Goal: Task Accomplishment & Management: Complete application form

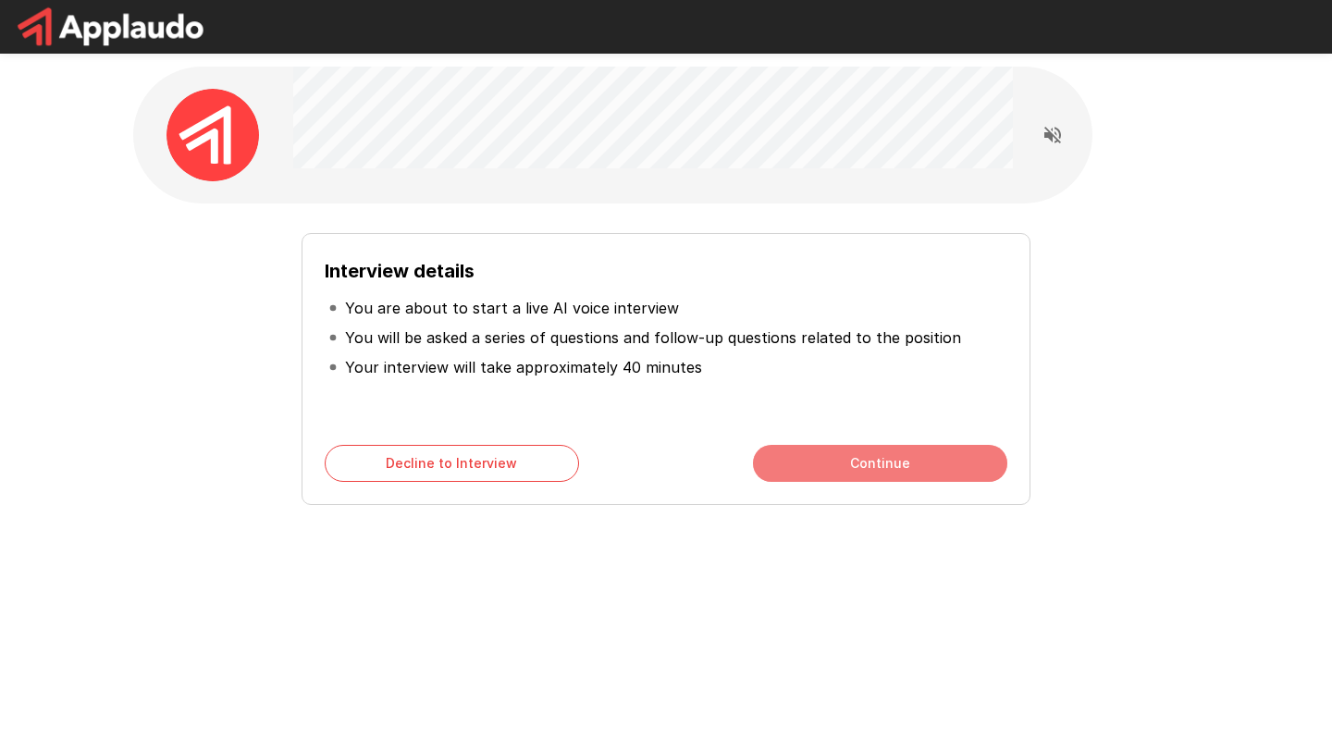
click at [837, 467] on button "Continue" at bounding box center [880, 463] width 254 height 37
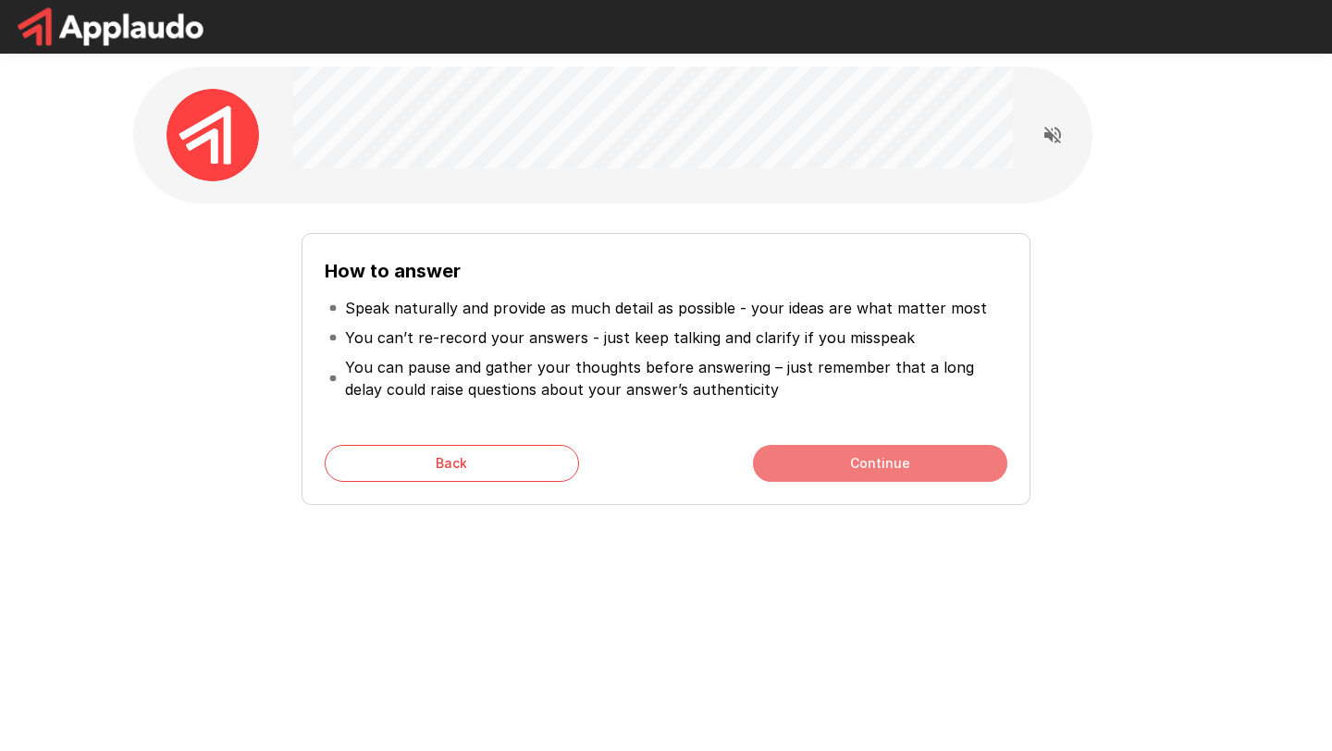
click at [837, 467] on button "Continue" at bounding box center [880, 463] width 254 height 37
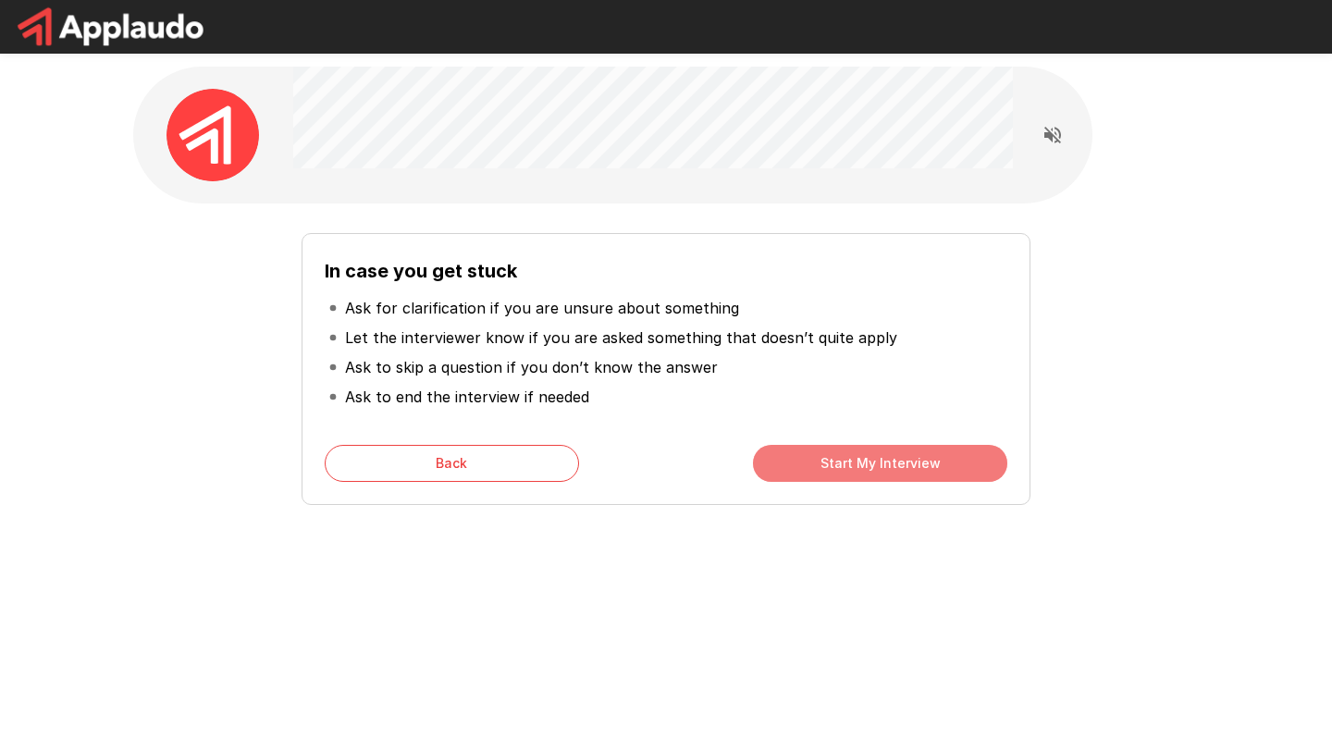
click at [837, 467] on button "Start My Interview" at bounding box center [880, 463] width 254 height 37
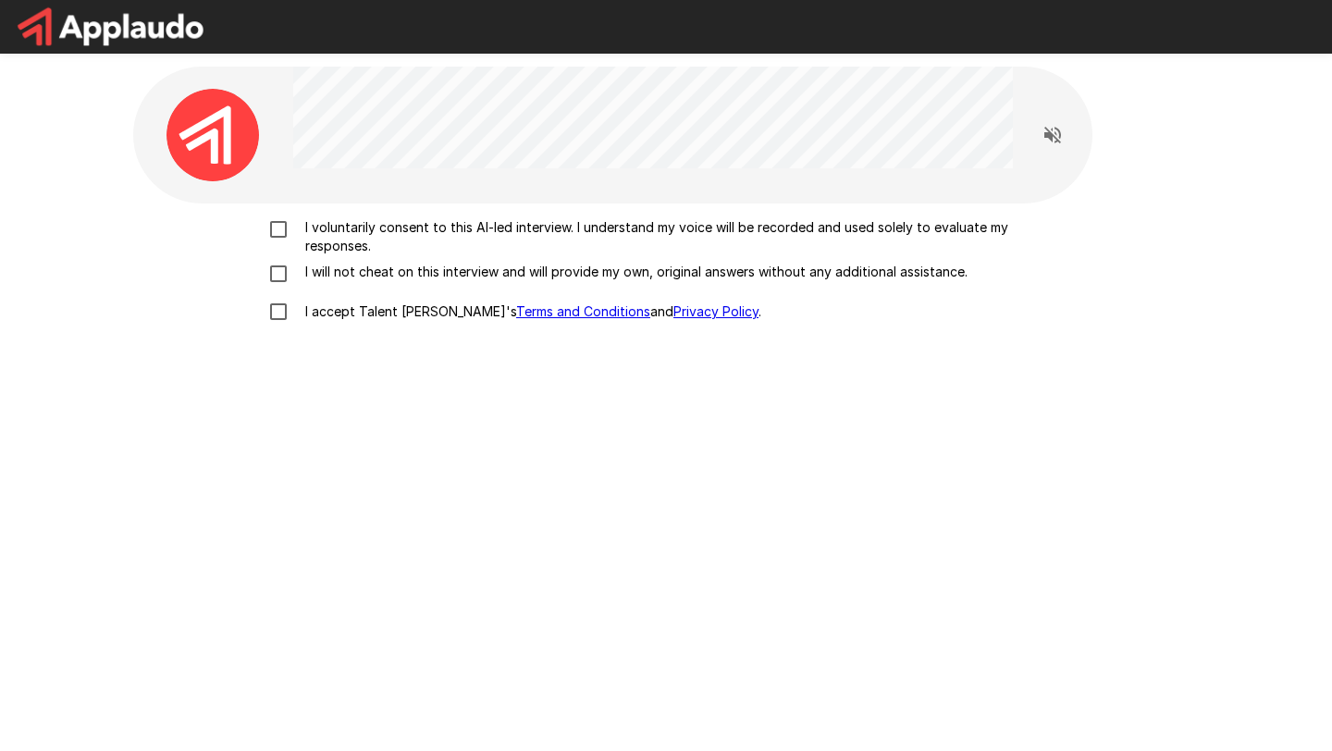
click at [325, 230] on p "I voluntarily consent to this AI-led interview. I understand my voice will be r…" at bounding box center [685, 236] width 775 height 37
click at [320, 272] on p "I will not cheat on this interview and will provide my own, original answers wi…" at bounding box center [633, 272] width 670 height 19
click at [320, 317] on p "I accept Talent Llama's Terms and Conditions and Privacy Policy ." at bounding box center [530, 312] width 464 height 19
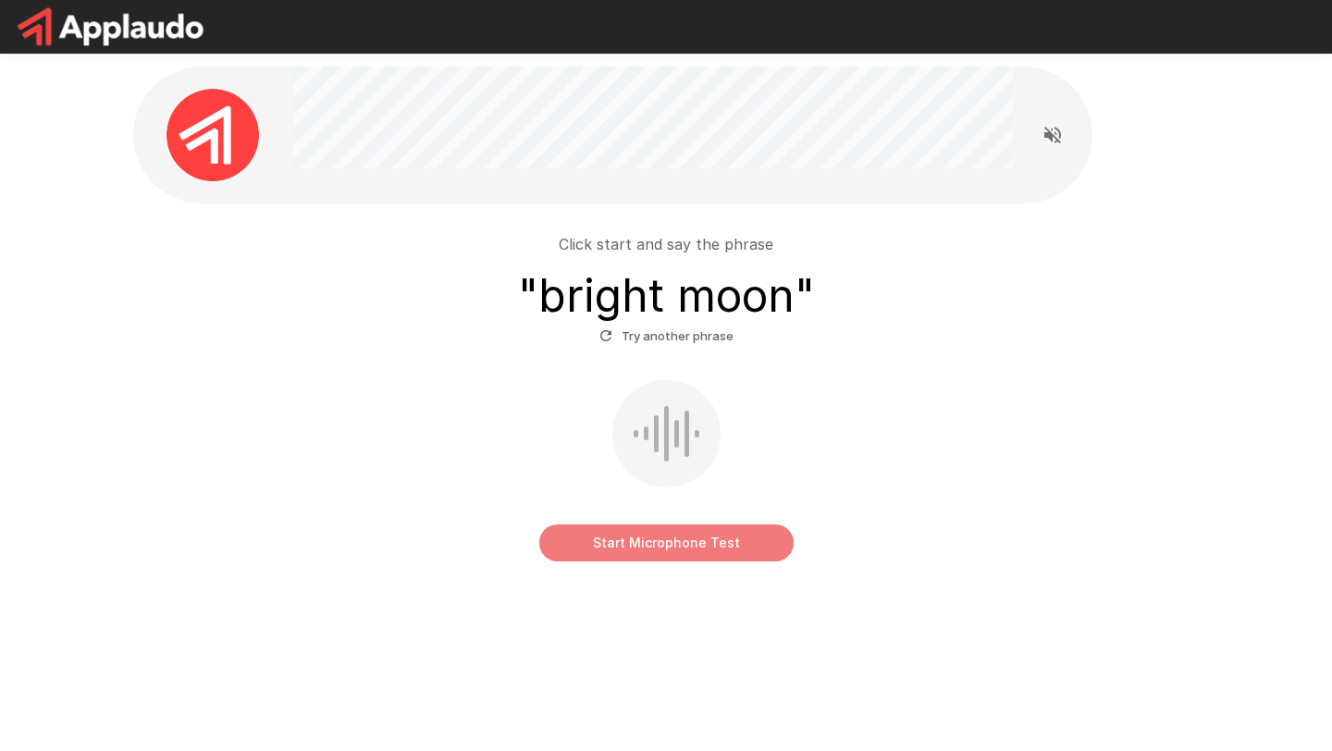
click at [731, 549] on button "Start Microphone Test" at bounding box center [666, 543] width 254 height 37
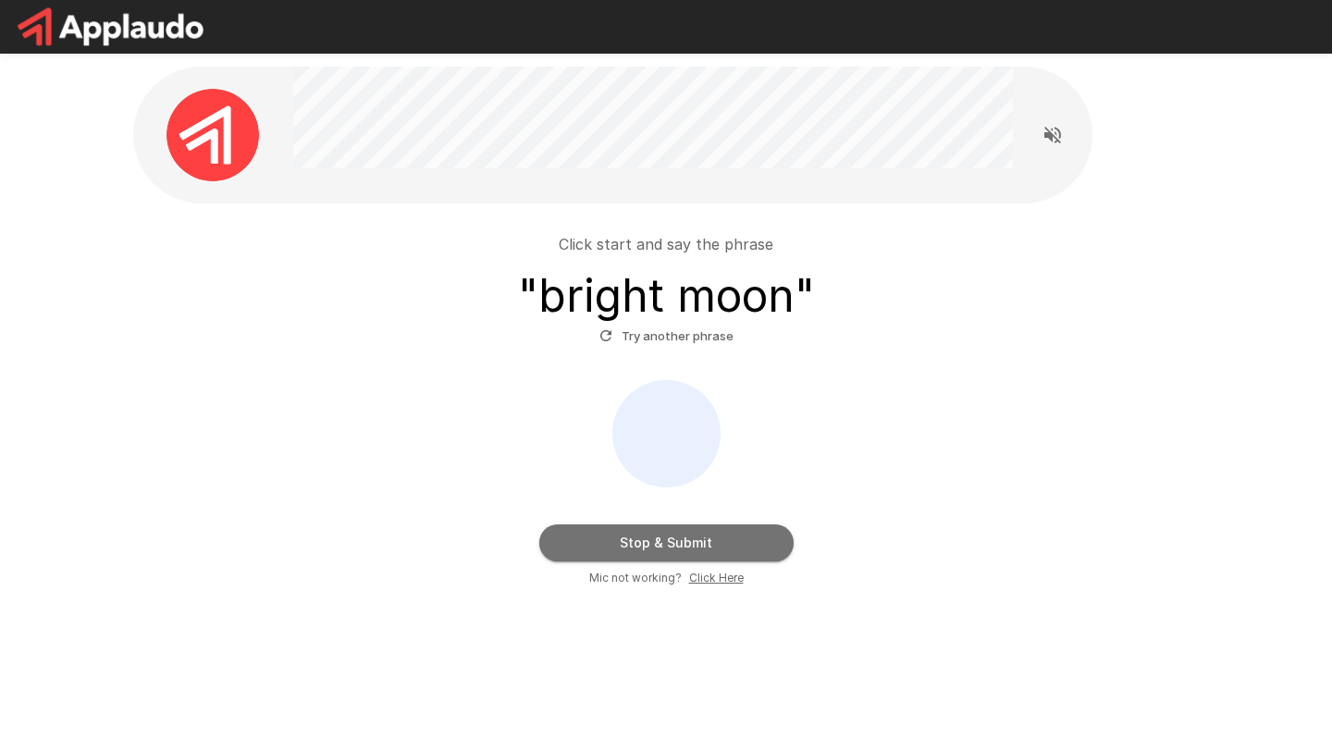
click at [727, 543] on button "Stop & Submit" at bounding box center [666, 543] width 254 height 37
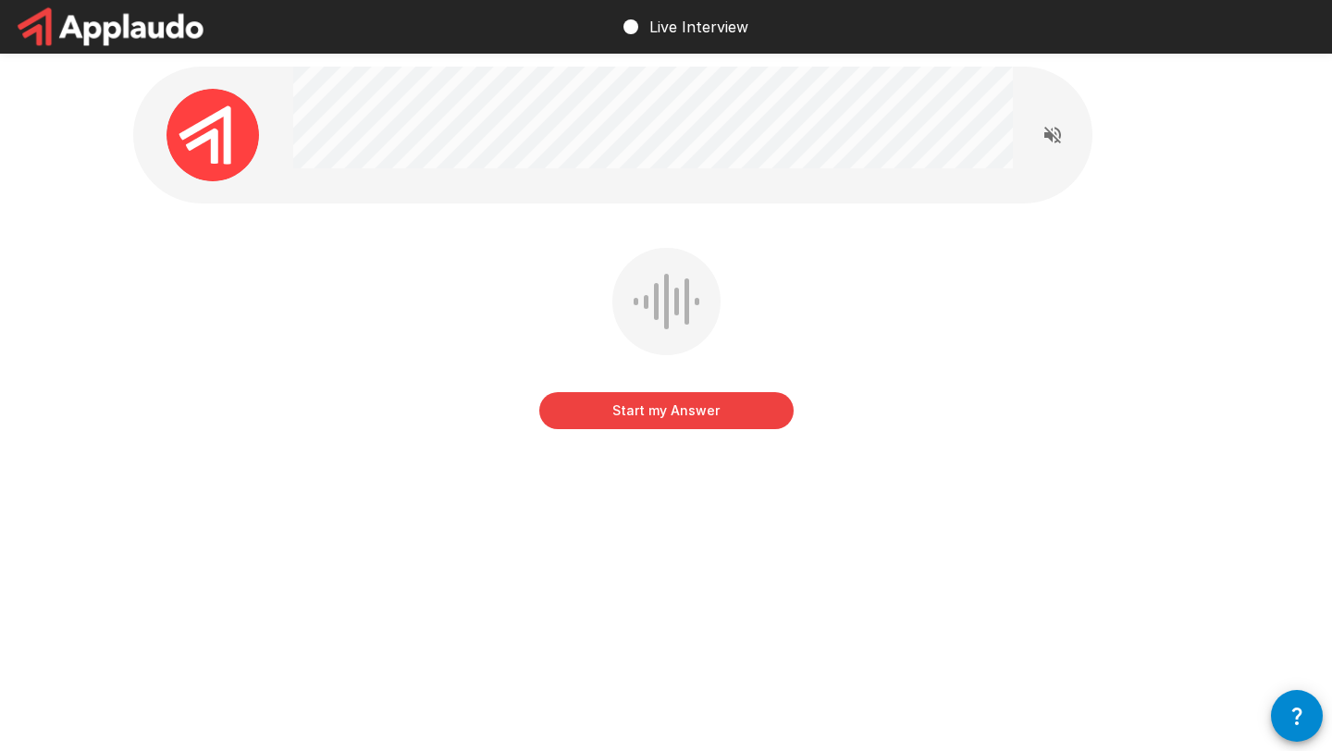
click at [687, 412] on button "Start my Answer" at bounding box center [666, 410] width 254 height 37
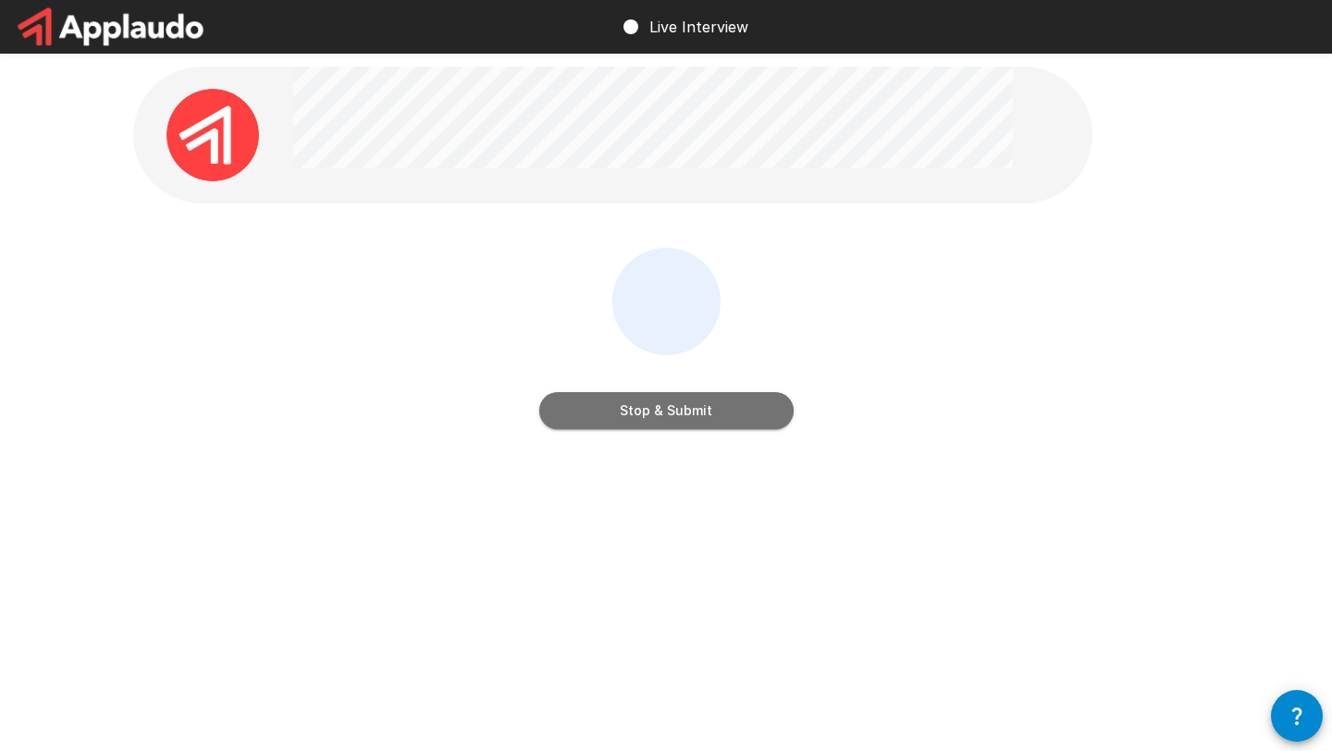
click at [687, 412] on button "Stop & Submit" at bounding box center [666, 410] width 254 height 37
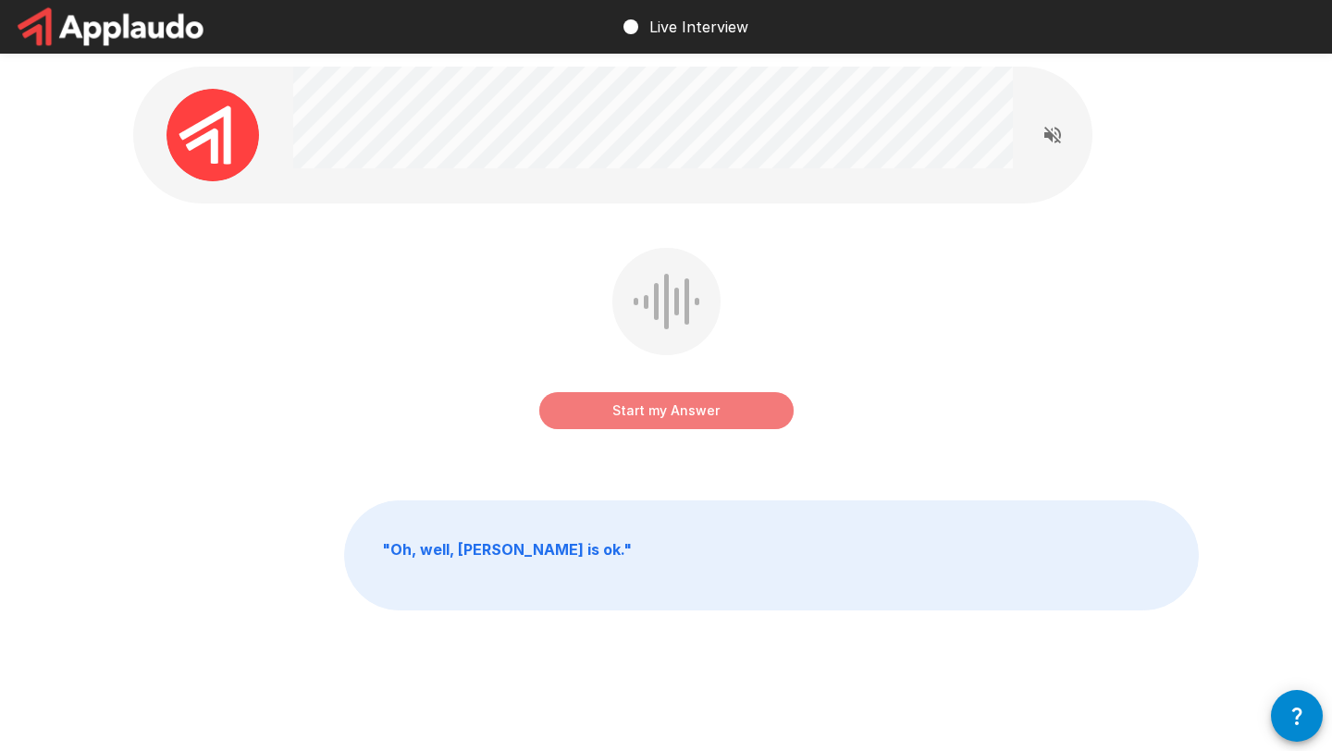
click at [687, 412] on button "Start my Answer" at bounding box center [666, 410] width 254 height 37
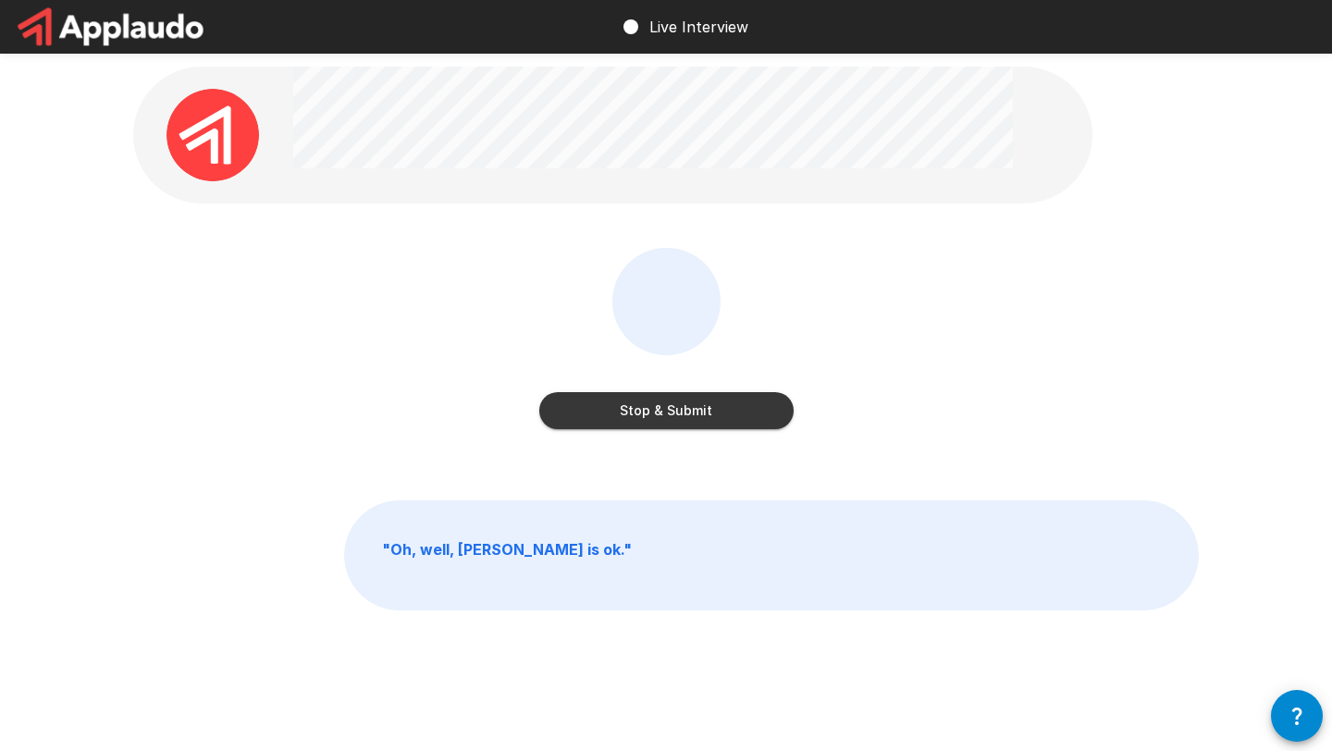
click at [687, 412] on button "Stop & Submit" at bounding box center [666, 410] width 254 height 37
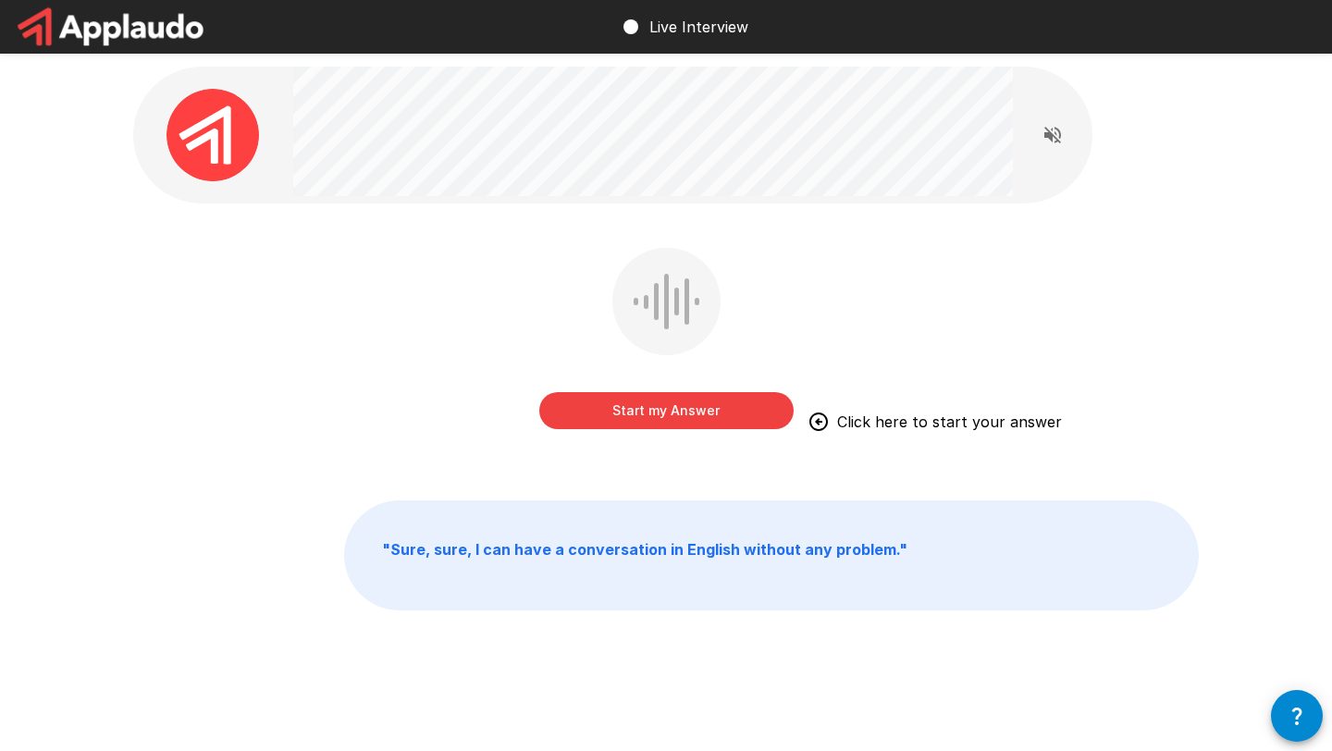
click at [687, 412] on button "Start my Answer" at bounding box center [666, 410] width 254 height 37
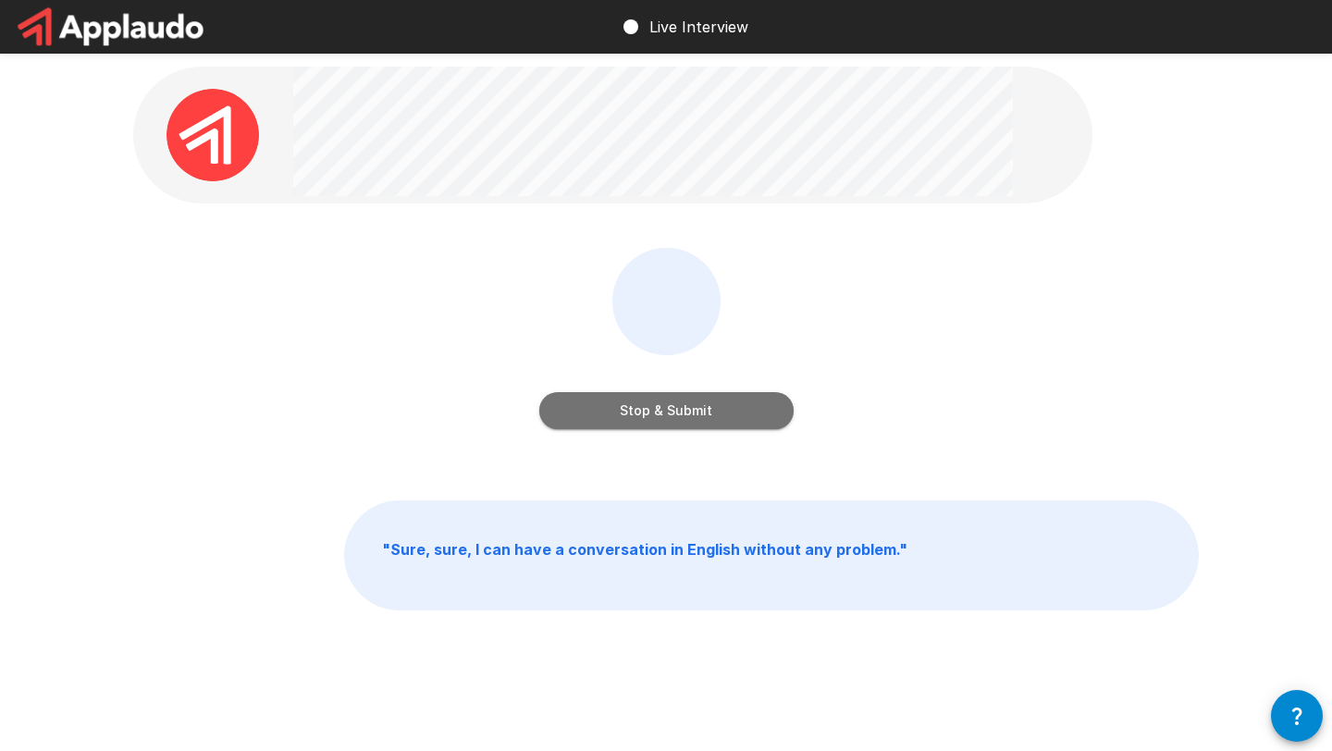
click at [687, 412] on button "Stop & Submit" at bounding box center [666, 410] width 254 height 37
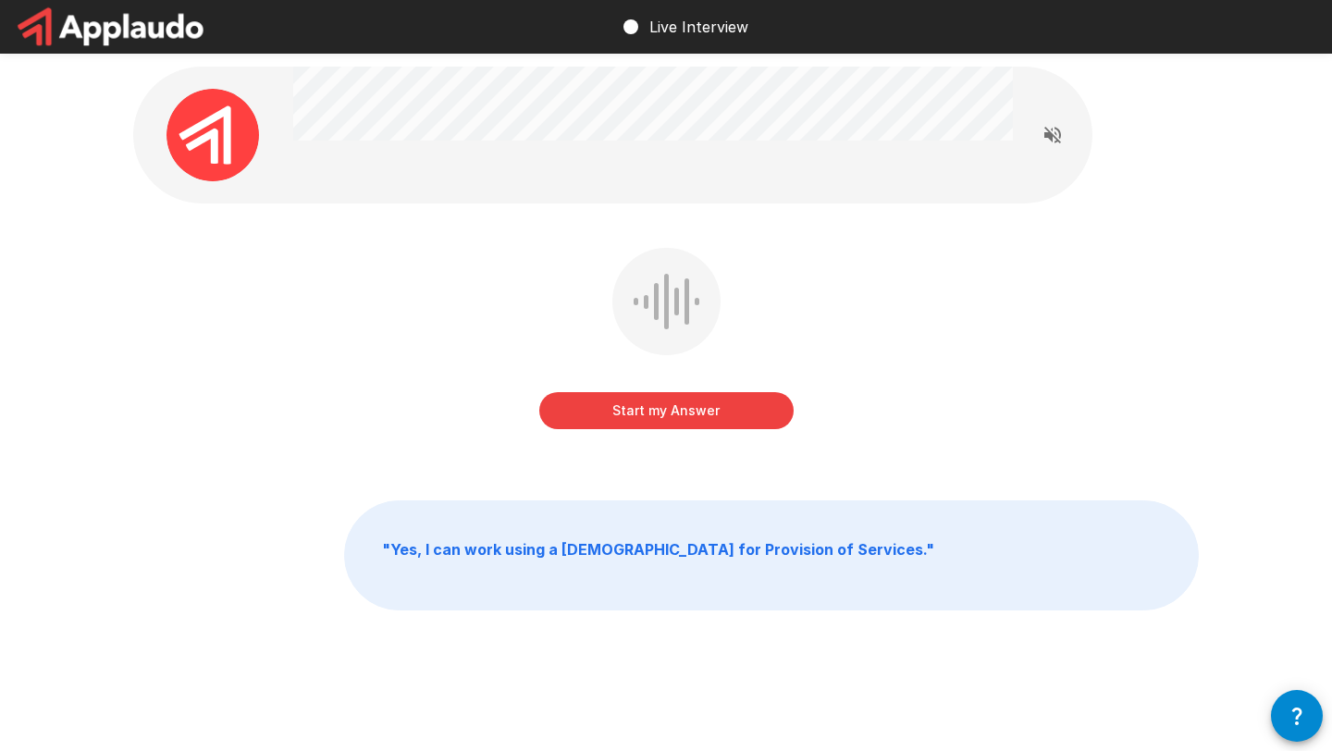
scroll to position [7, 0]
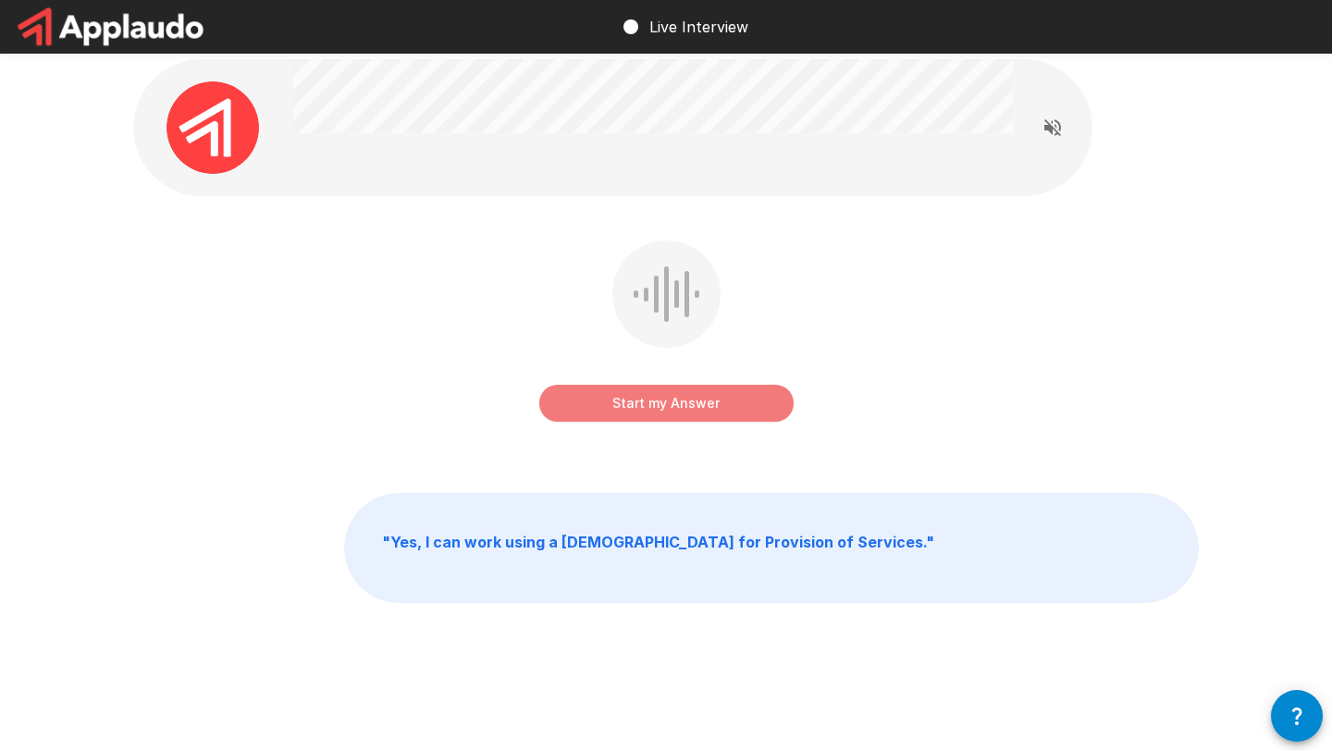
click at [687, 412] on button "Start my Answer" at bounding box center [666, 403] width 254 height 37
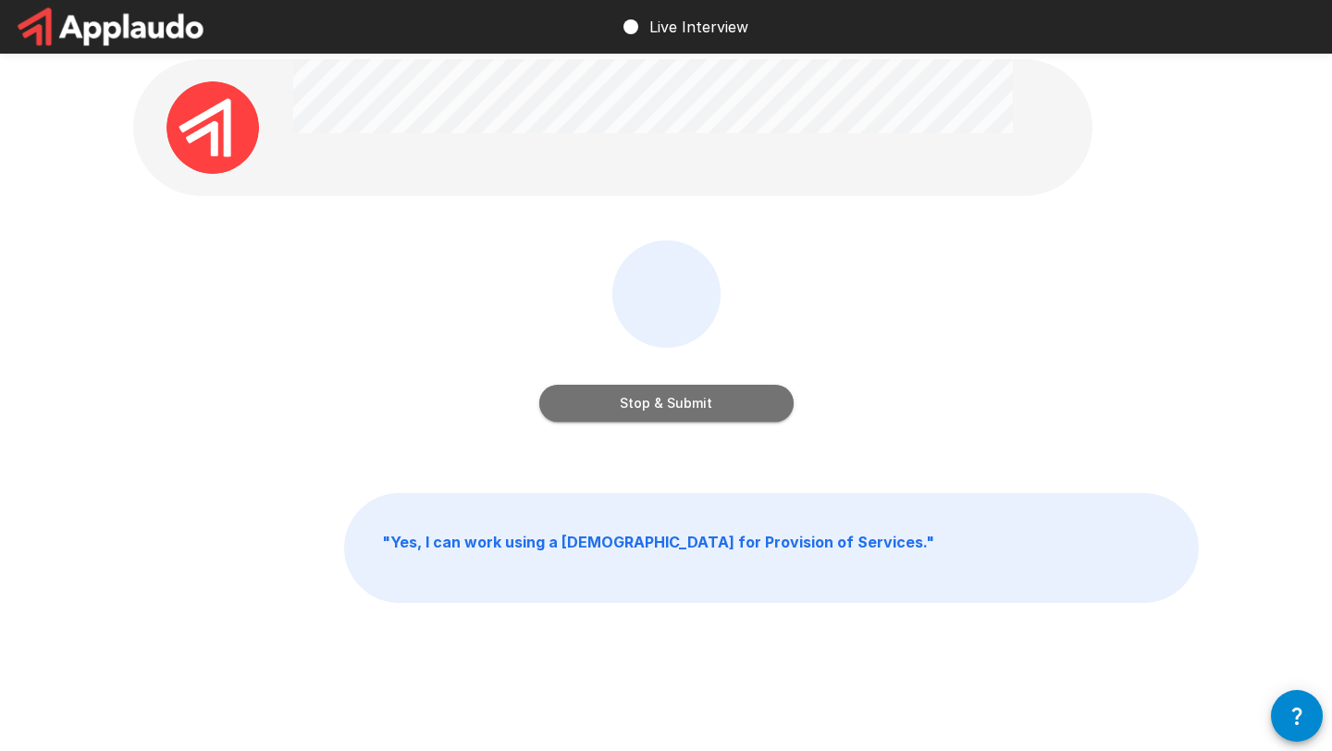
click at [687, 412] on button "Stop & Submit" at bounding box center [666, 403] width 254 height 37
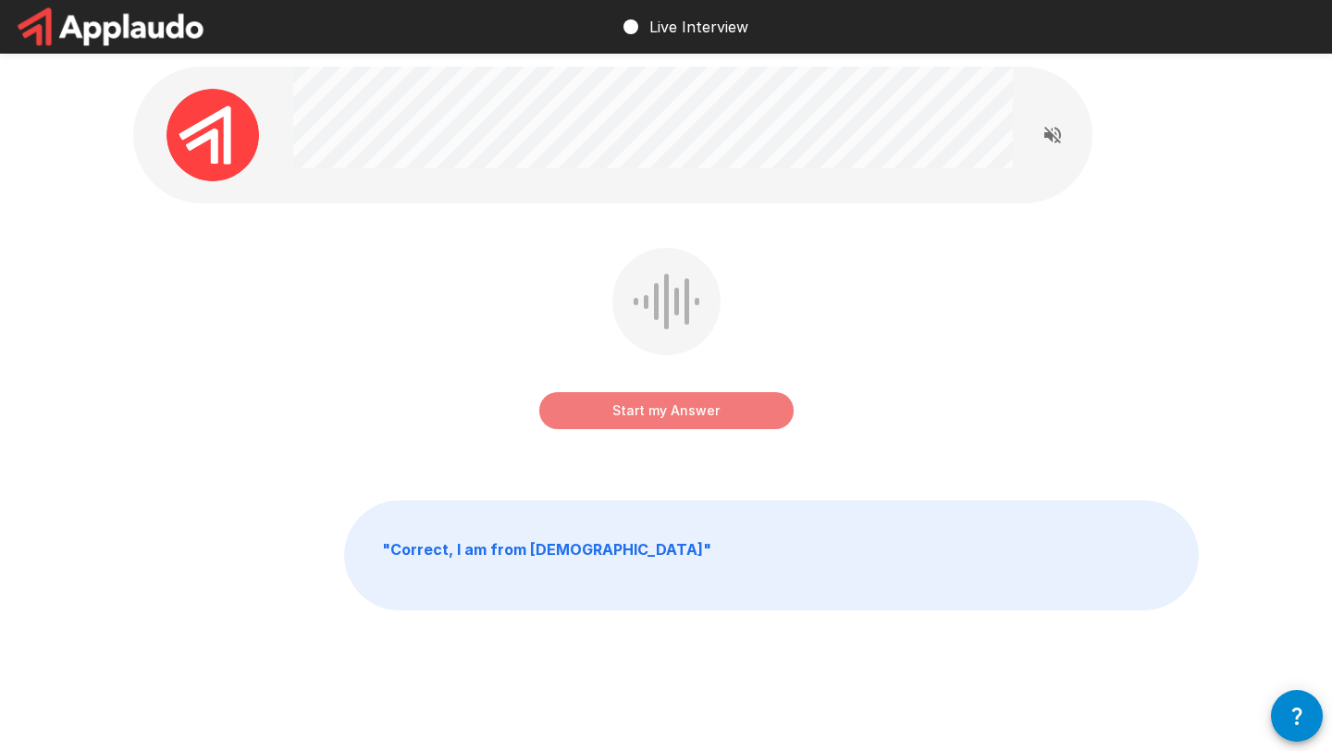
click at [687, 412] on button "Start my Answer" at bounding box center [666, 410] width 254 height 37
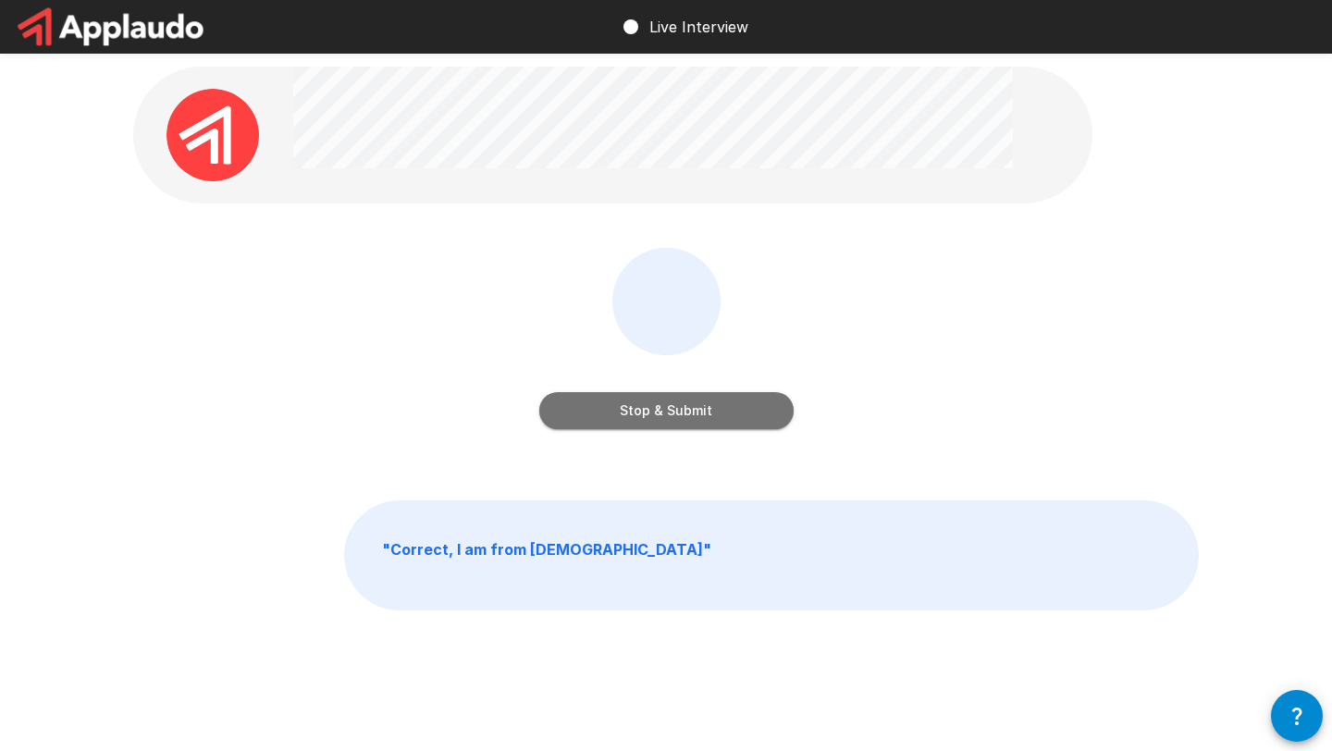
click at [687, 412] on button "Stop & Submit" at bounding box center [666, 410] width 254 height 37
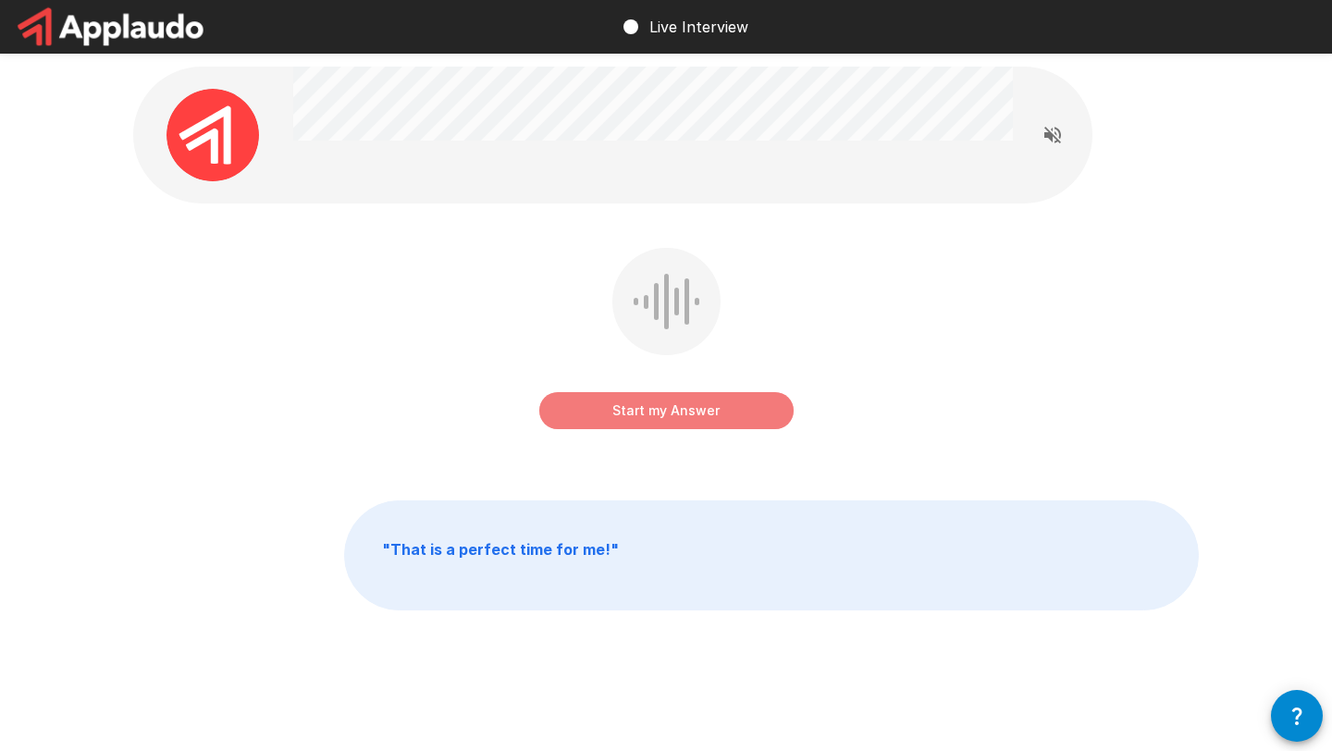
click at [687, 412] on button "Start my Answer" at bounding box center [666, 410] width 254 height 37
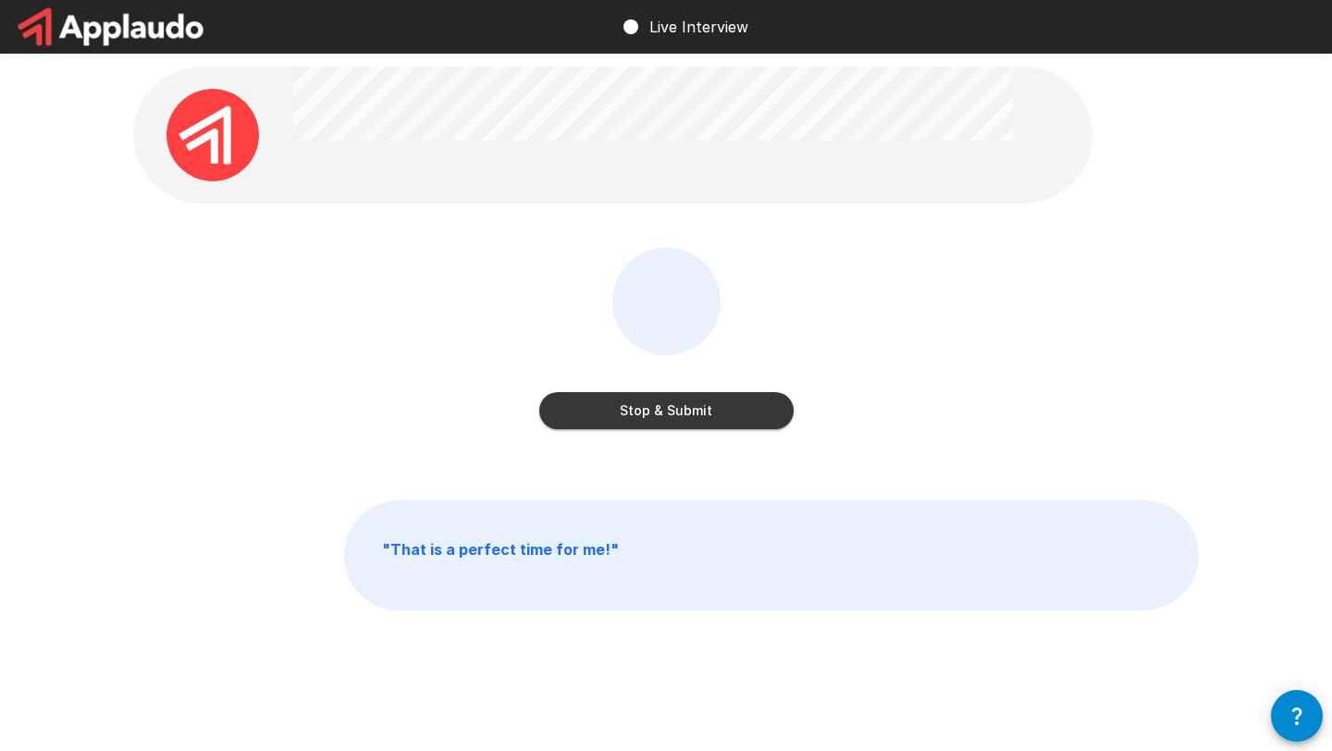
click at [687, 412] on button "Stop & Submit" at bounding box center [666, 410] width 254 height 37
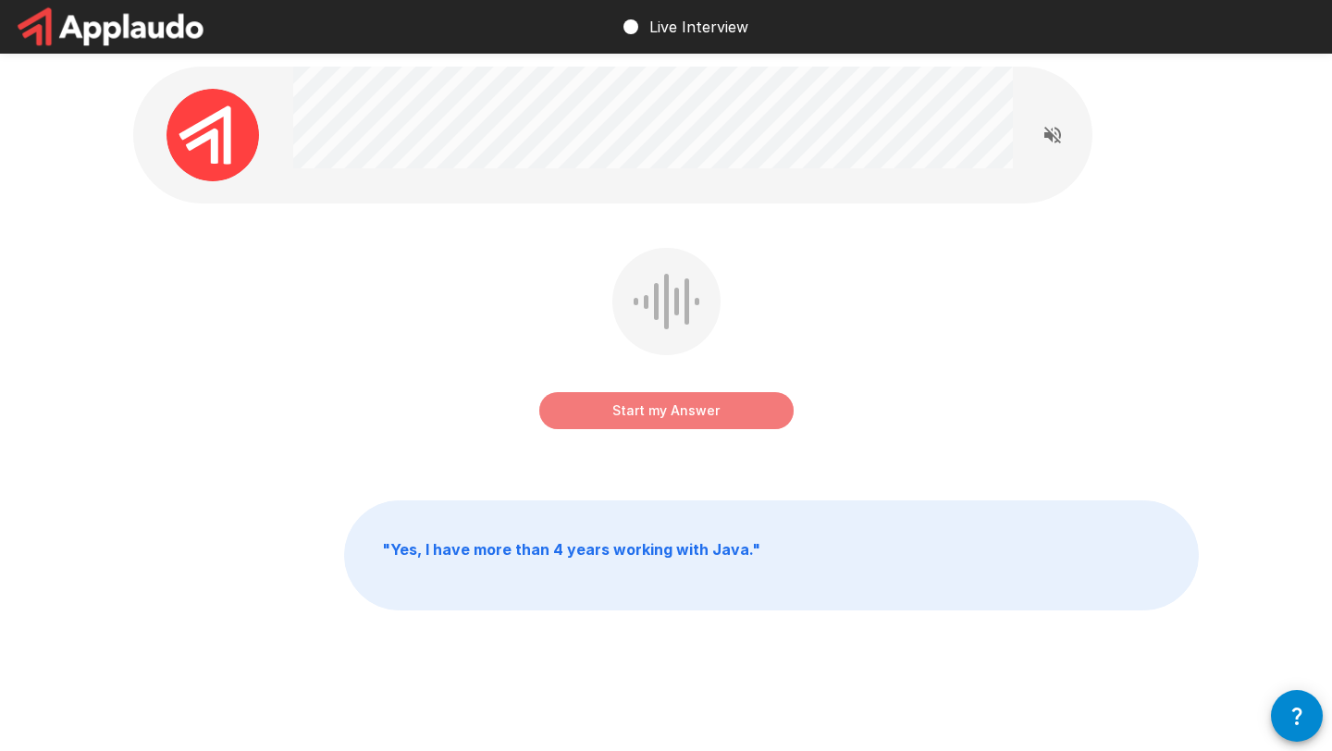
scroll to position [7, 0]
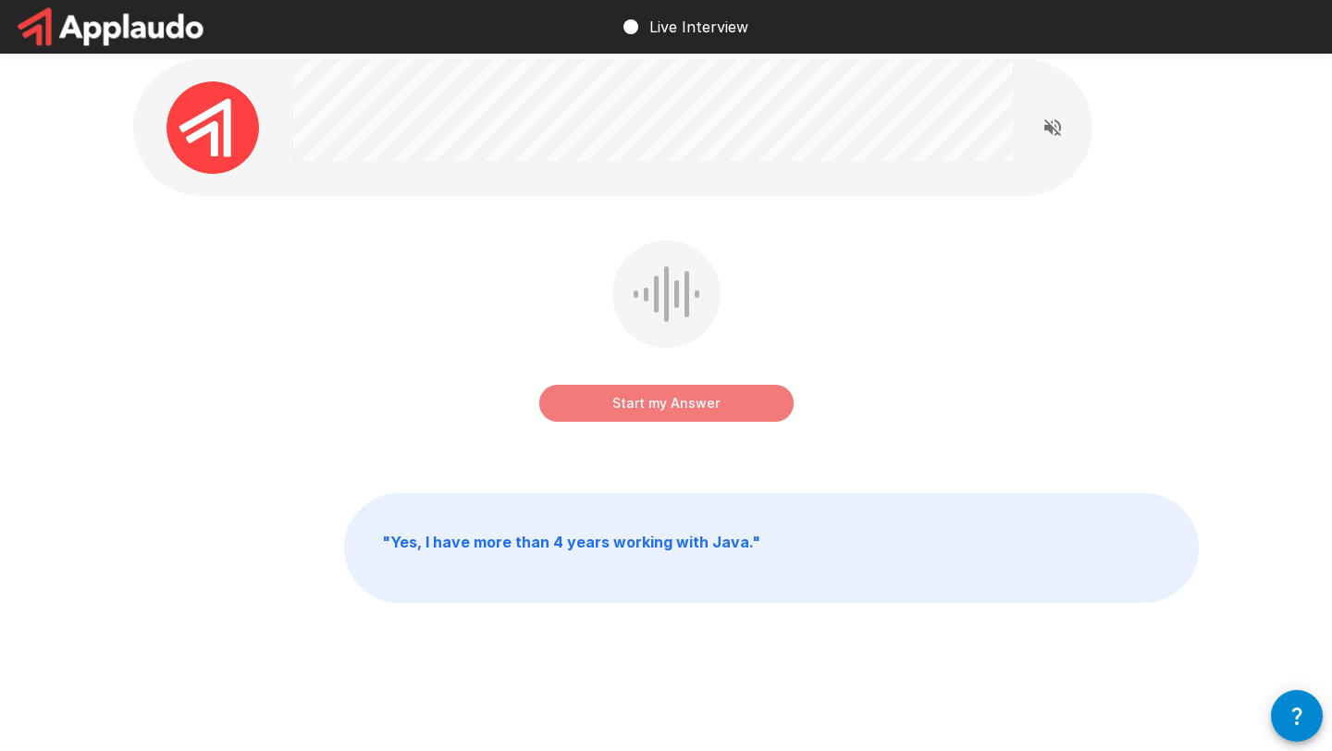
click at [687, 412] on button "Start my Answer" at bounding box center [666, 403] width 254 height 37
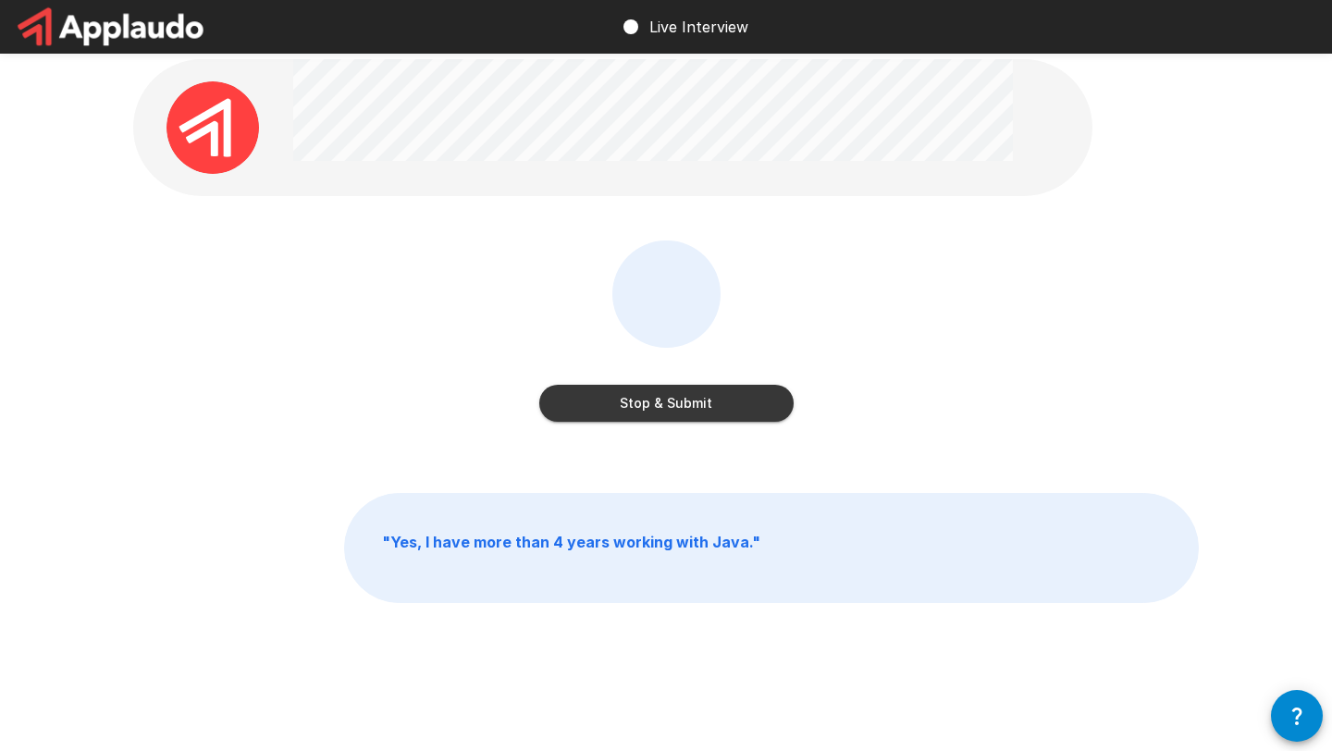
click at [687, 412] on button "Stop & Submit" at bounding box center [666, 403] width 254 height 37
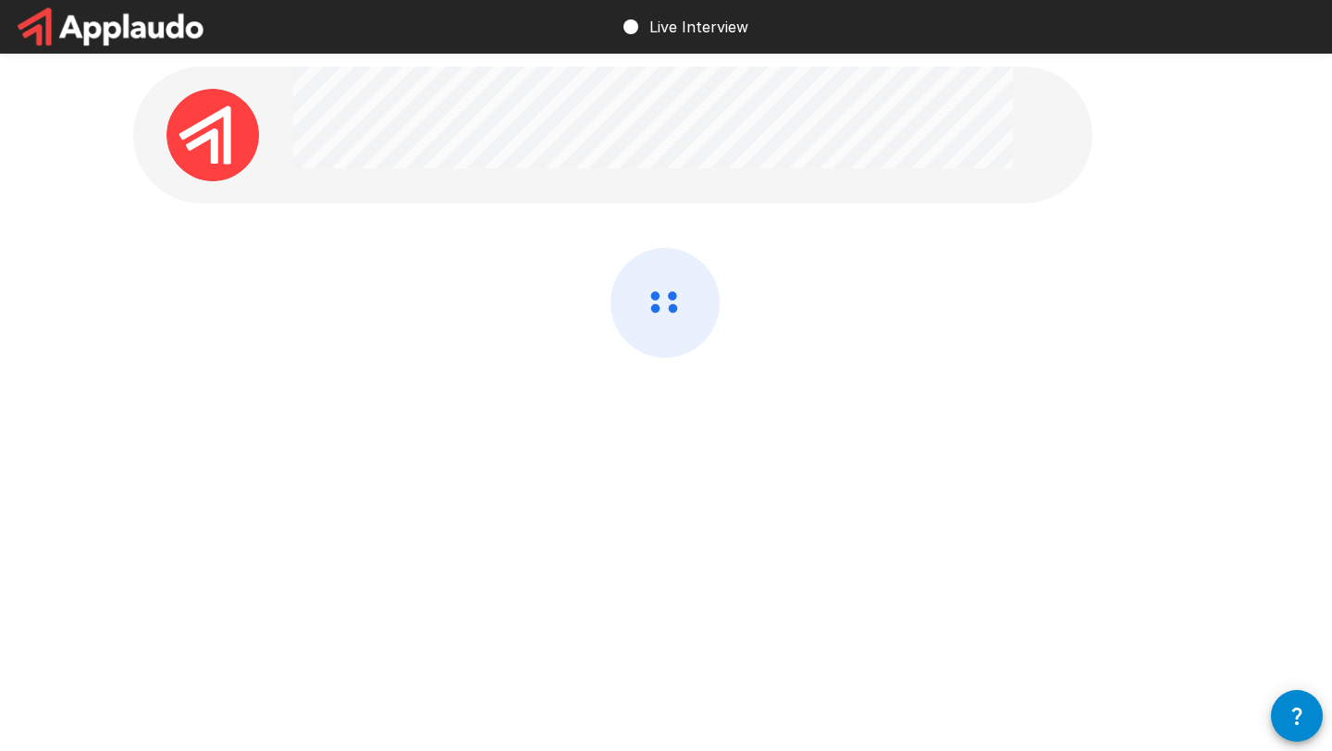
scroll to position [0, 0]
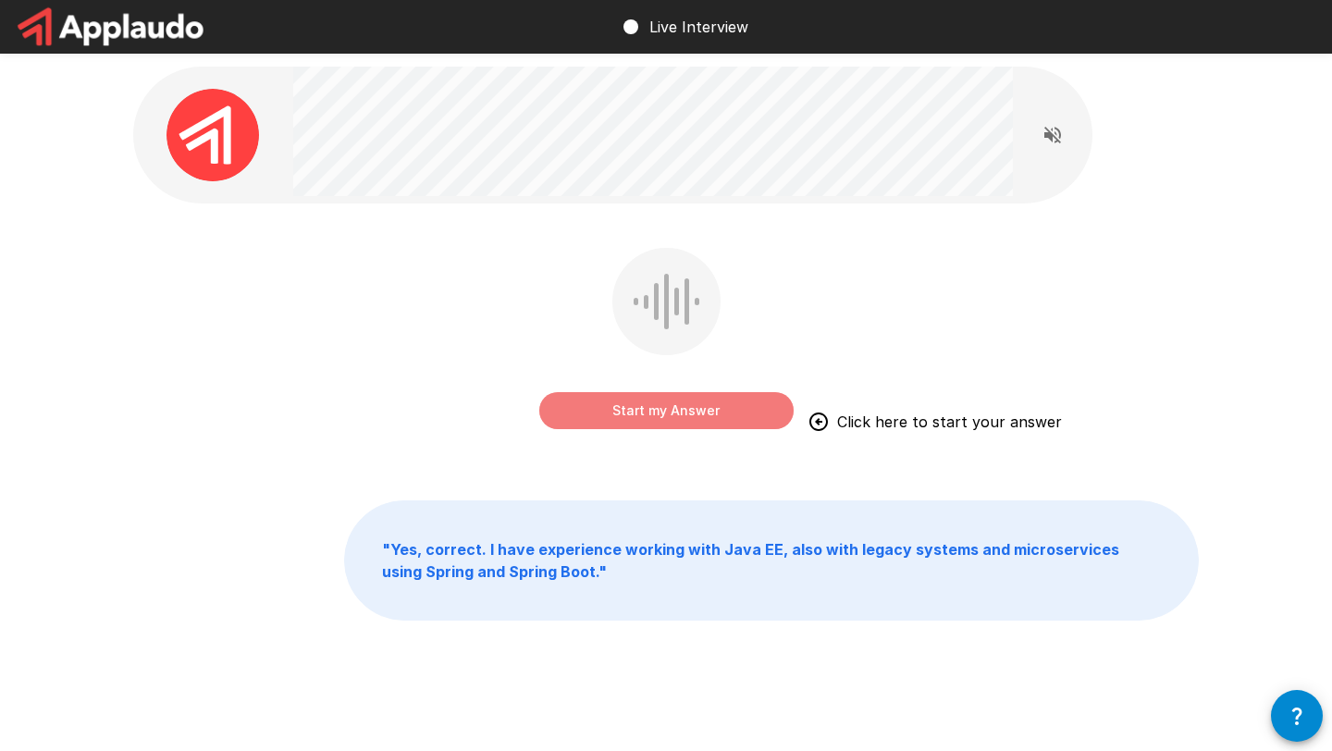
click at [687, 412] on button "Start my Answer" at bounding box center [666, 410] width 254 height 37
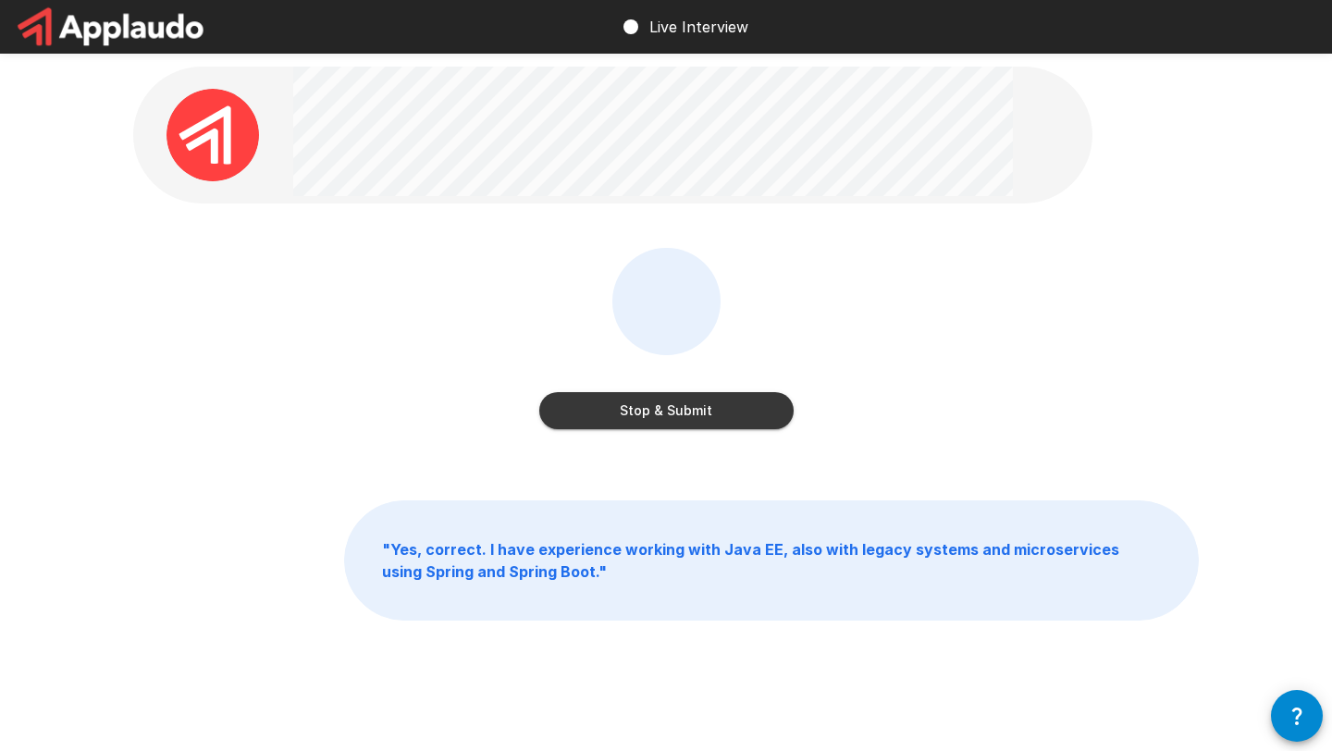
click at [687, 412] on button "Stop & Submit" at bounding box center [666, 410] width 254 height 37
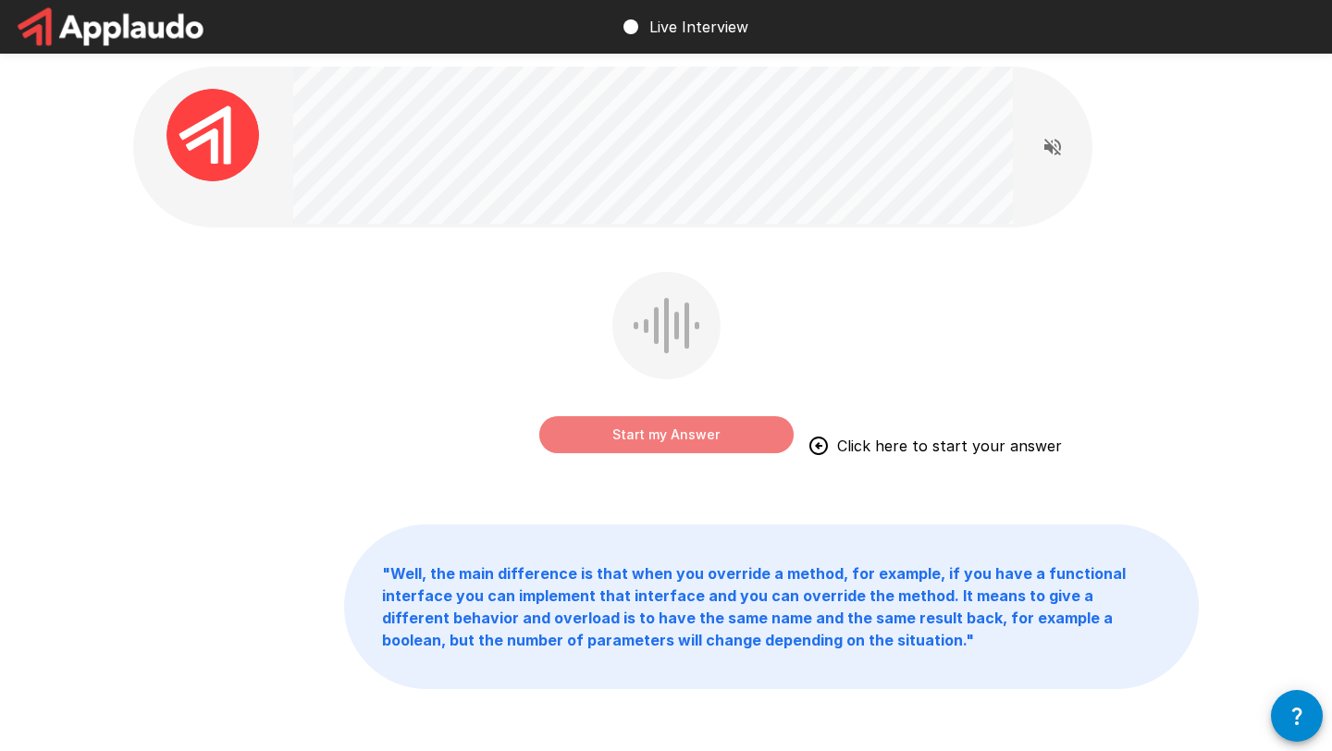
click at [674, 428] on button "Start my Answer" at bounding box center [666, 434] width 254 height 37
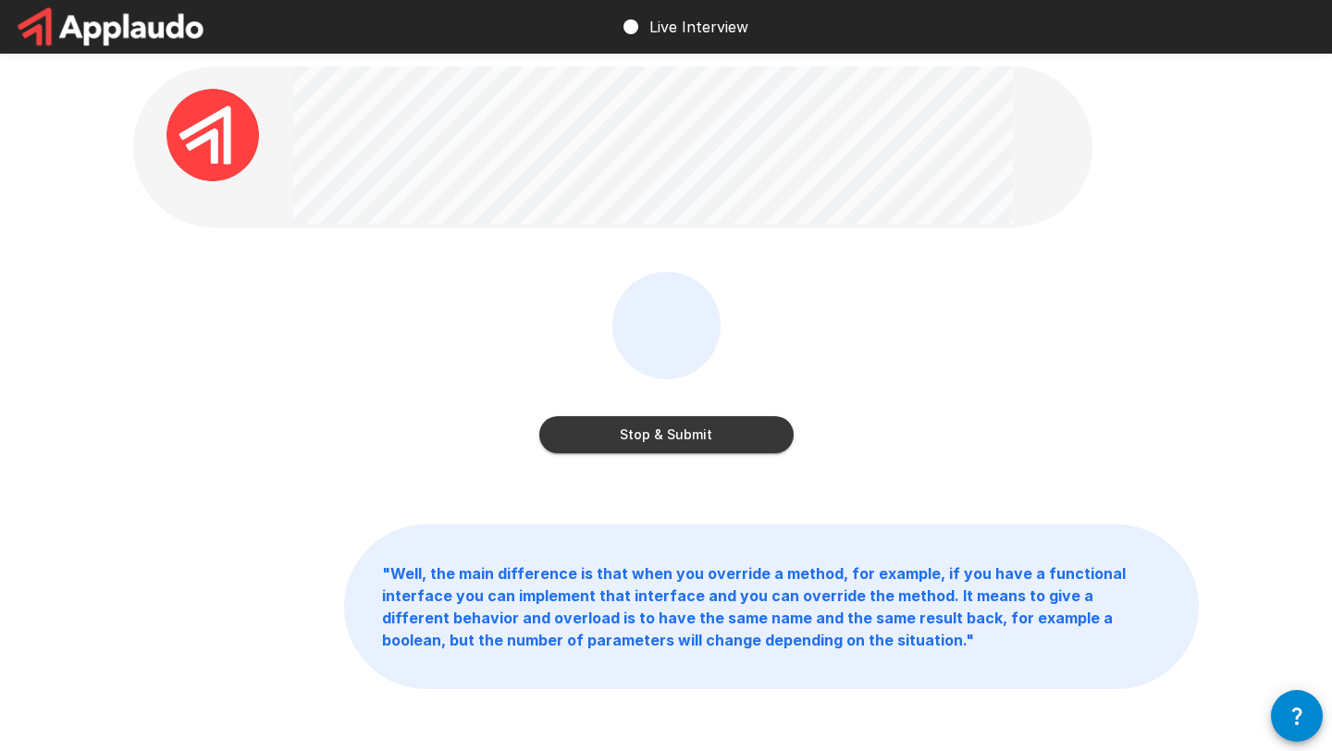
click at [674, 428] on button "Stop & Submit" at bounding box center [666, 434] width 254 height 37
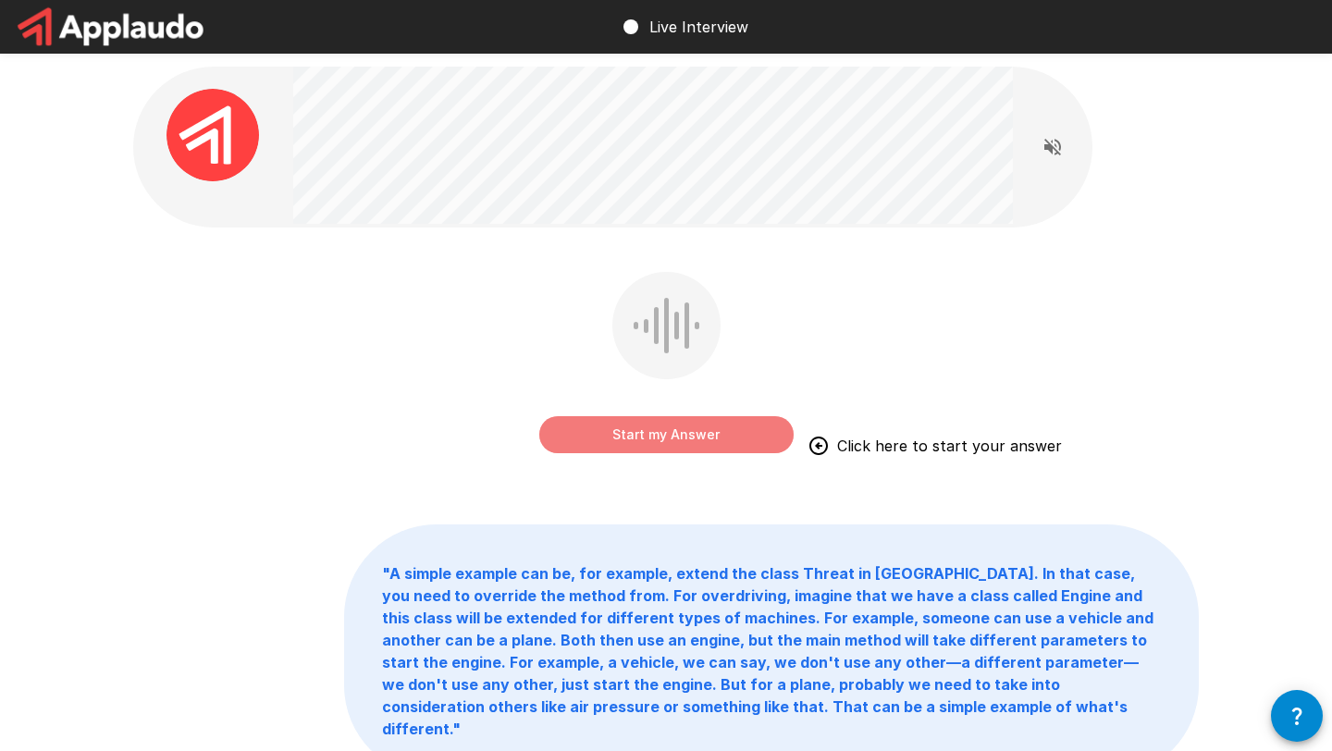
click at [674, 428] on button "Start my Answer" at bounding box center [666, 434] width 254 height 37
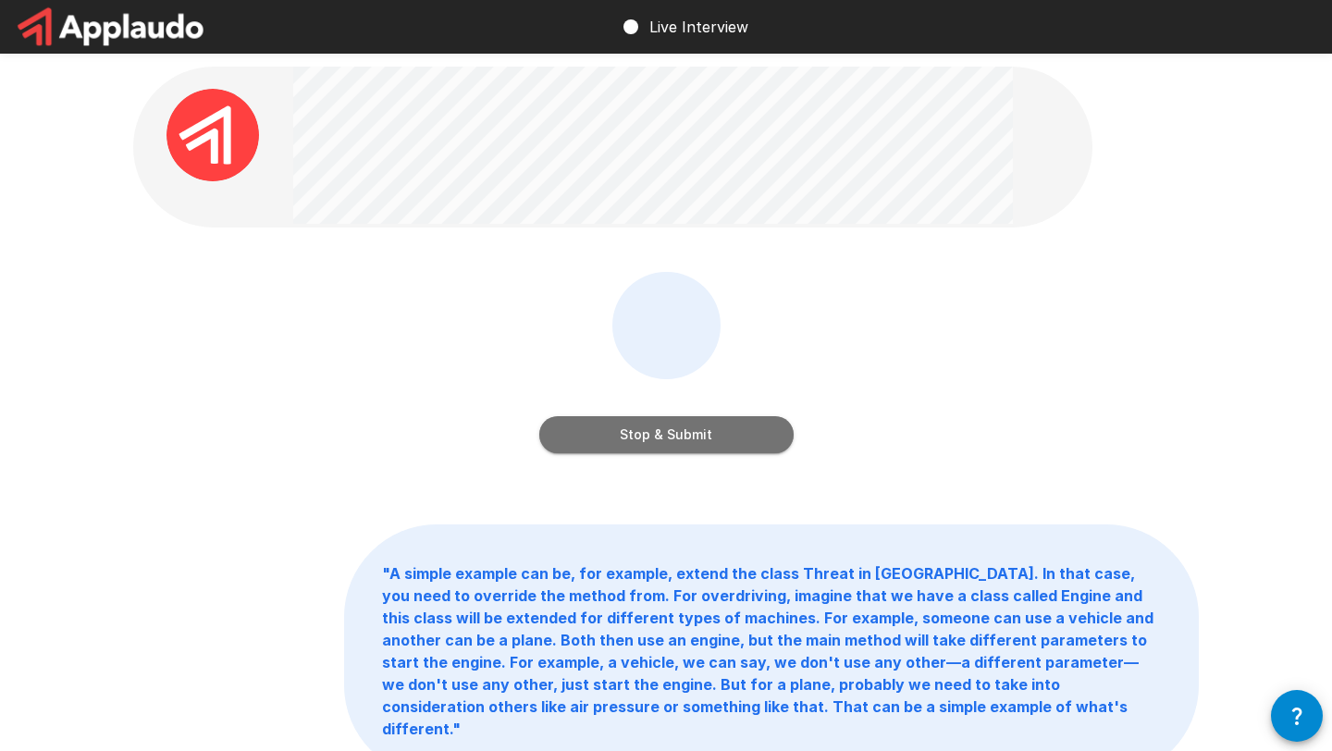
click at [674, 428] on button "Stop & Submit" at bounding box center [666, 434] width 254 height 37
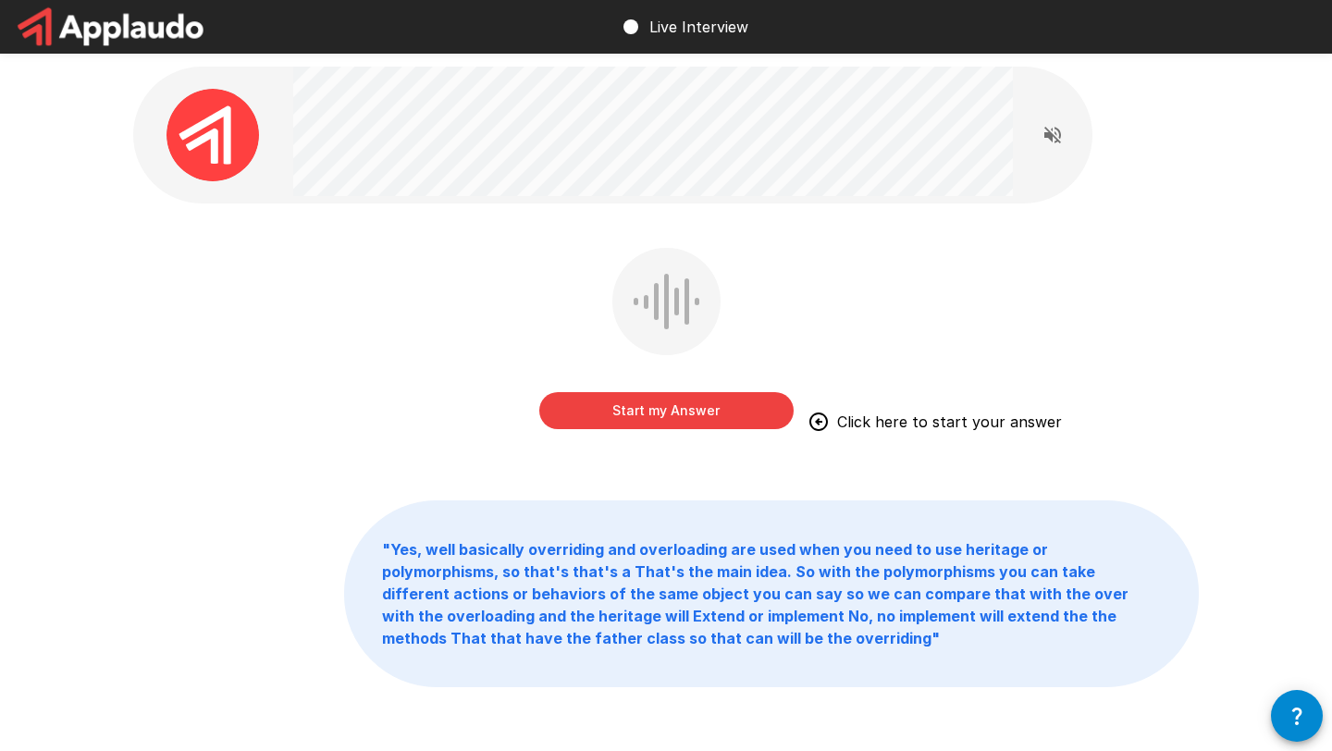
click at [673, 410] on button "Start my Answer" at bounding box center [666, 410] width 254 height 37
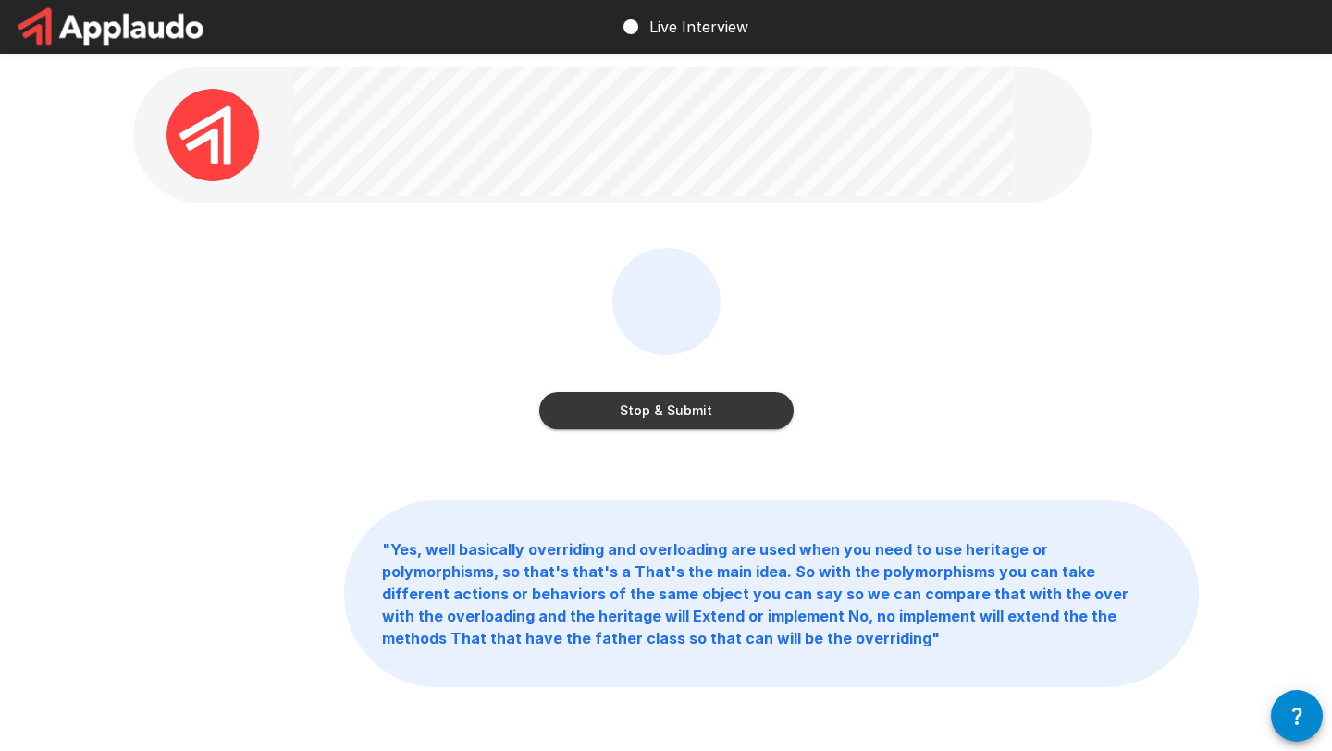
click at [673, 410] on button "Stop & Submit" at bounding box center [666, 410] width 254 height 37
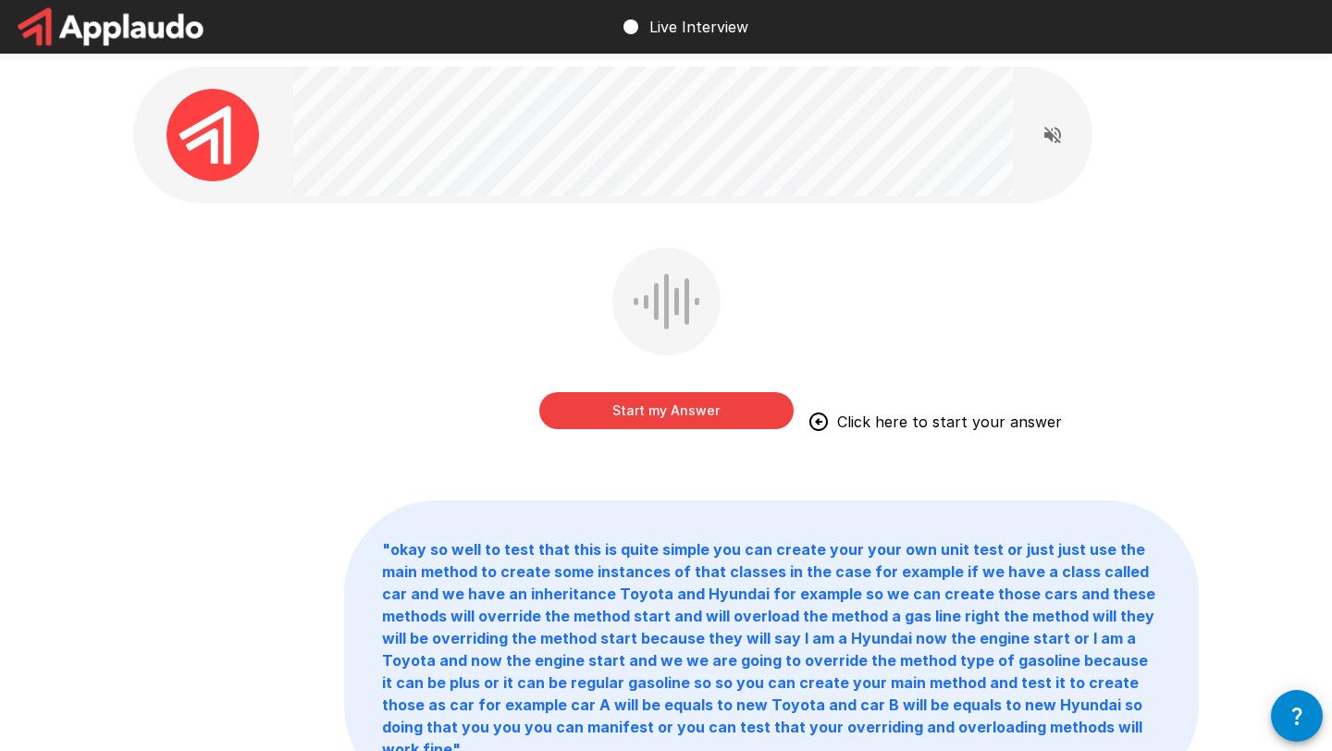
click at [659, 417] on button "Start my Answer" at bounding box center [666, 410] width 254 height 37
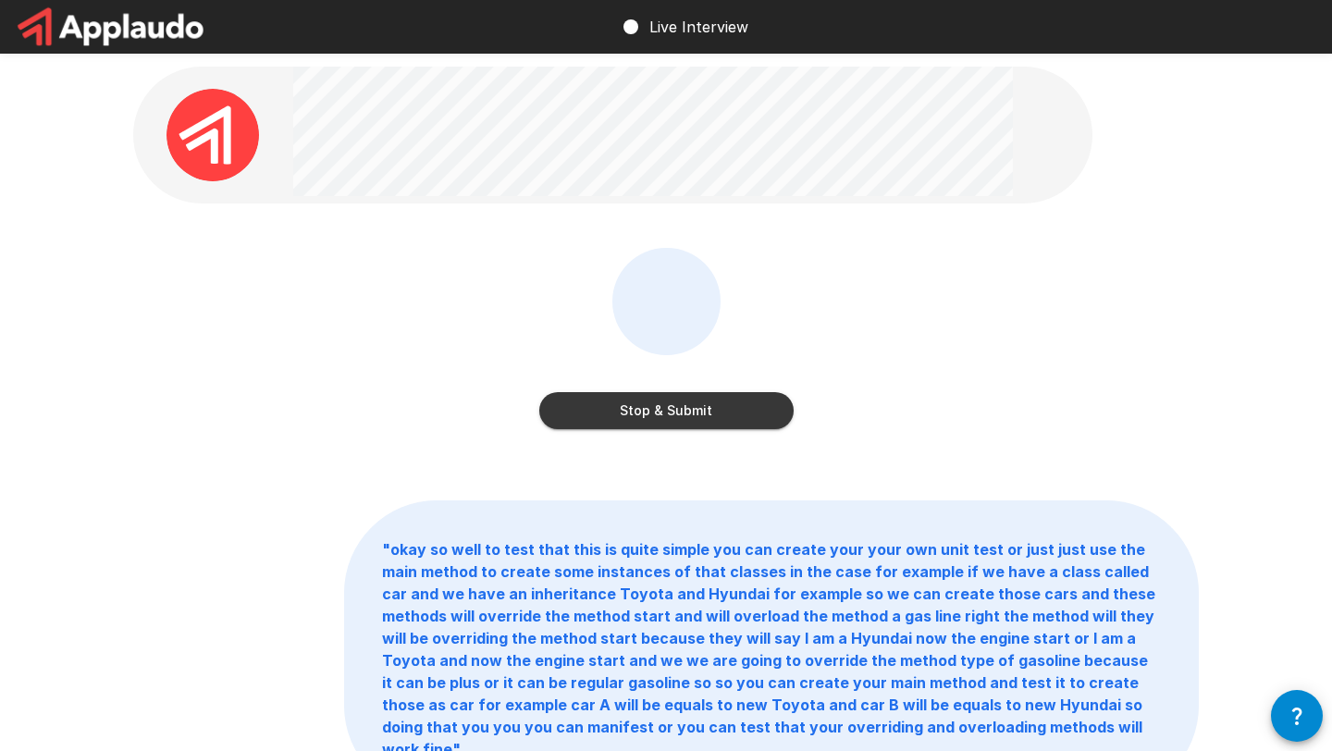
click at [682, 407] on button "Stop & Submit" at bounding box center [666, 410] width 254 height 37
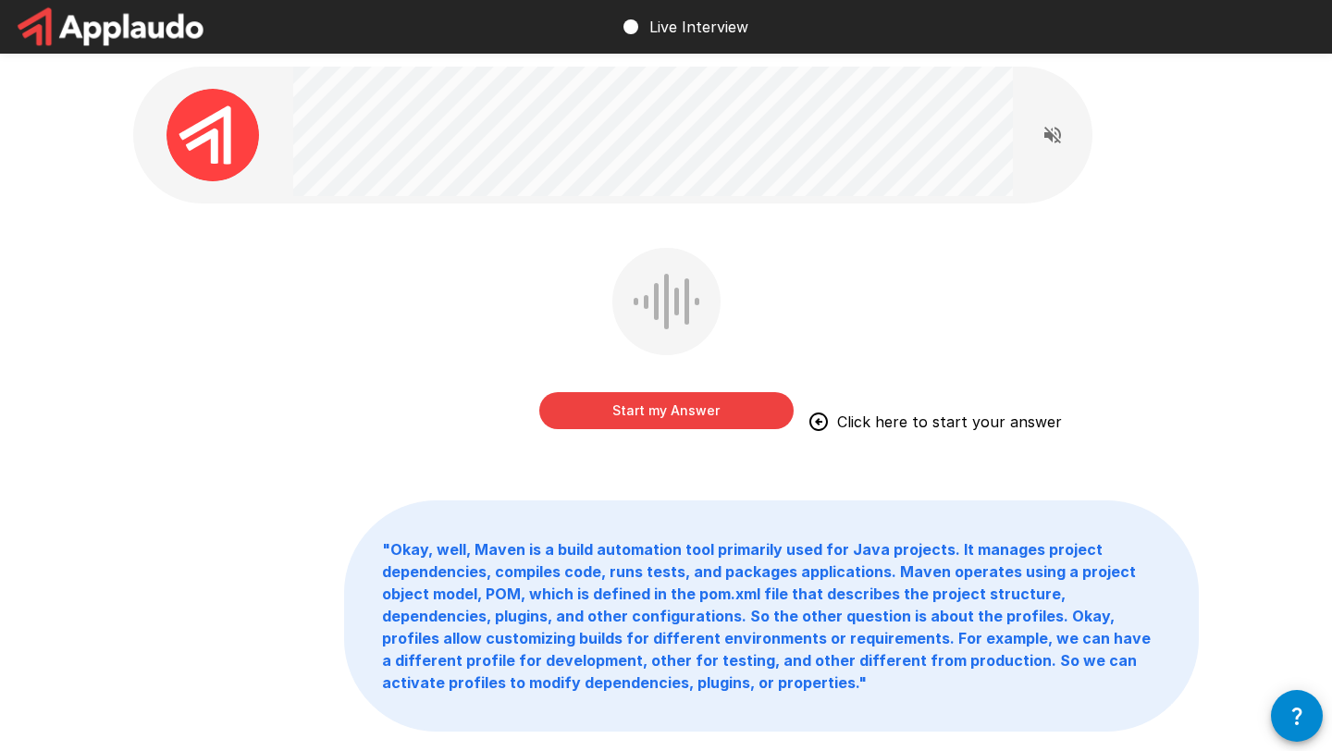
click at [654, 417] on button "Start my Answer" at bounding box center [666, 410] width 254 height 37
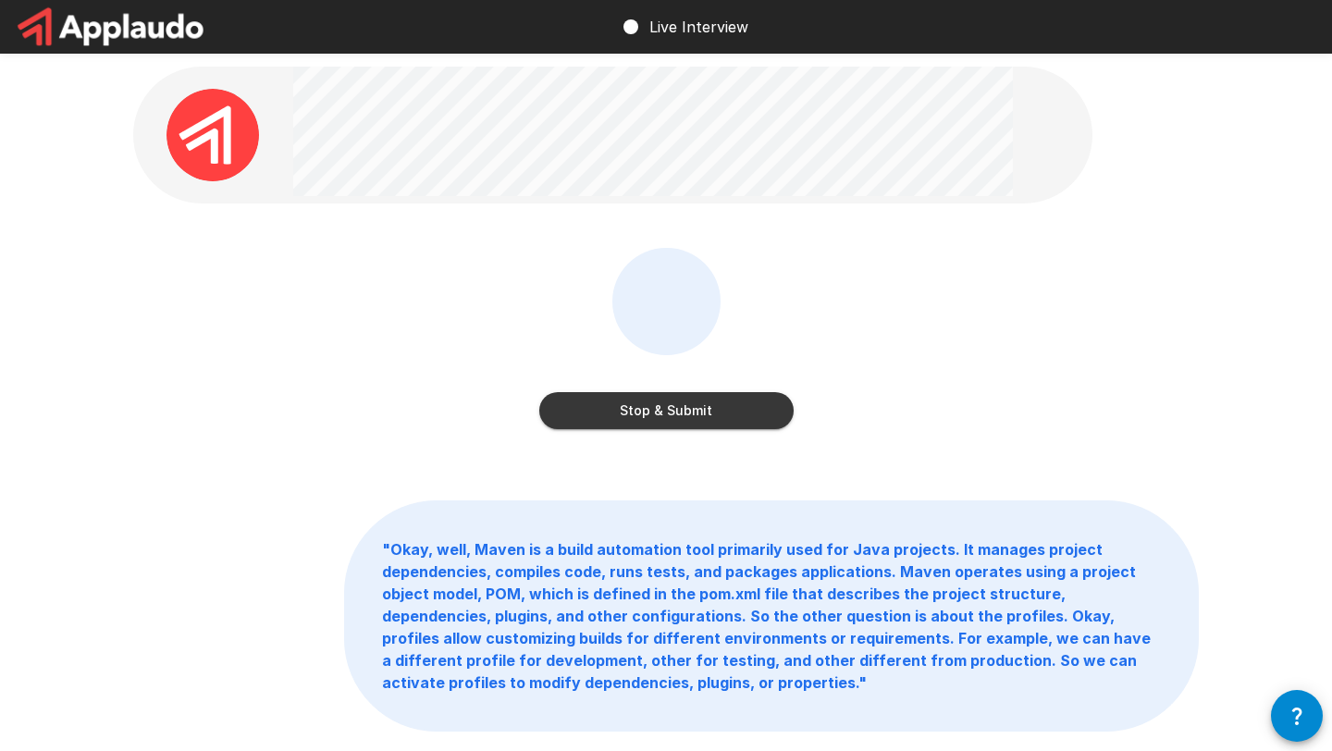
click at [695, 405] on button "Stop & Submit" at bounding box center [666, 410] width 254 height 37
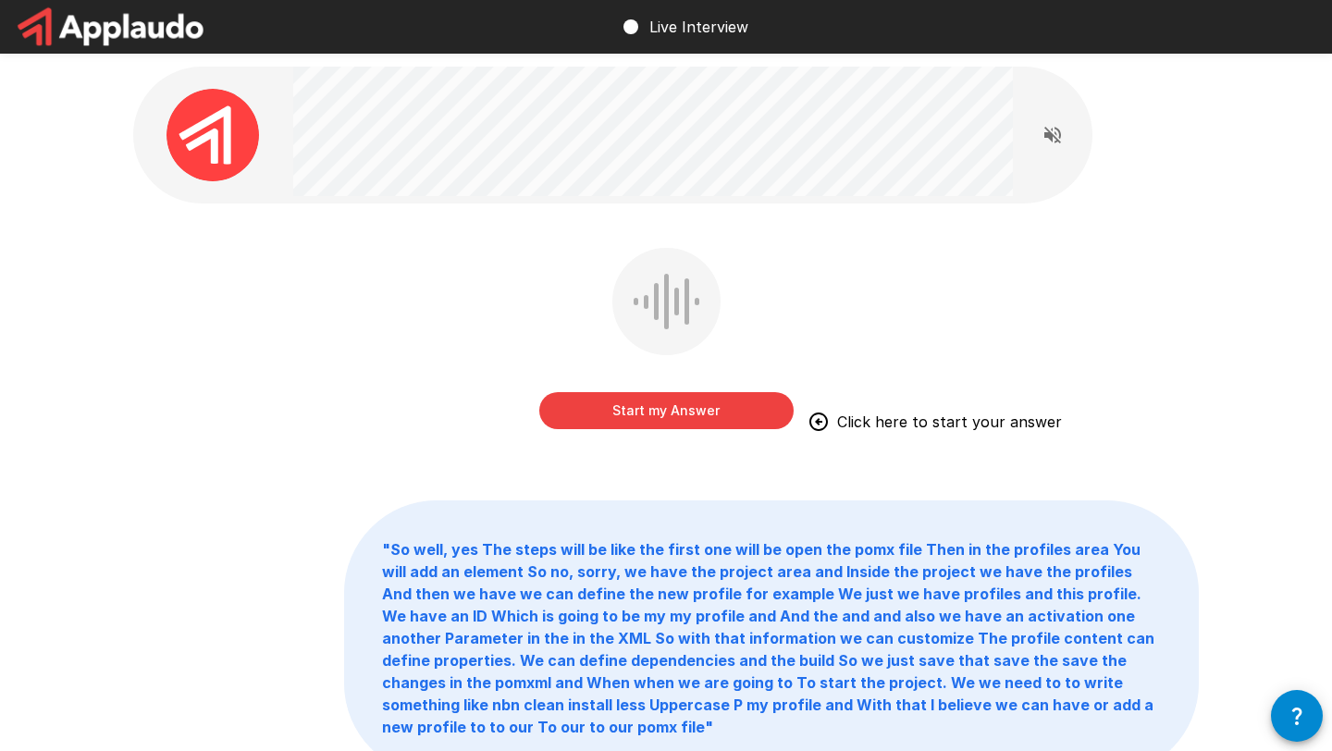
click at [634, 419] on button "Start my Answer" at bounding box center [666, 410] width 254 height 37
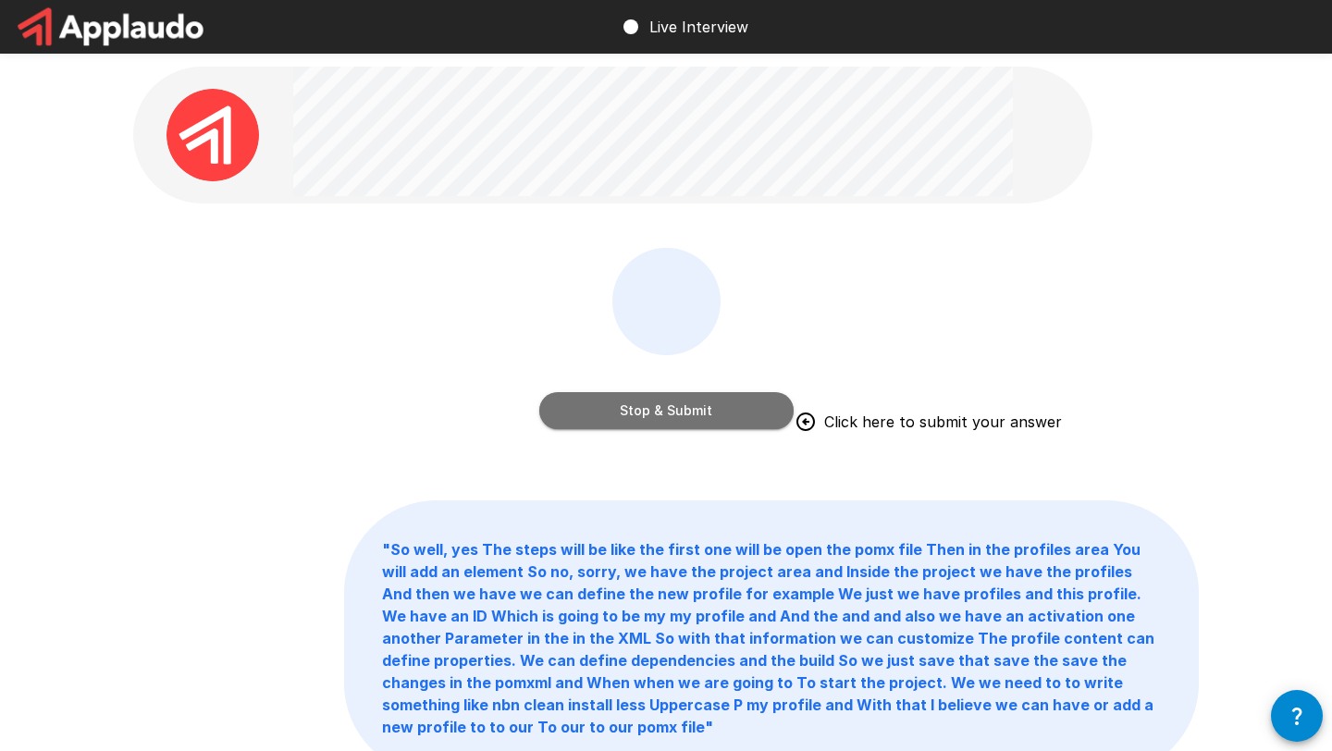
click at [628, 410] on button "Stop & Submit" at bounding box center [666, 410] width 254 height 37
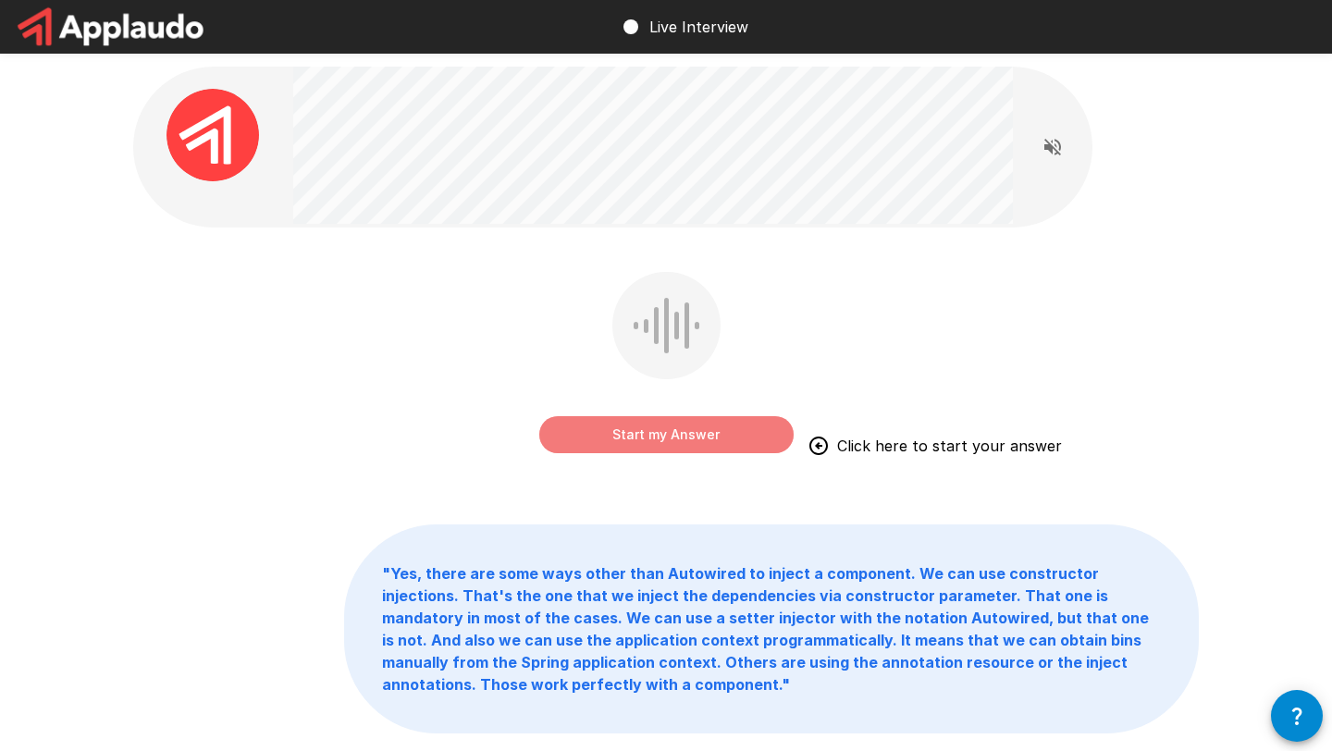
click at [623, 441] on button "Start my Answer" at bounding box center [666, 434] width 254 height 37
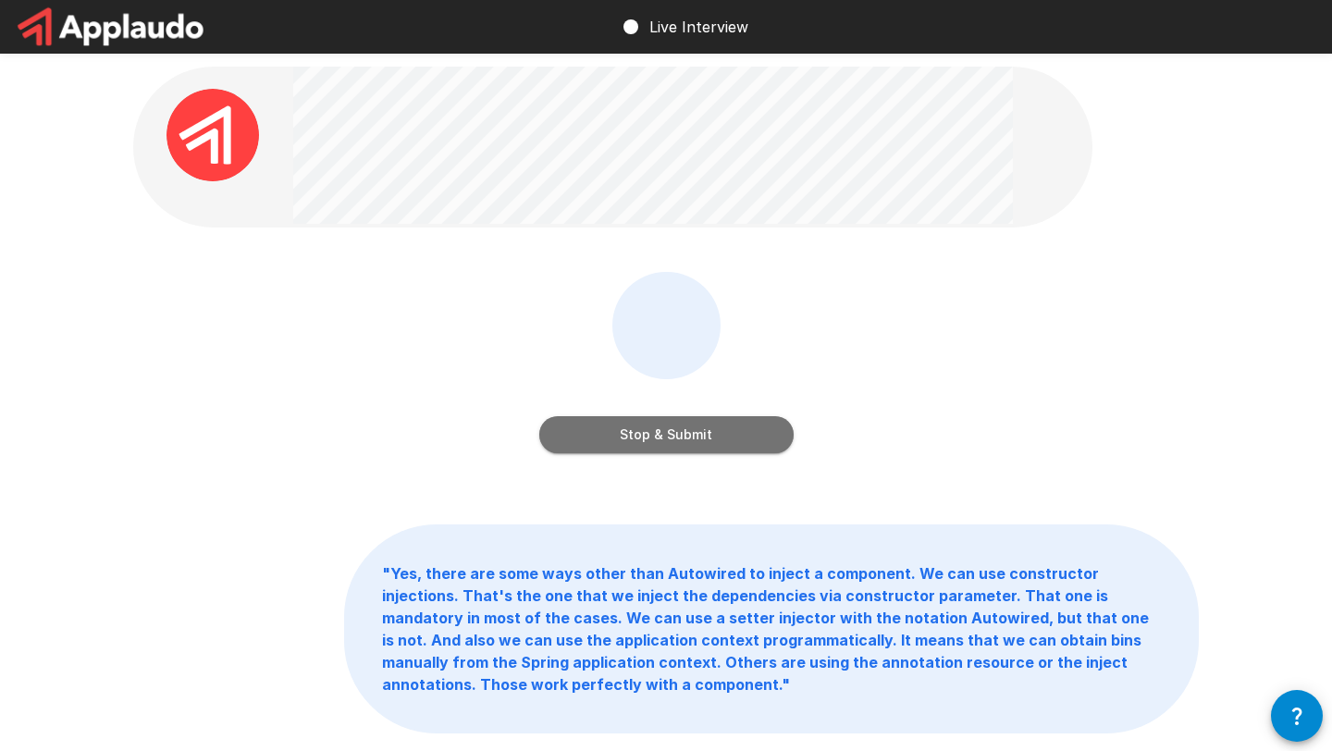
click at [709, 440] on button "Stop & Submit" at bounding box center [666, 434] width 254 height 37
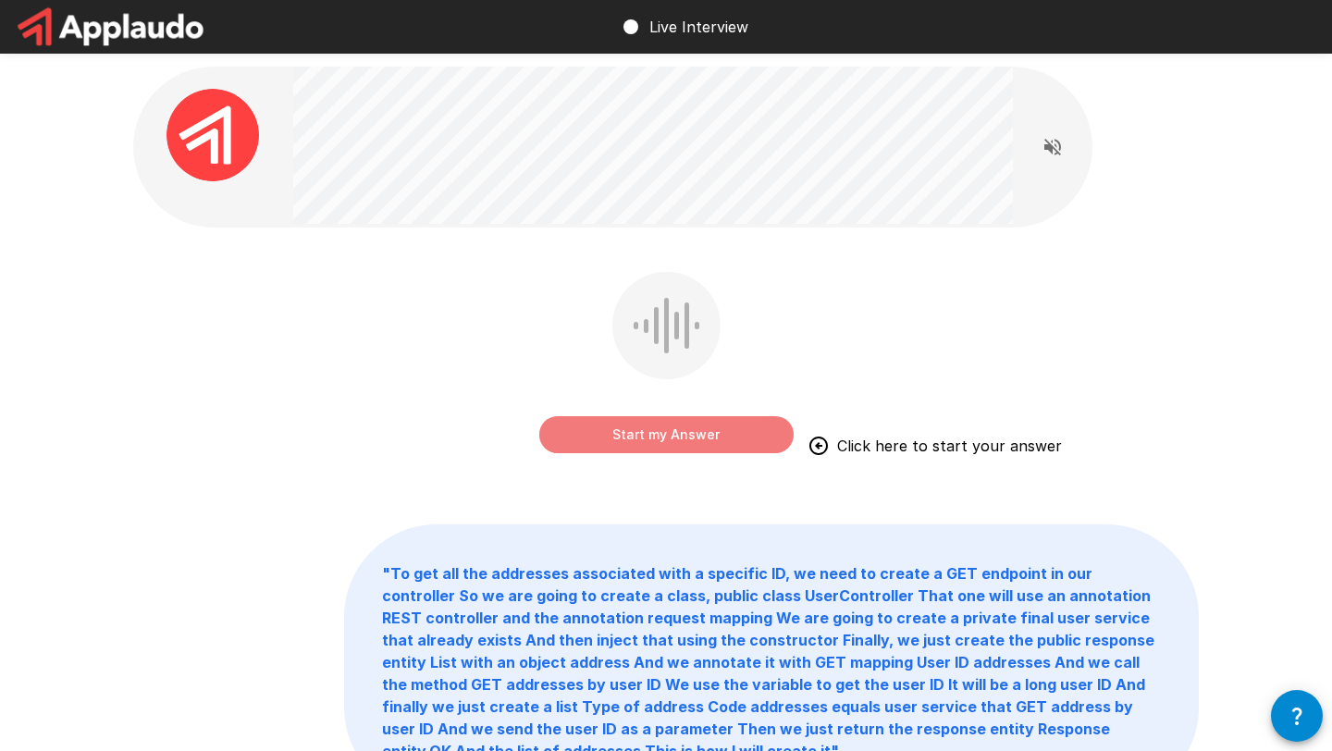
click at [642, 440] on button "Start my Answer" at bounding box center [666, 434] width 254 height 37
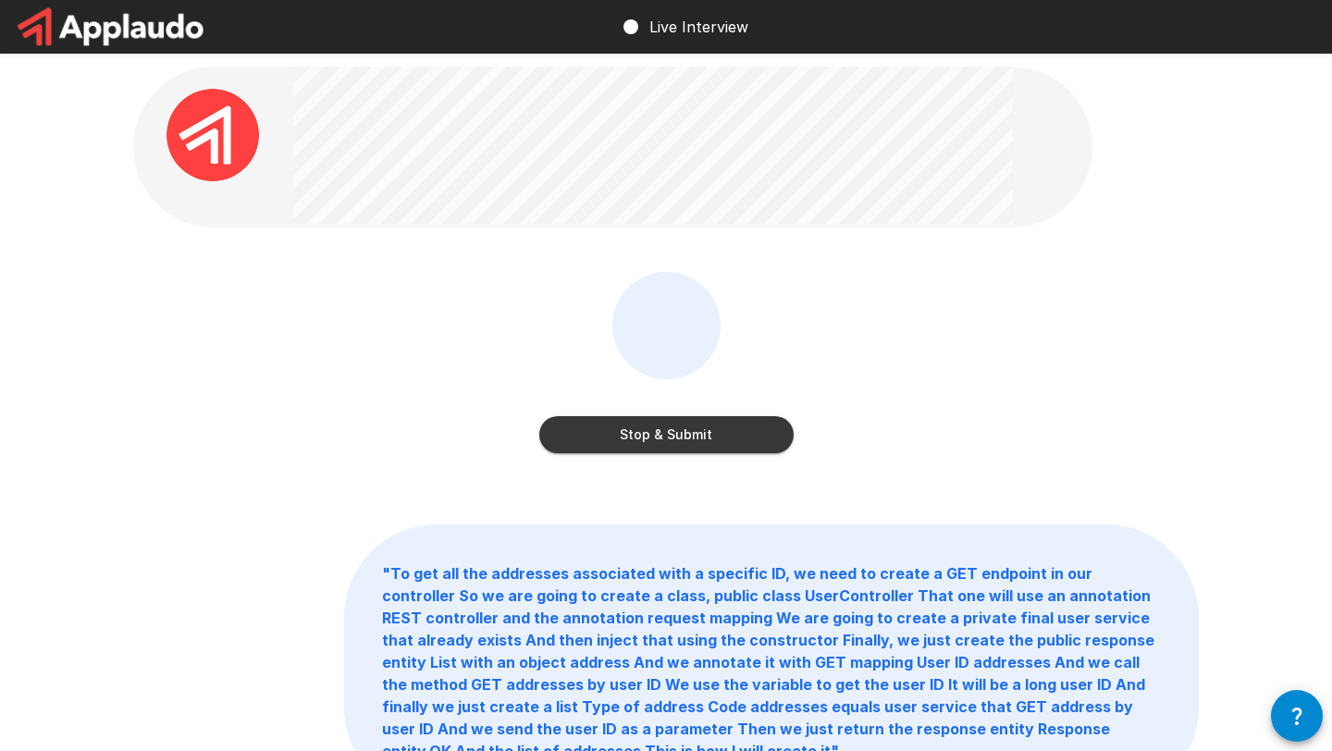
click at [683, 434] on button "Stop & Submit" at bounding box center [666, 434] width 254 height 37
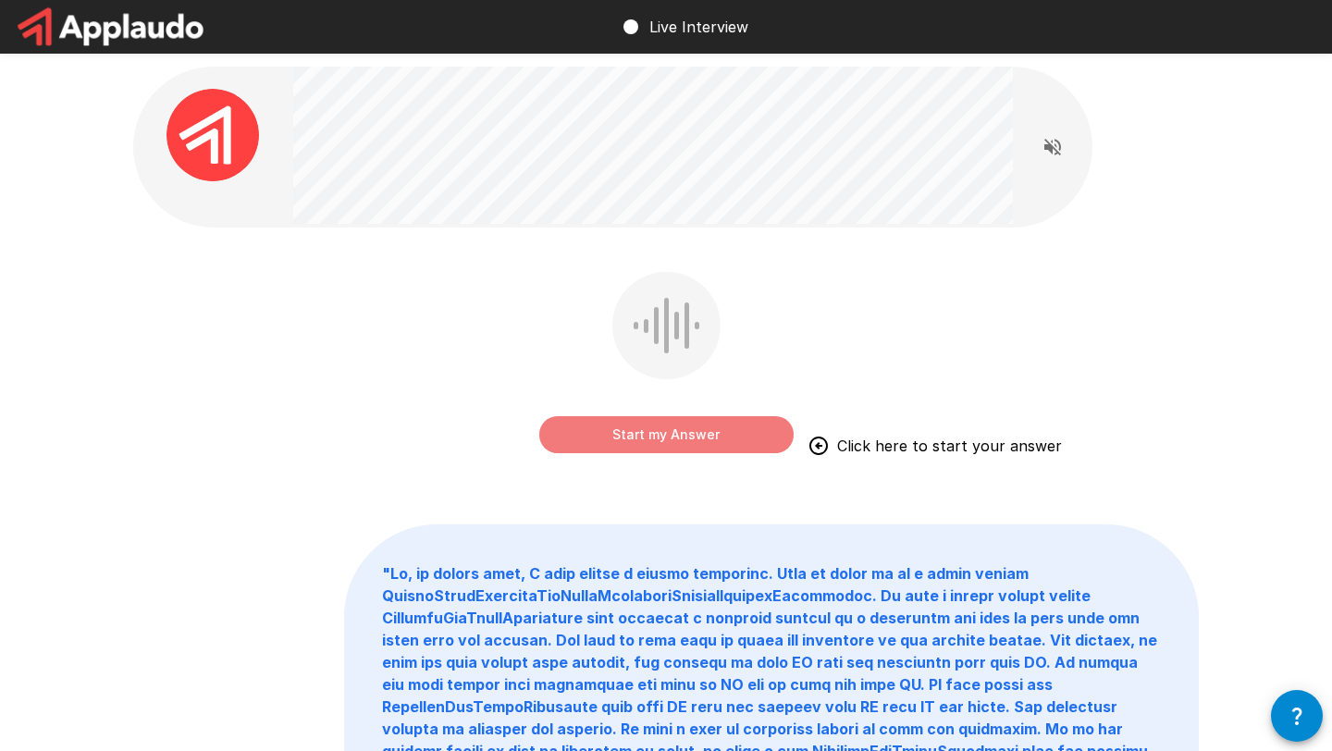
click at [652, 438] on button "Start my Answer" at bounding box center [666, 434] width 254 height 37
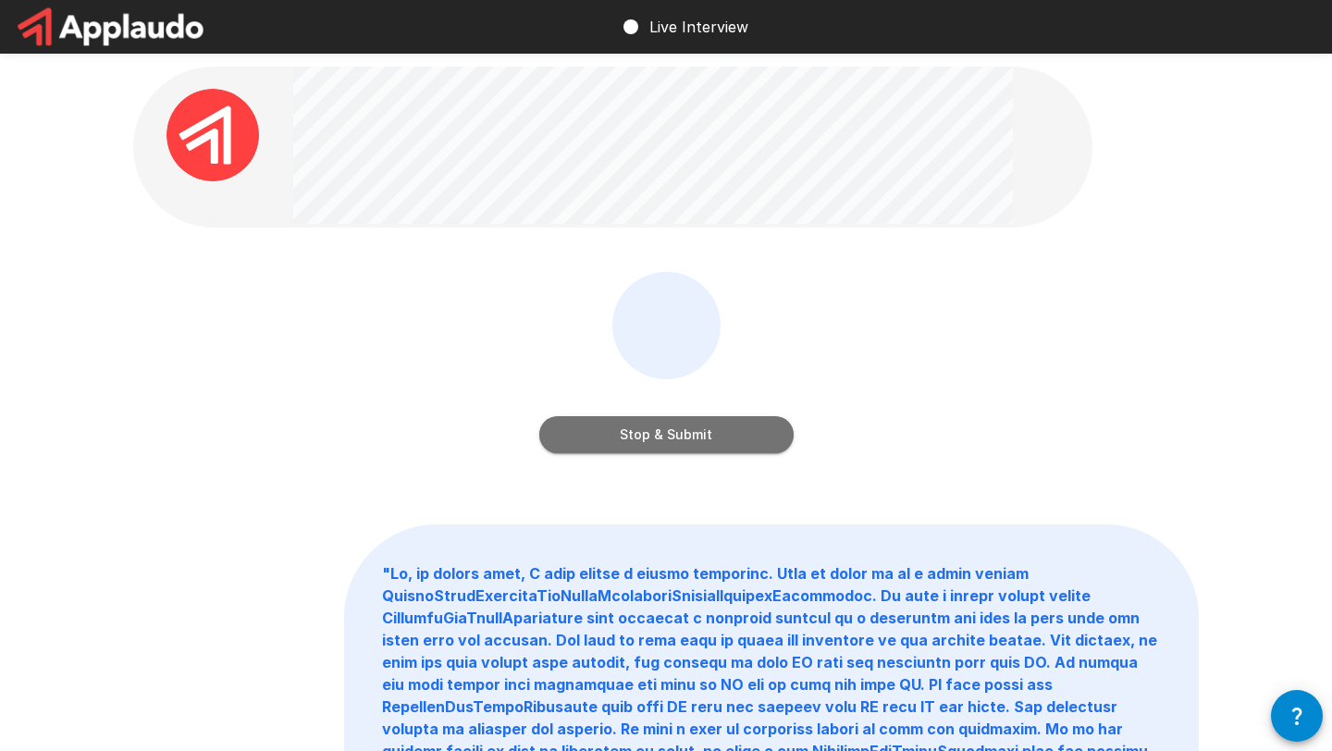
click at [621, 433] on button "Stop & Submit" at bounding box center [666, 434] width 254 height 37
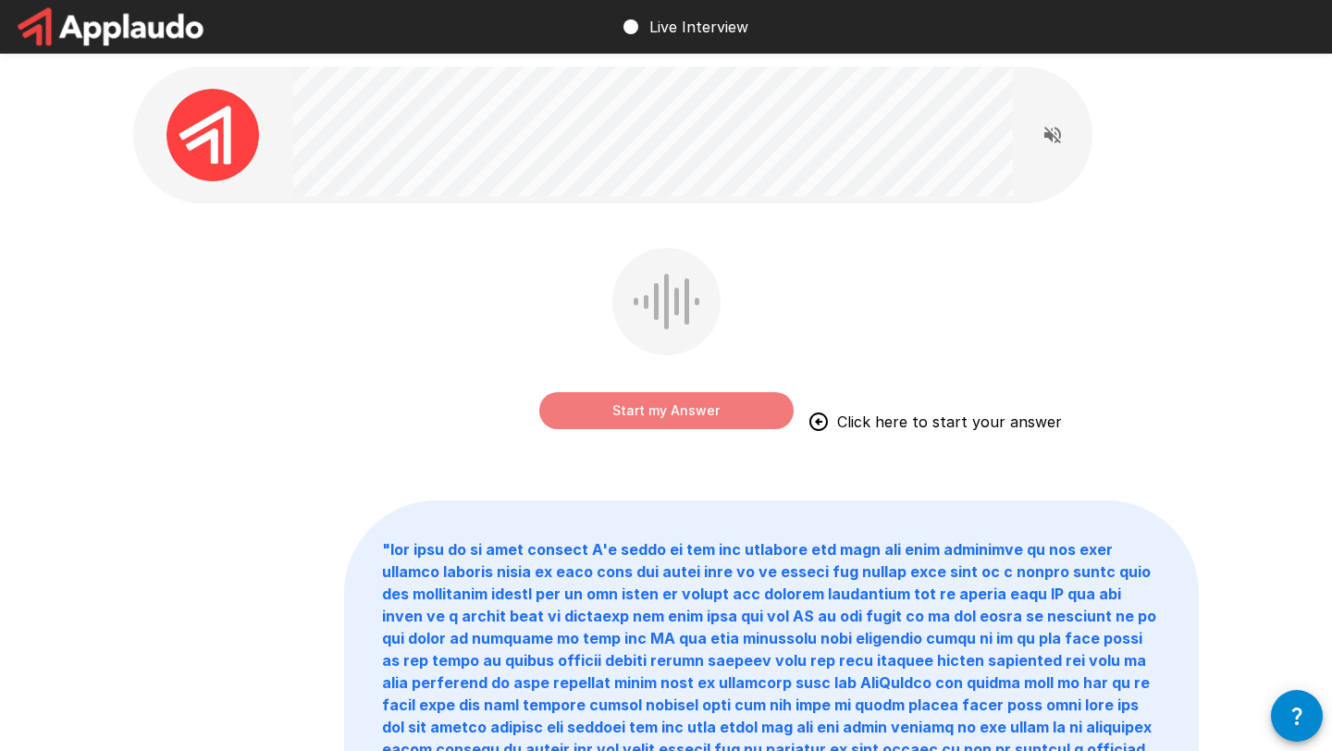
click at [655, 415] on button "Start my Answer" at bounding box center [666, 410] width 254 height 37
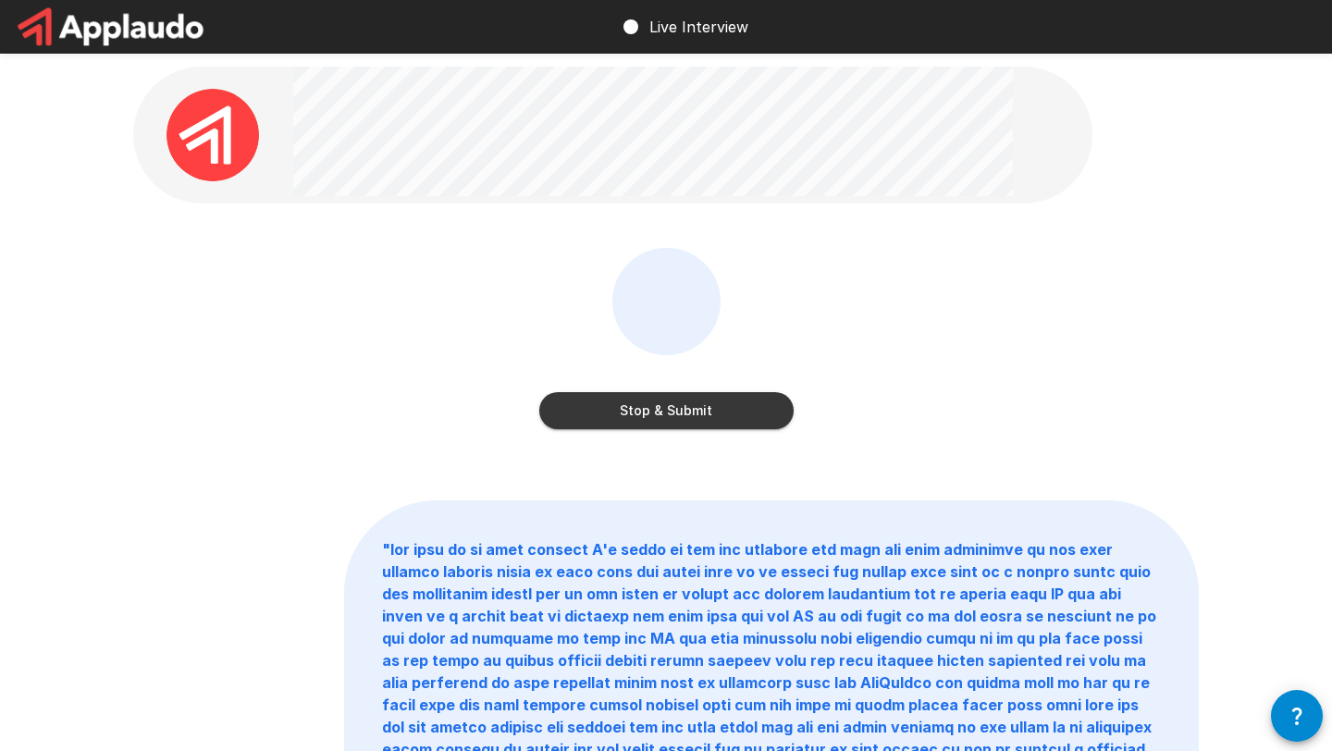
click at [655, 415] on button "Stop & Submit" at bounding box center [666, 410] width 254 height 37
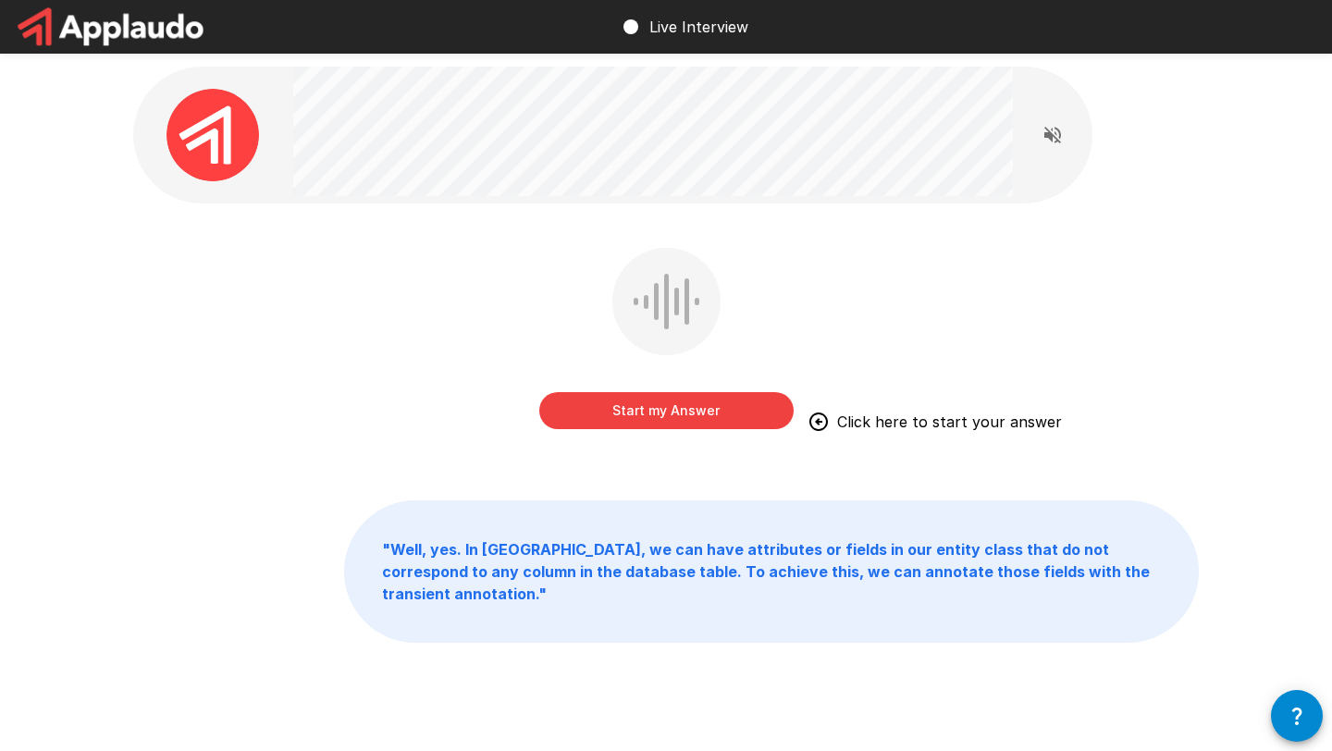
click at [655, 415] on button "Start my Answer" at bounding box center [666, 410] width 254 height 37
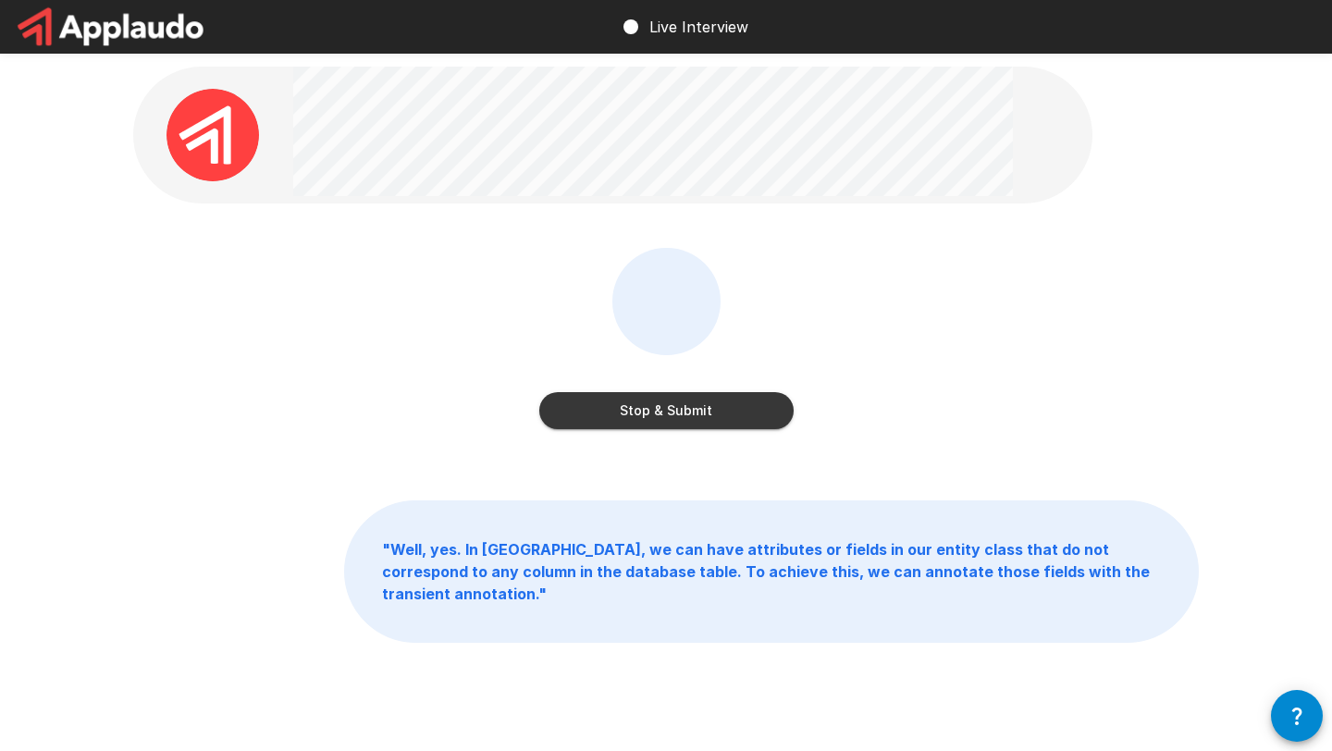
click at [655, 415] on button "Stop & Submit" at bounding box center [666, 410] width 254 height 37
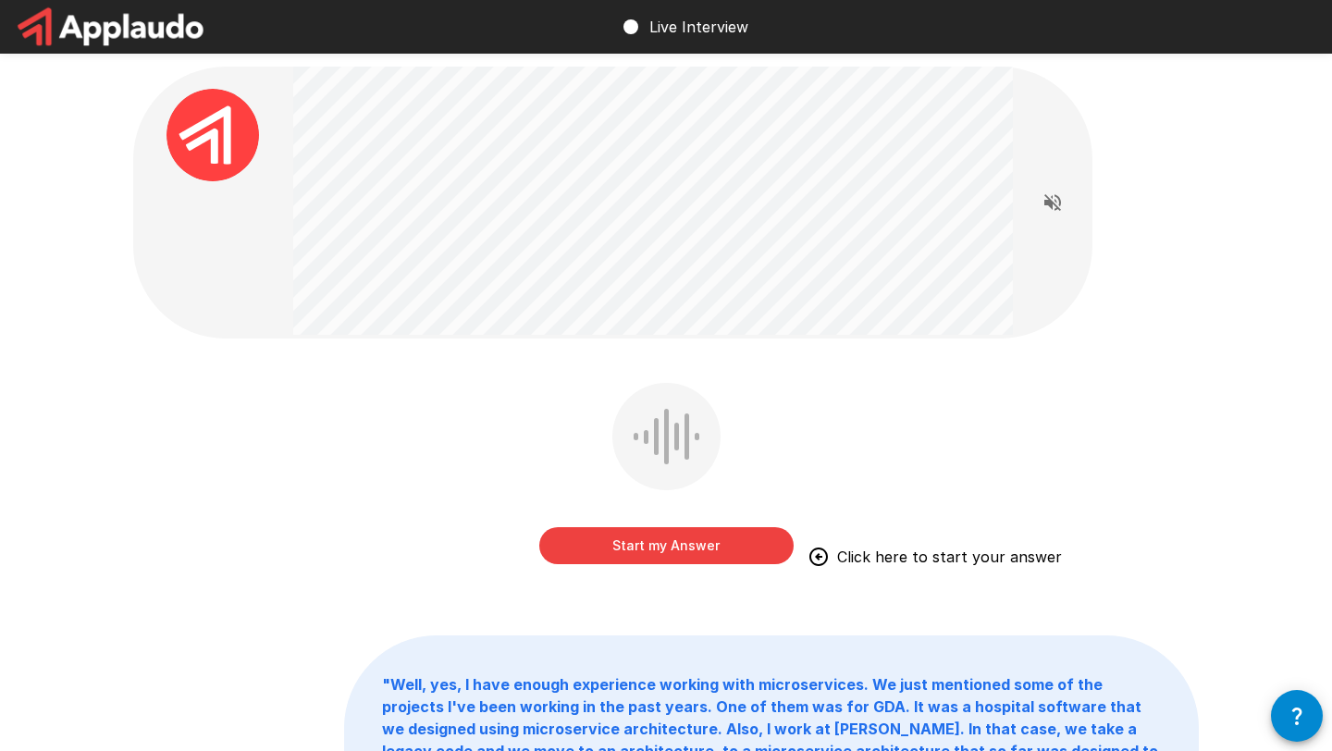
click at [668, 551] on button "Start my Answer" at bounding box center [666, 545] width 254 height 37
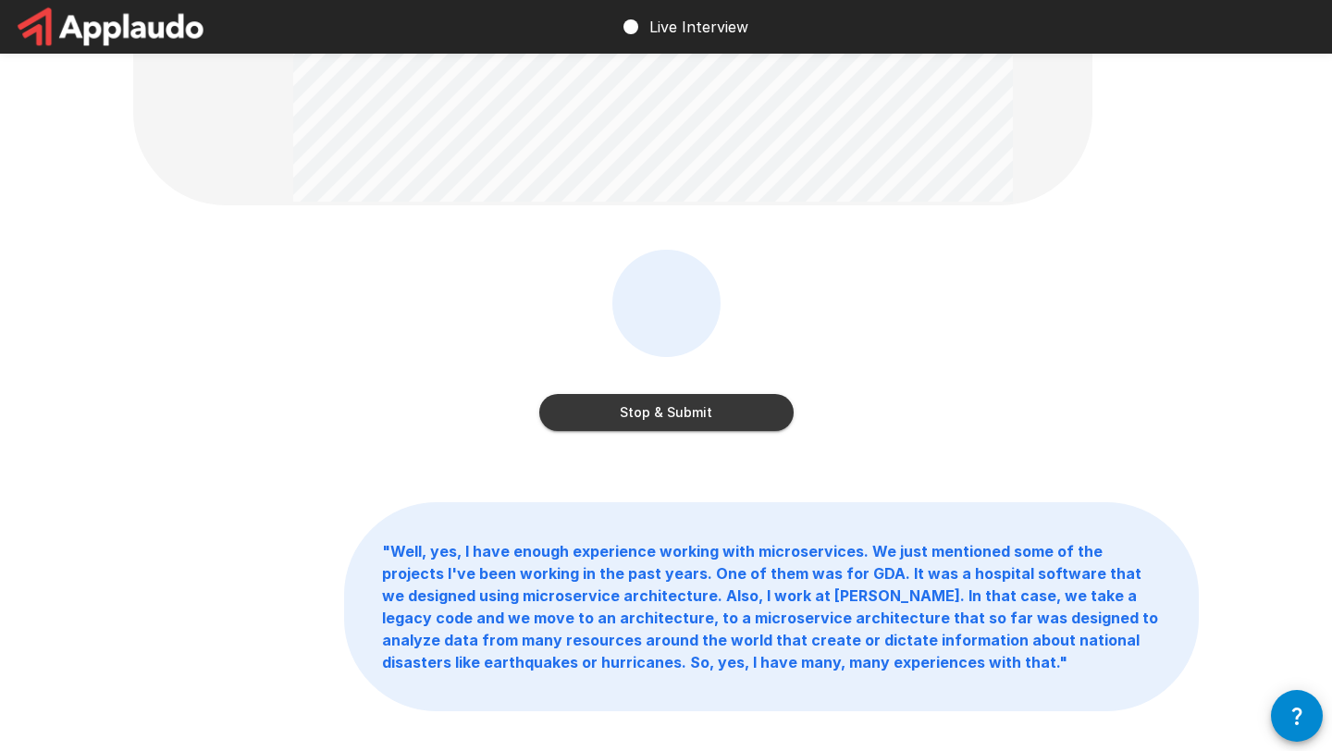
scroll to position [138, 0]
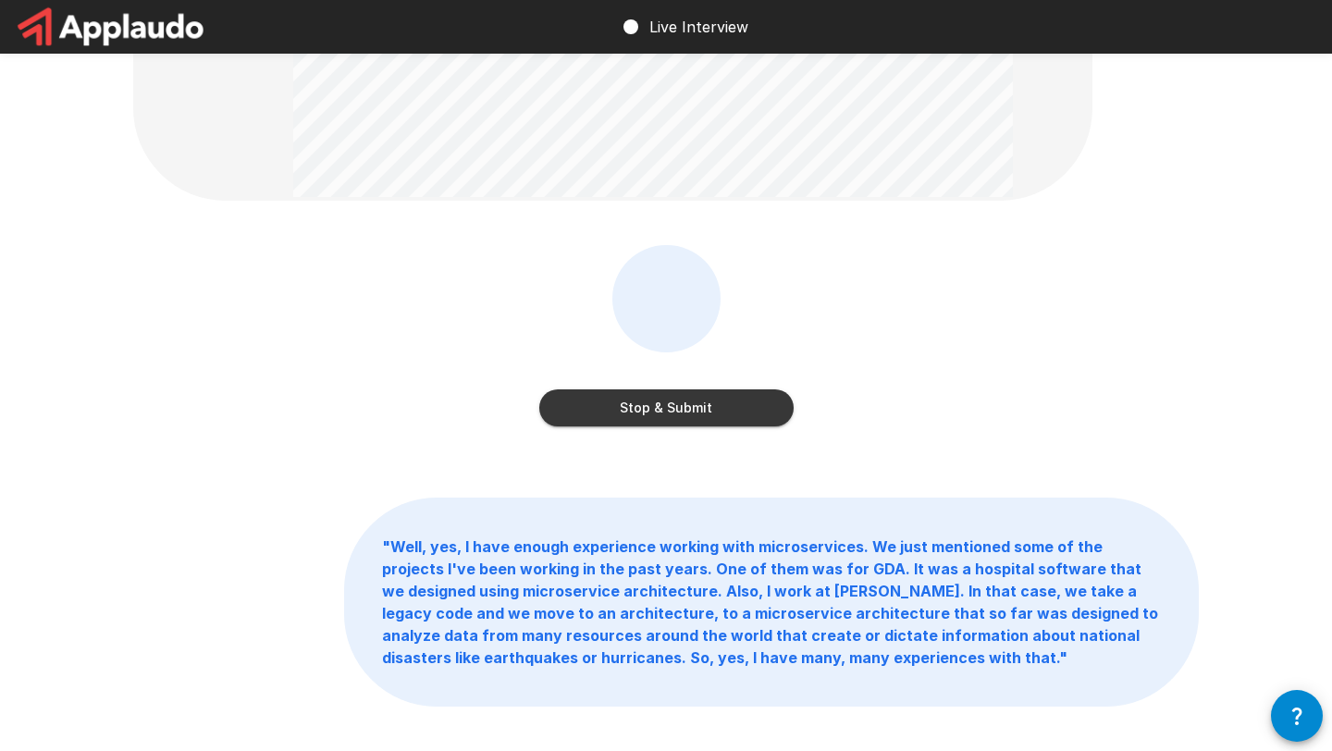
click at [667, 402] on button "Stop & Submit" at bounding box center [666, 408] width 254 height 37
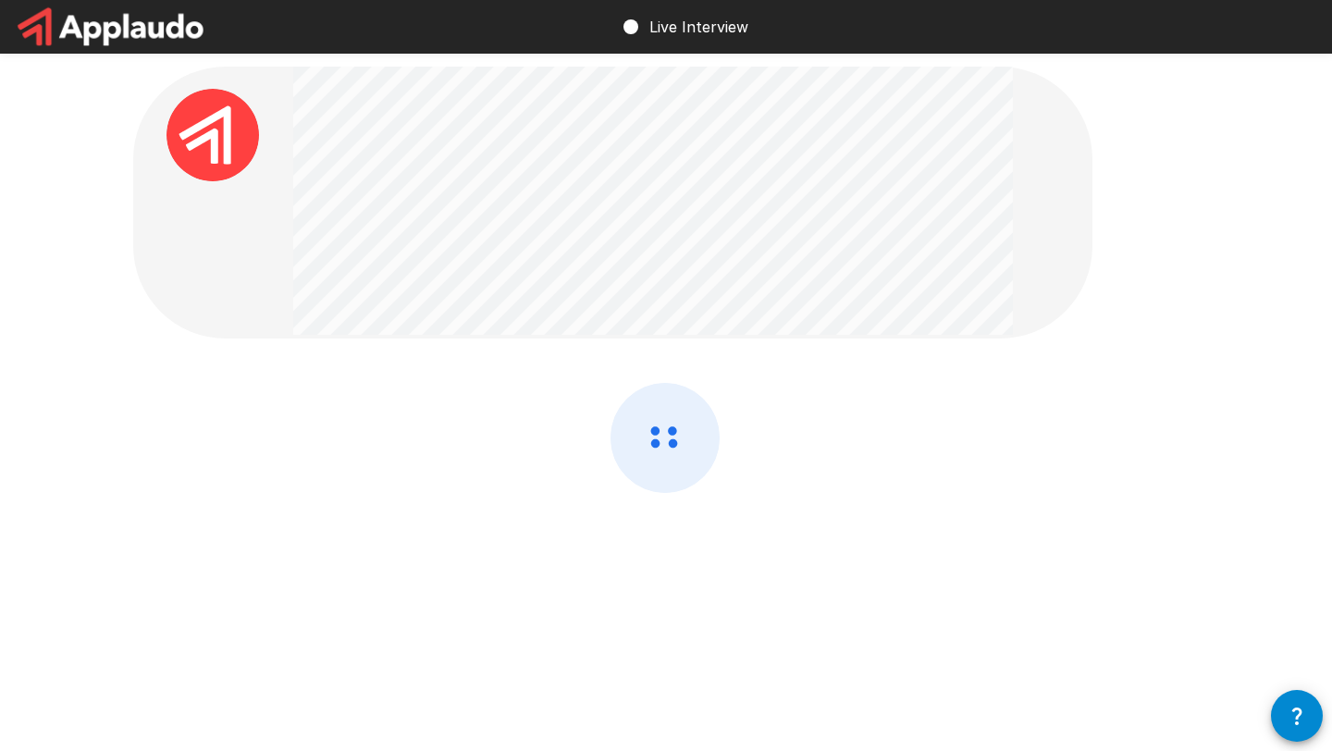
scroll to position [0, 0]
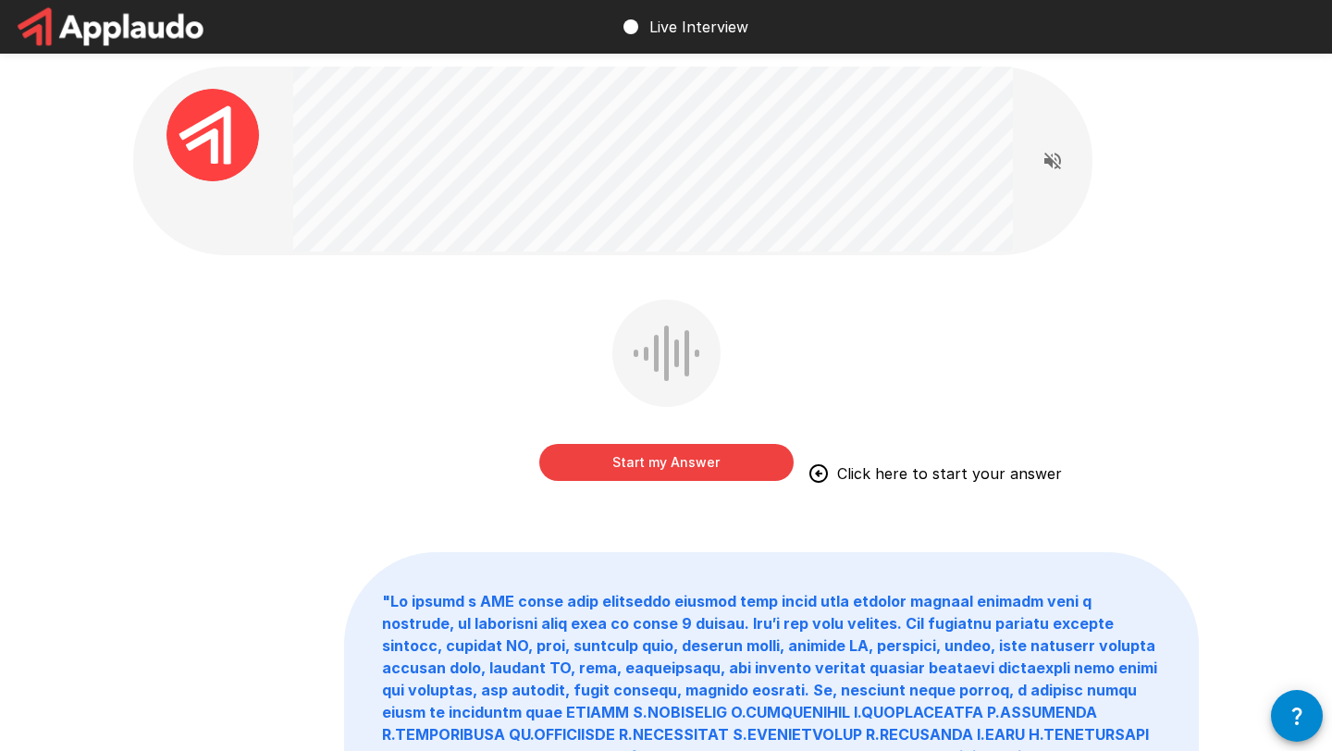
click at [657, 464] on button "Start my Answer" at bounding box center [666, 462] width 254 height 37
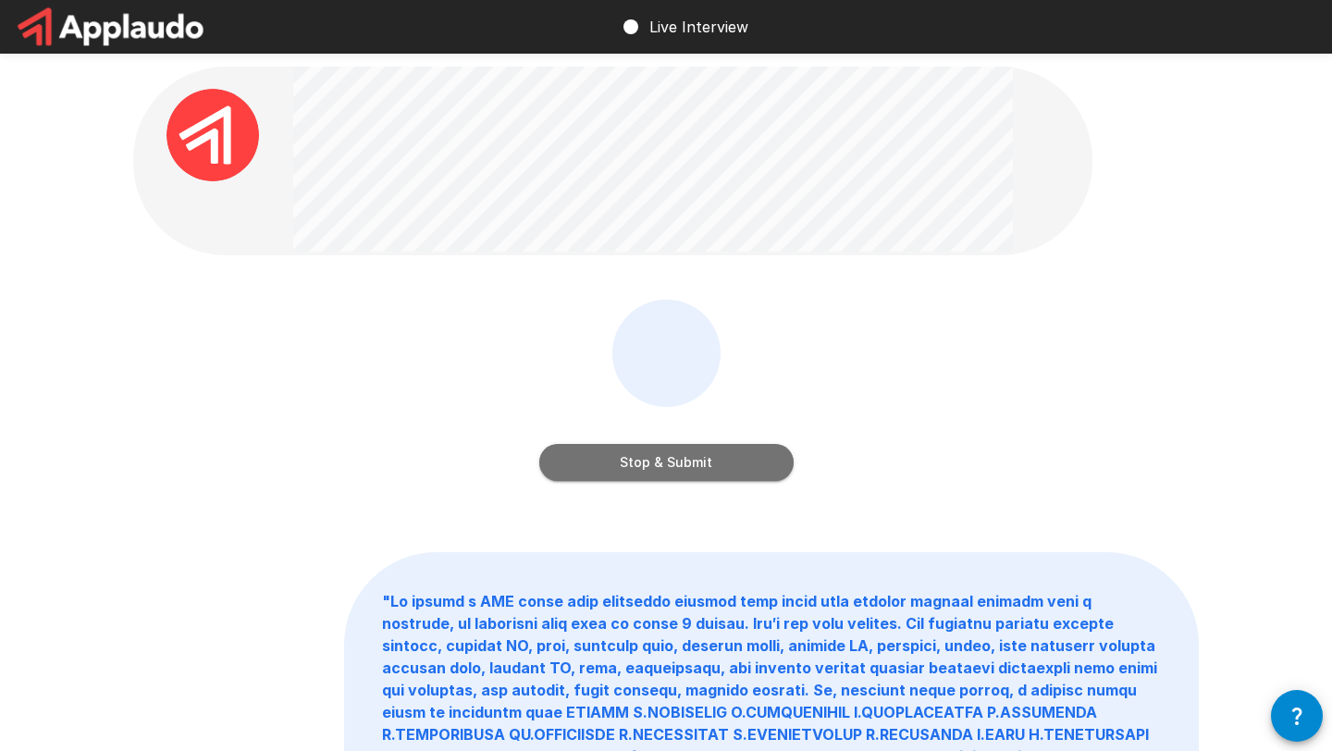
click at [651, 460] on button "Stop & Submit" at bounding box center [666, 462] width 254 height 37
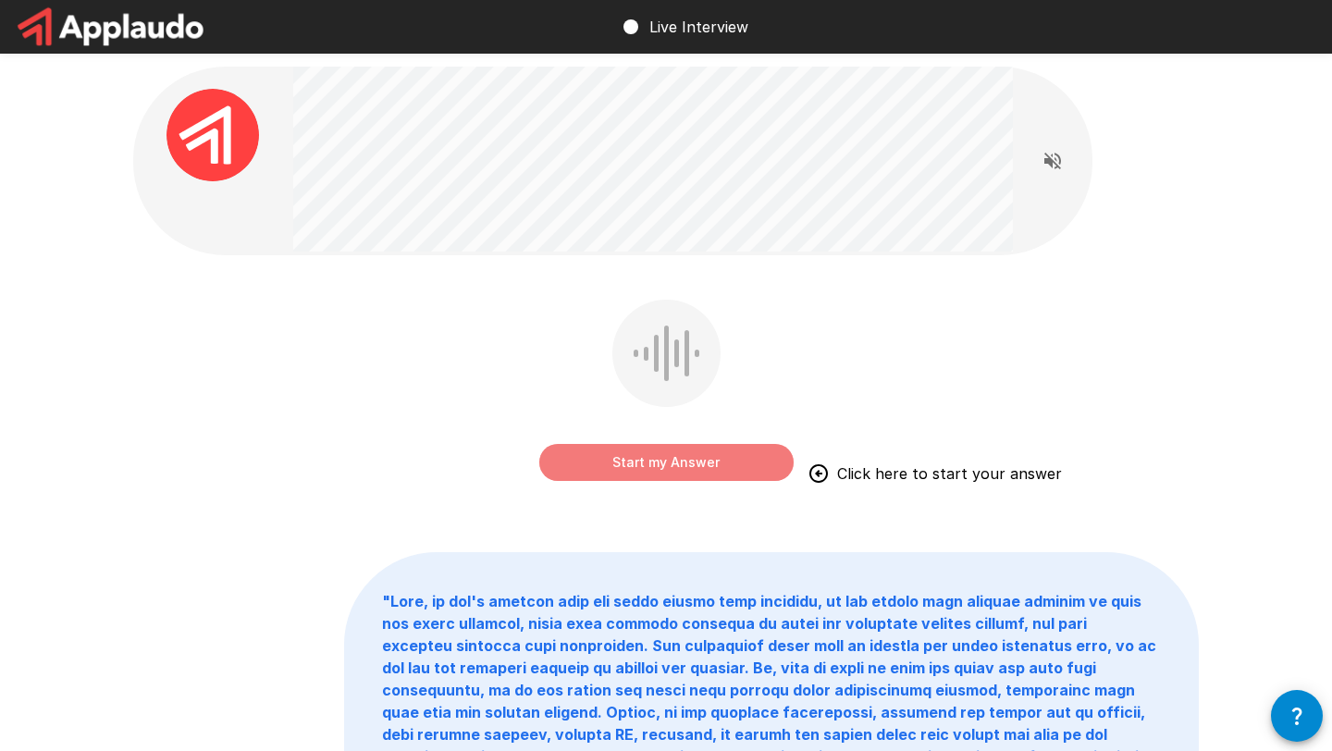
click at [651, 460] on button "Start my Answer" at bounding box center [666, 462] width 254 height 37
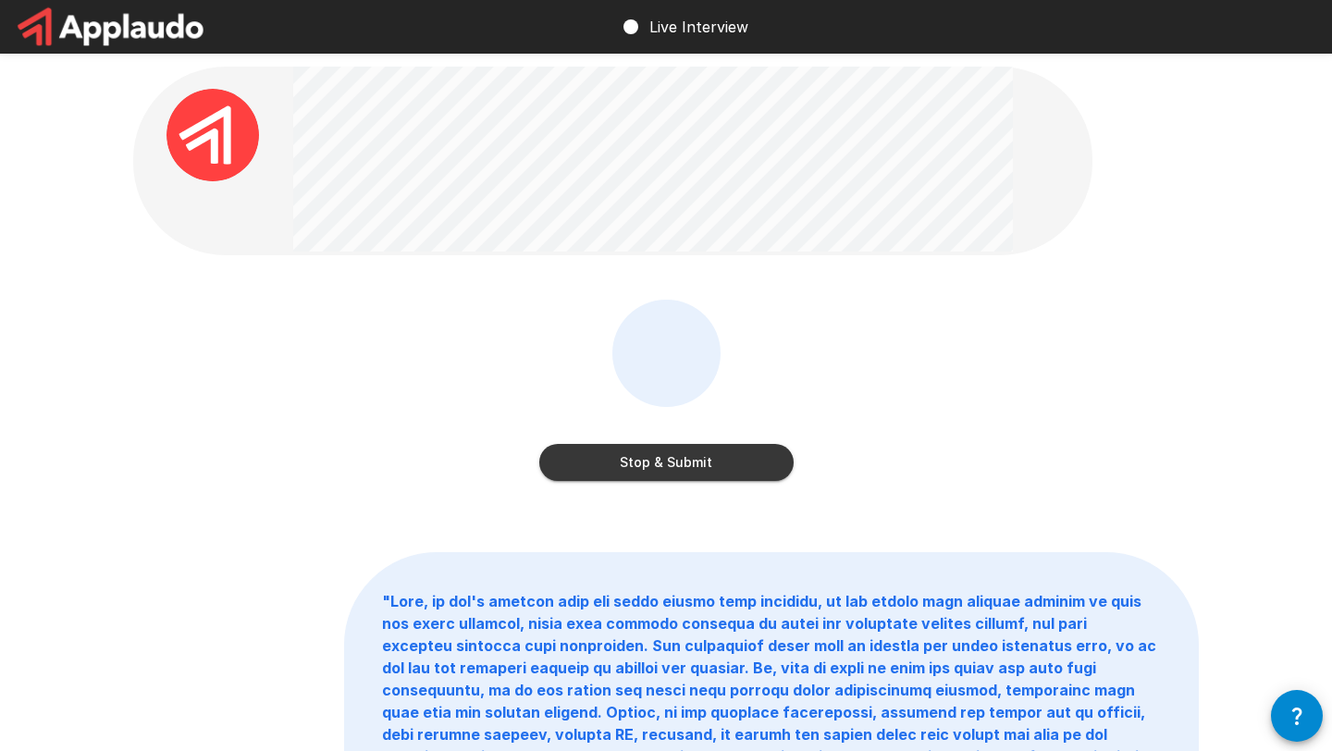
click at [651, 460] on button "Stop & Submit" at bounding box center [666, 462] width 254 height 37
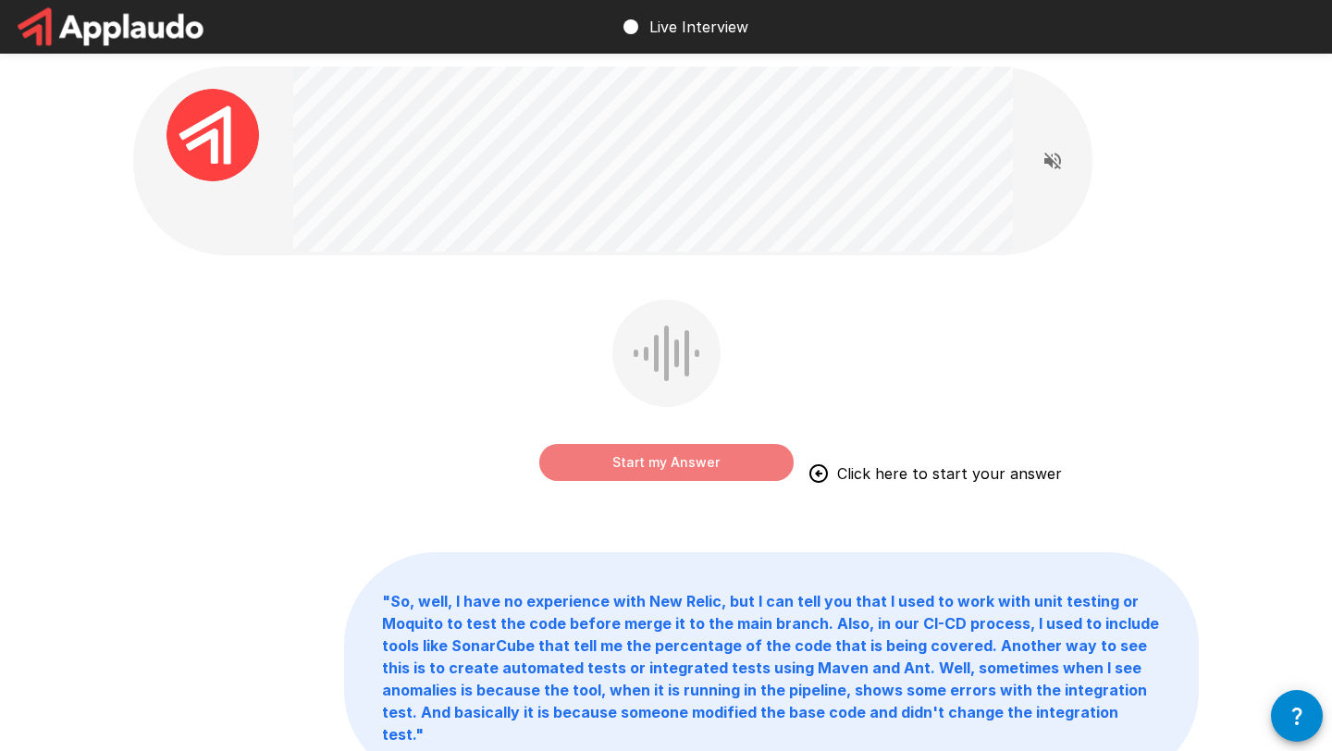
click at [657, 466] on button "Start my Answer" at bounding box center [666, 462] width 254 height 37
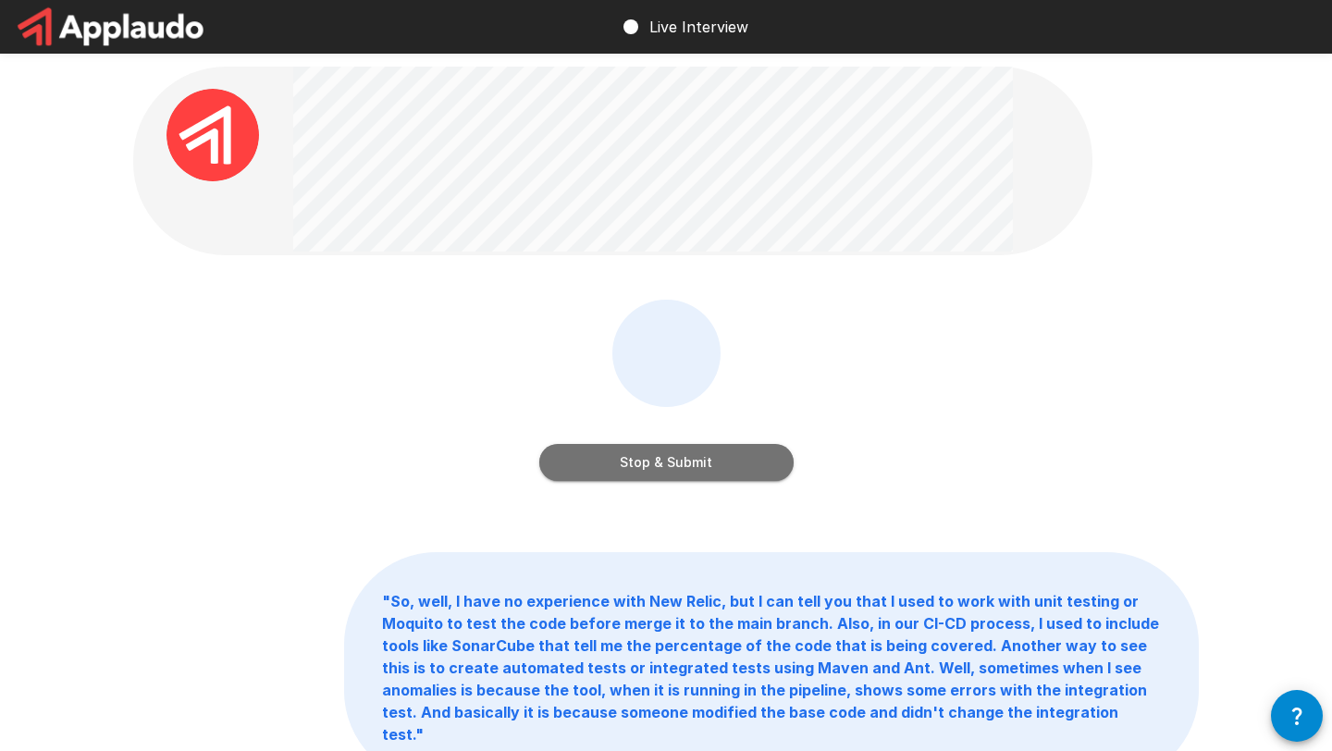
click at [676, 466] on button "Stop & Submit" at bounding box center [666, 462] width 254 height 37
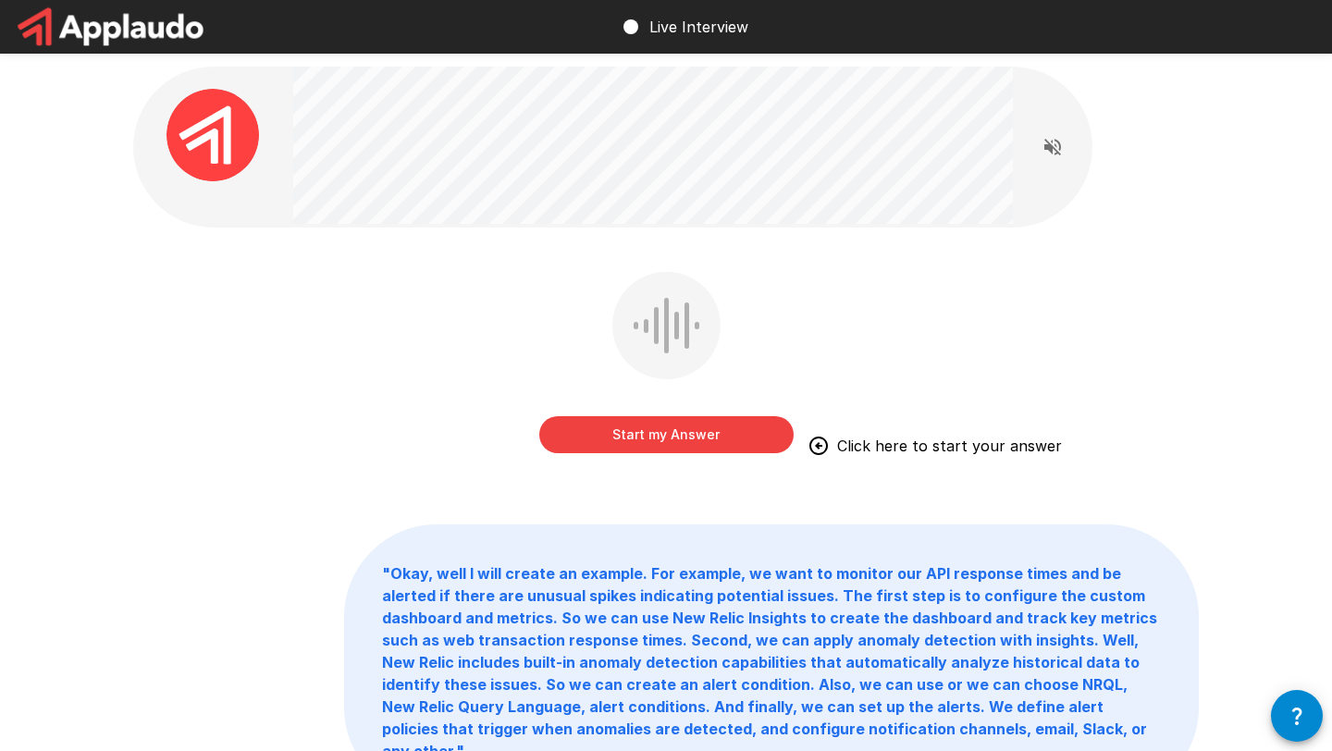
click at [732, 444] on button "Start my Answer" at bounding box center [666, 434] width 254 height 37
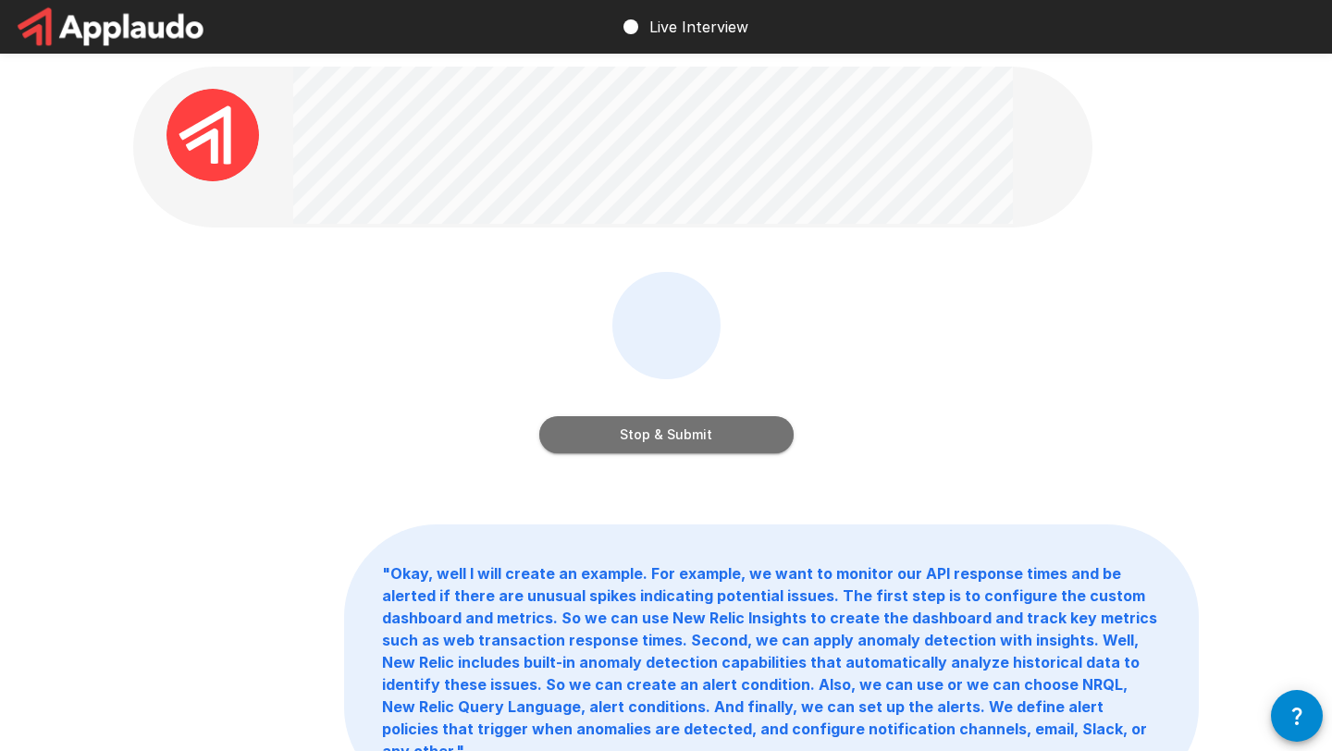
click at [732, 444] on button "Stop & Submit" at bounding box center [666, 434] width 254 height 37
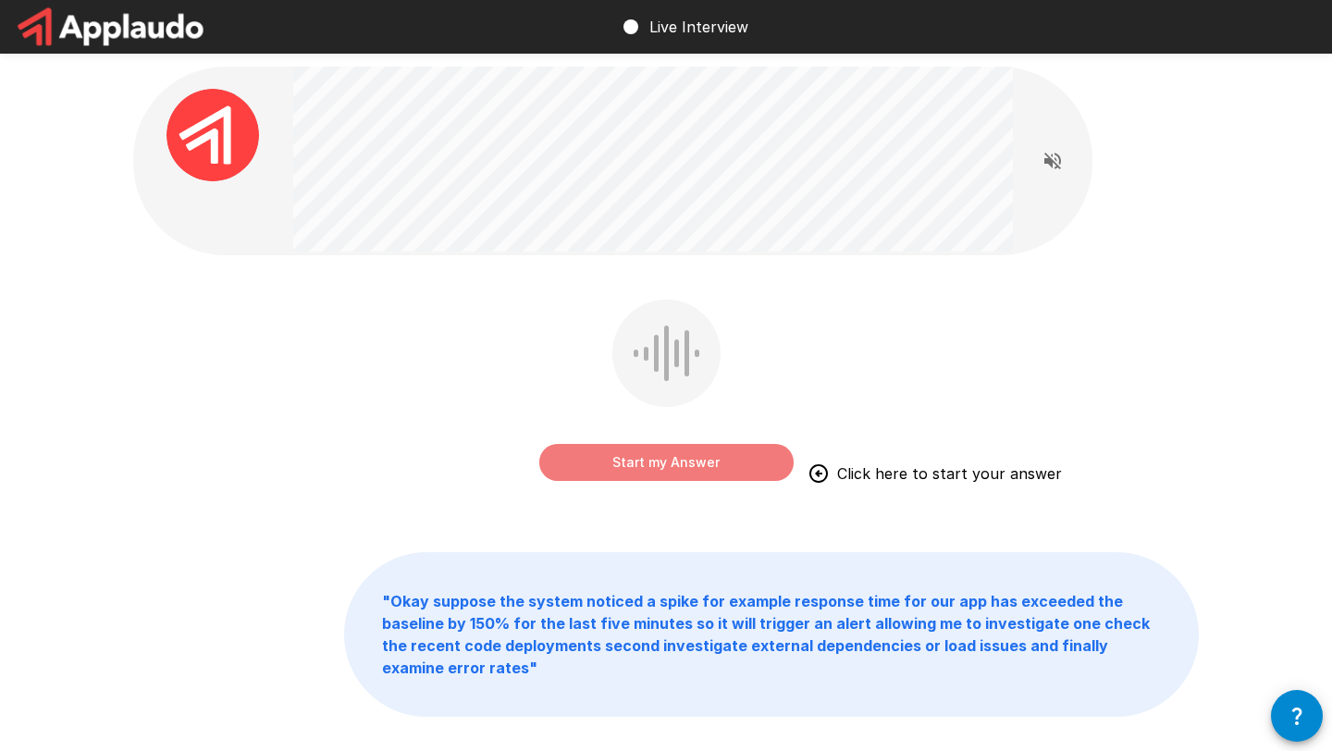
click at [714, 458] on button "Start my Answer" at bounding box center [666, 462] width 254 height 37
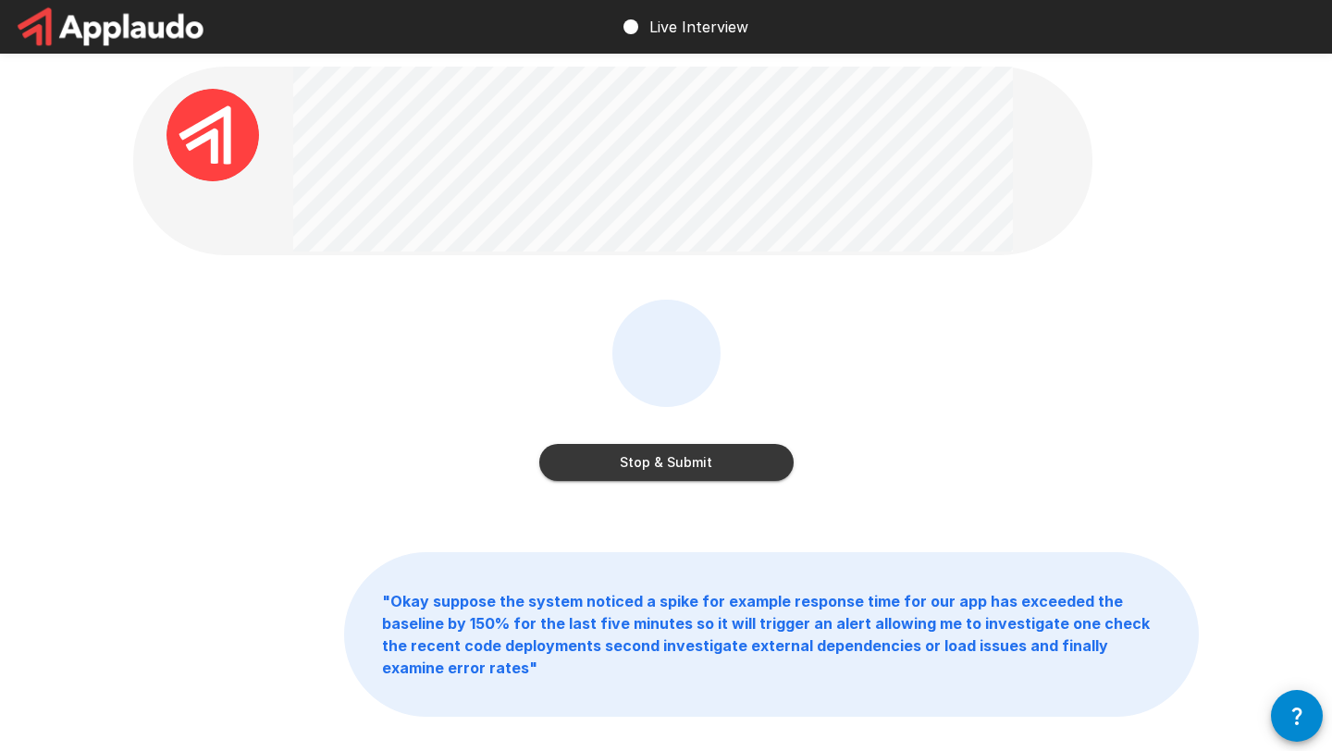
click at [714, 458] on button "Stop & Submit" at bounding box center [666, 462] width 254 height 37
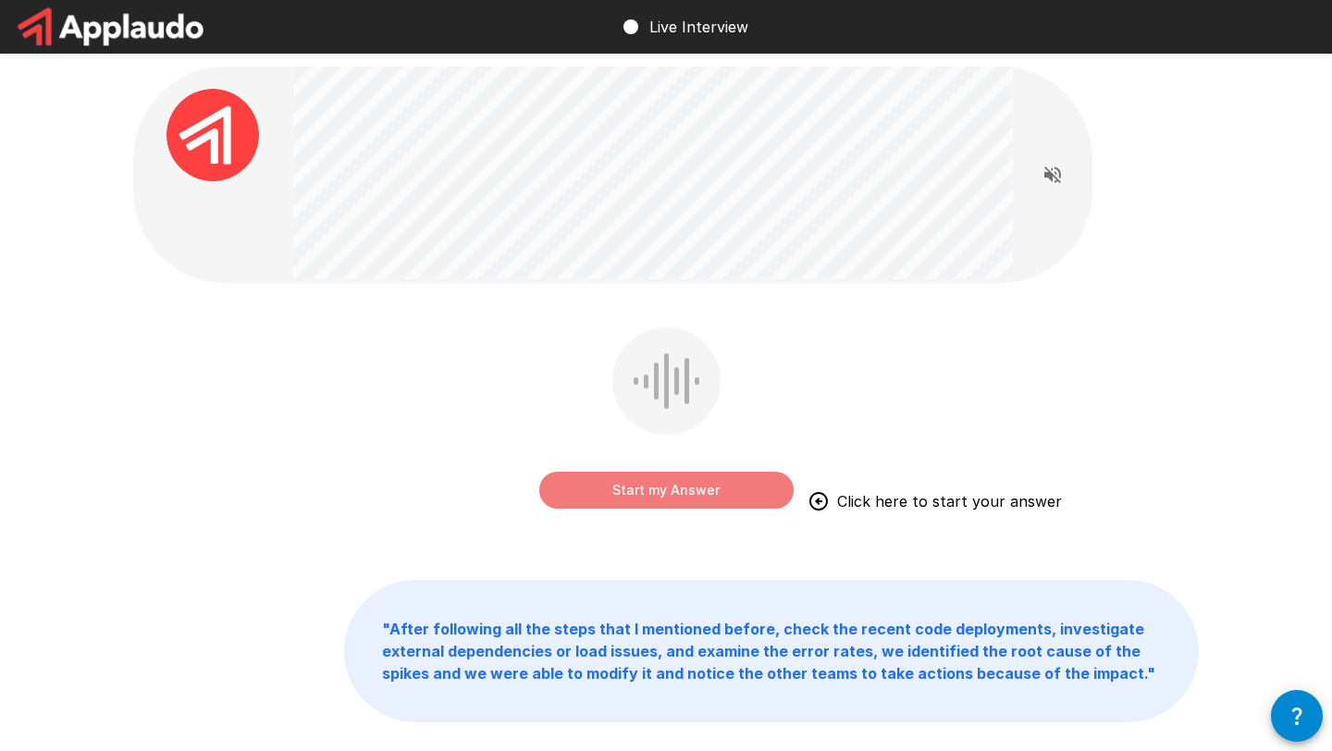
click at [699, 490] on button "Start my Answer" at bounding box center [666, 490] width 254 height 37
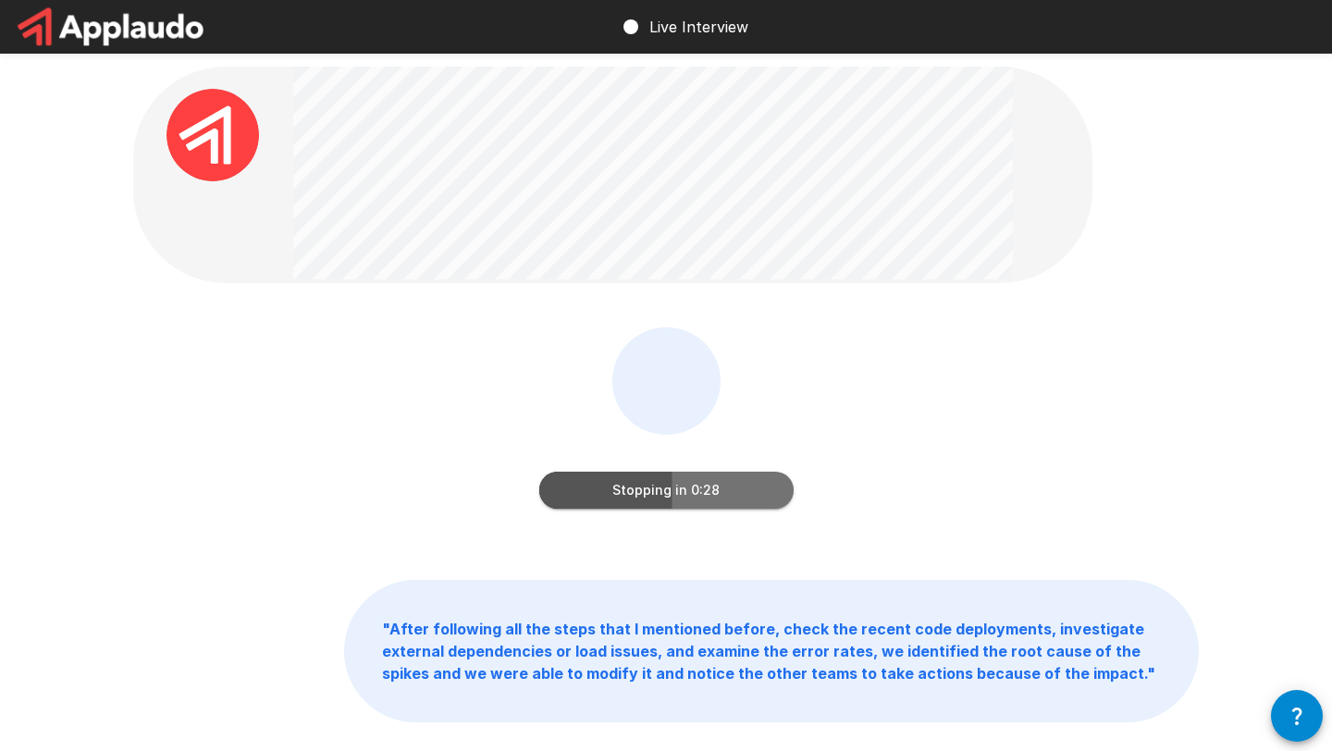
click at [661, 492] on button "Stopping in 0:28" at bounding box center [666, 490] width 254 height 37
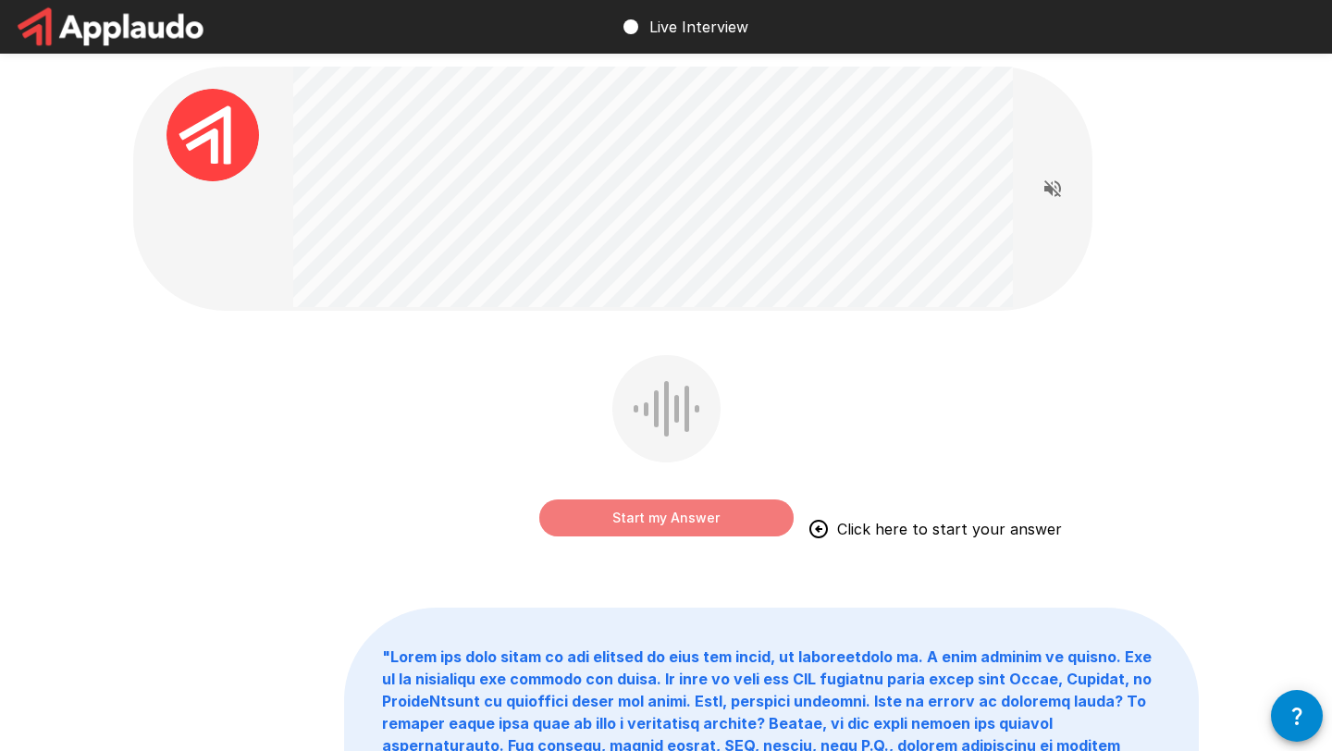
click at [689, 517] on button "Start my Answer" at bounding box center [666, 518] width 254 height 37
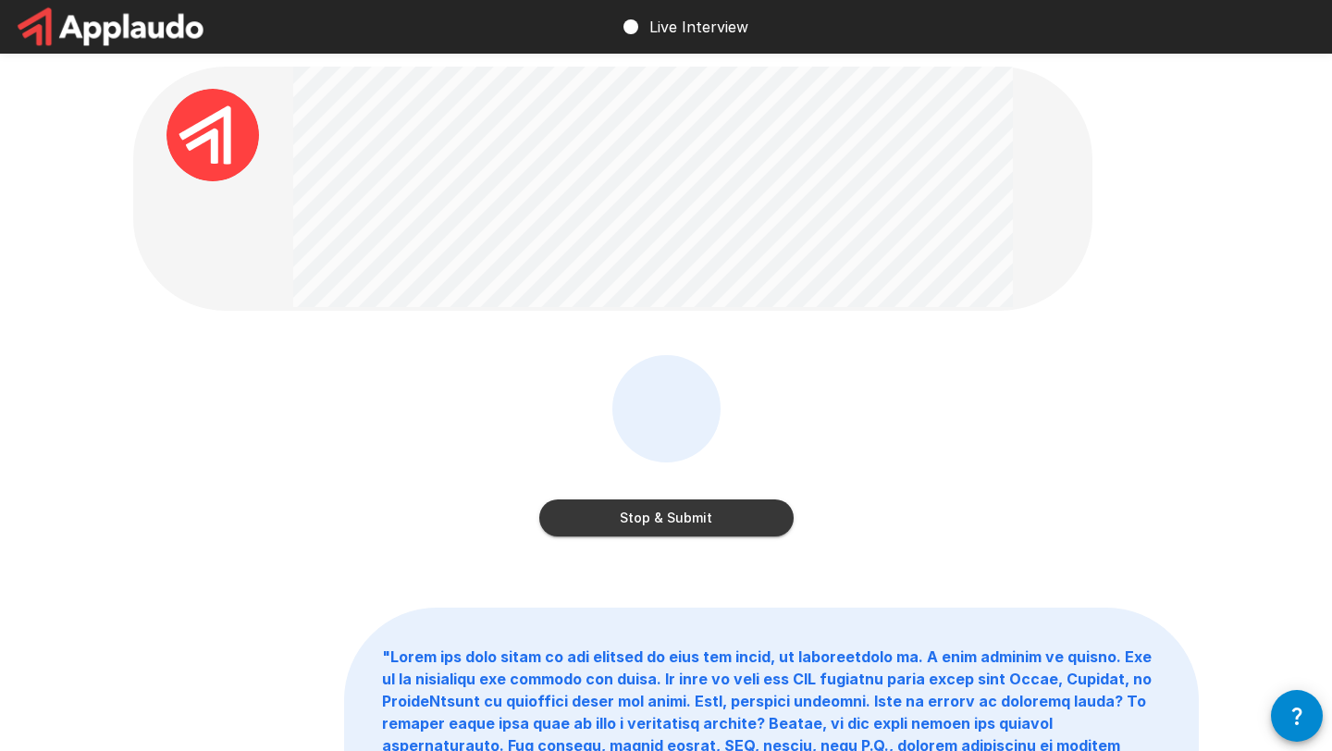
click at [689, 517] on button "Stop & Submit" at bounding box center [666, 518] width 254 height 37
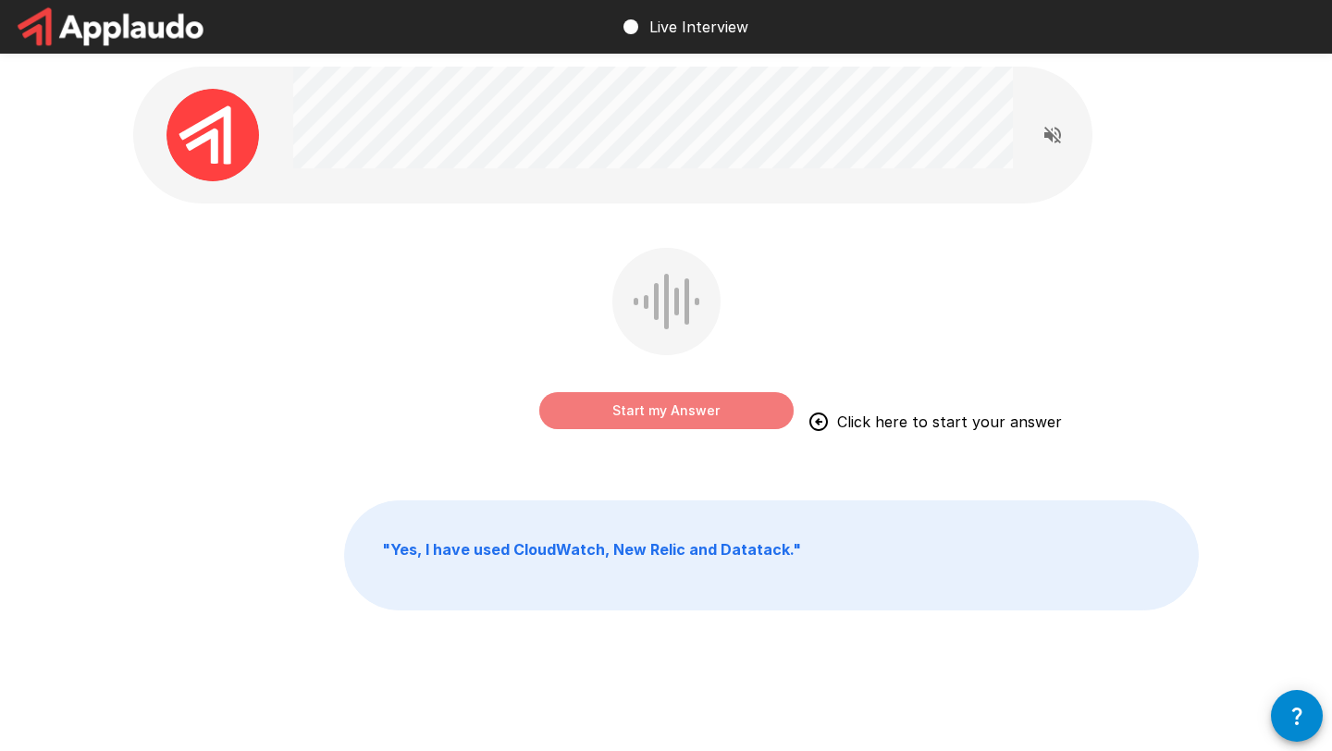
click at [662, 420] on button "Start my Answer" at bounding box center [666, 410] width 254 height 37
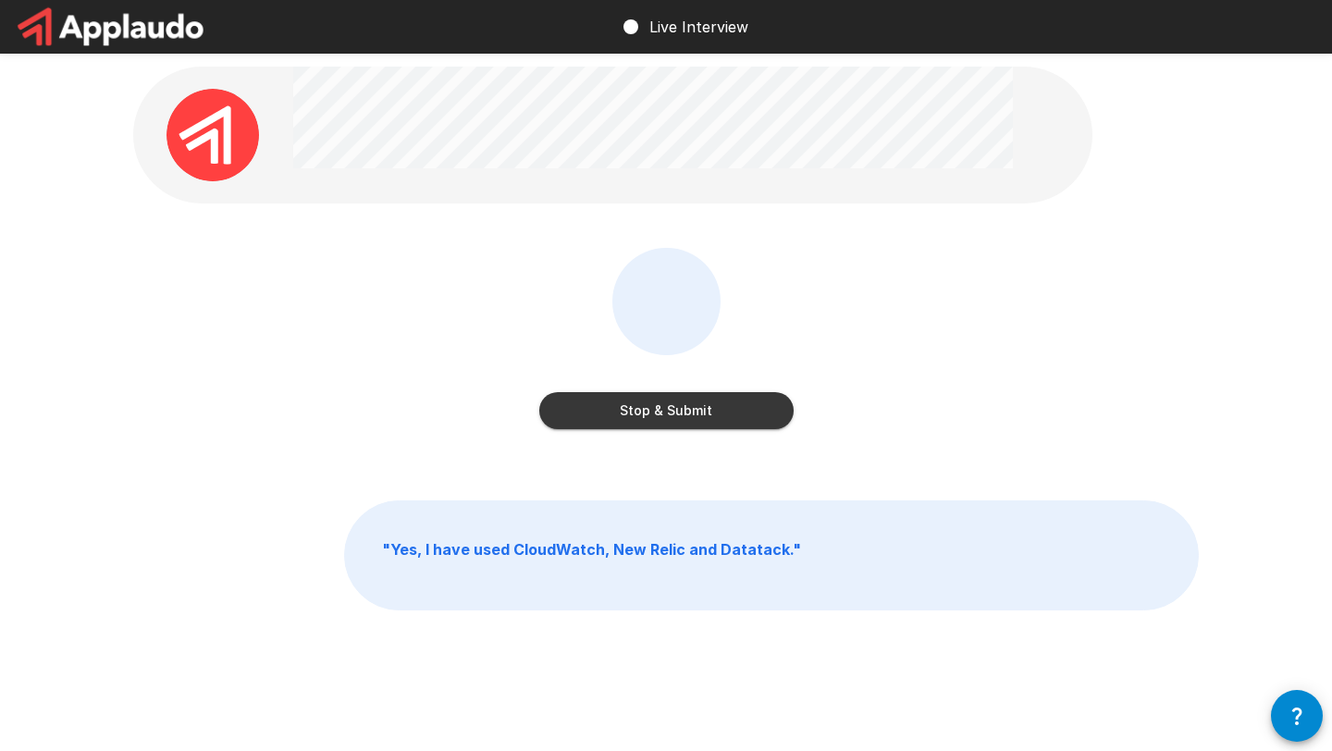
click at [699, 410] on button "Stop & Submit" at bounding box center [666, 410] width 254 height 37
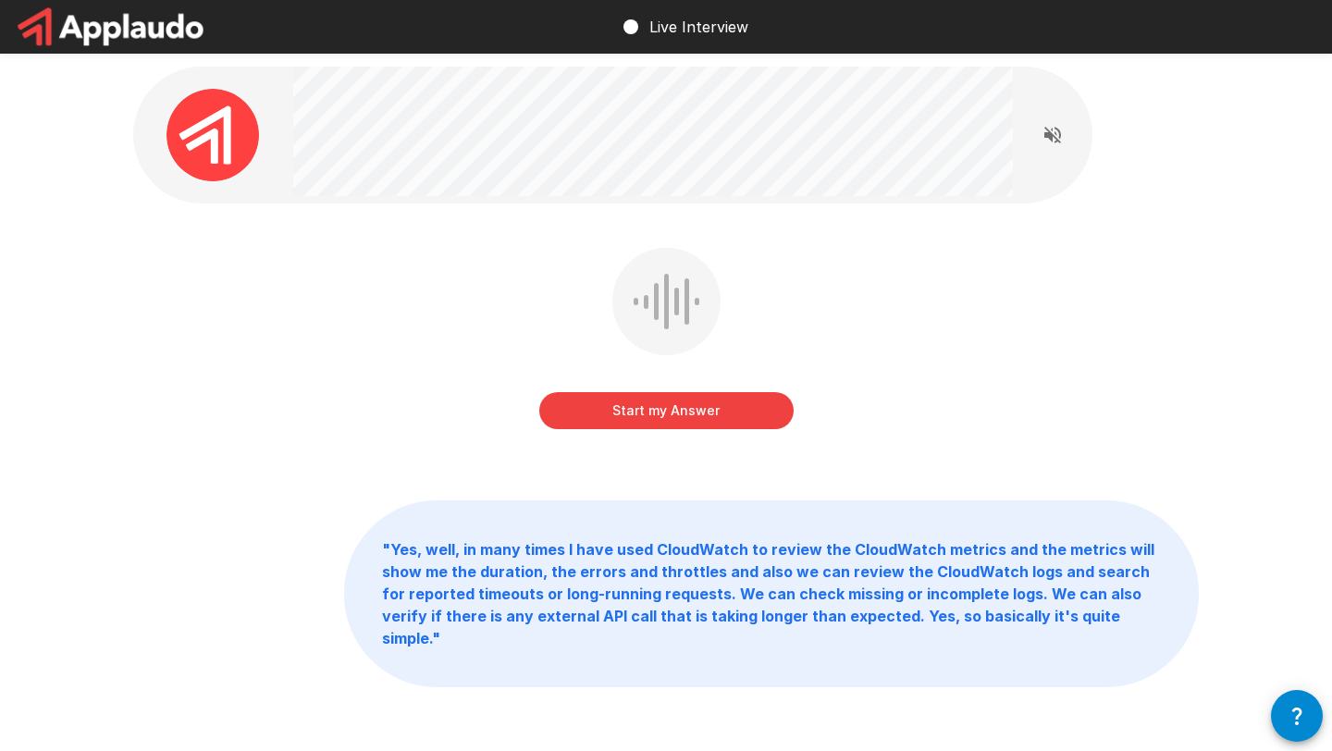
click at [699, 410] on button "Start my Answer" at bounding box center [666, 410] width 254 height 37
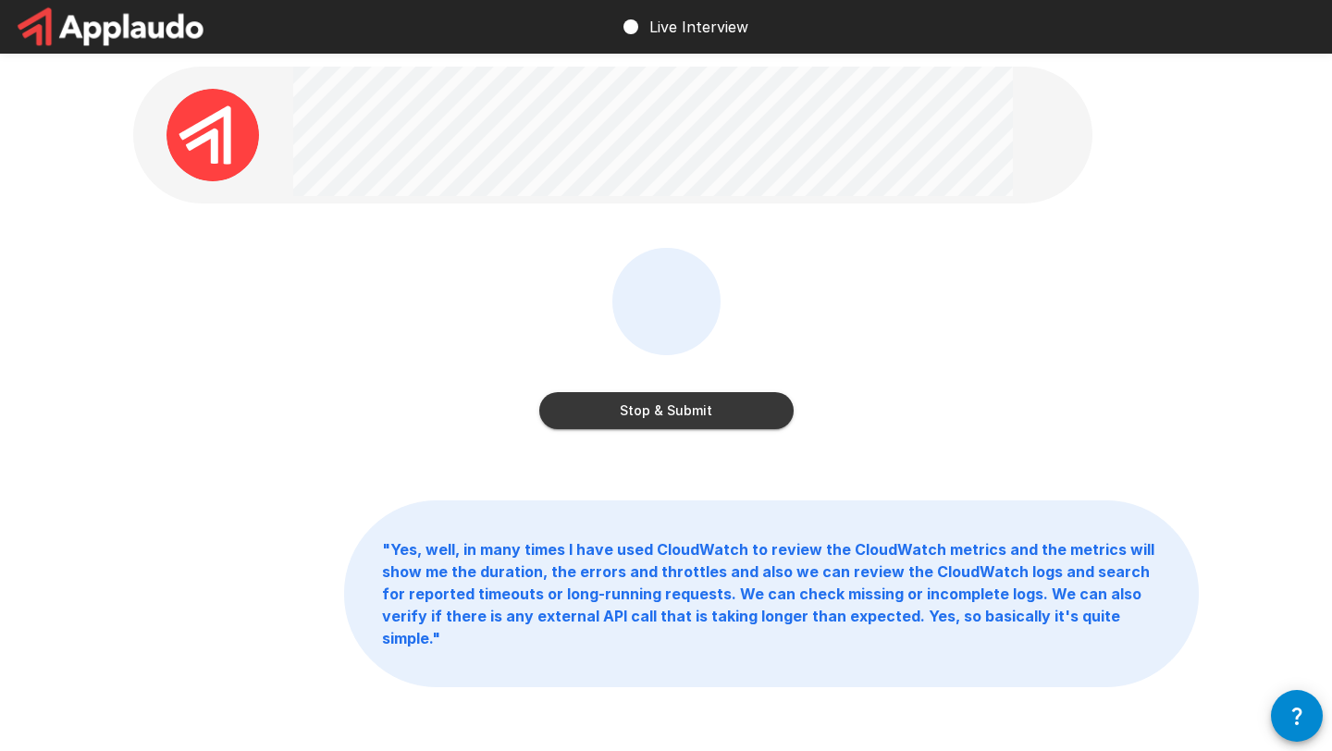
click at [699, 410] on button "Stop & Submit" at bounding box center [666, 410] width 254 height 37
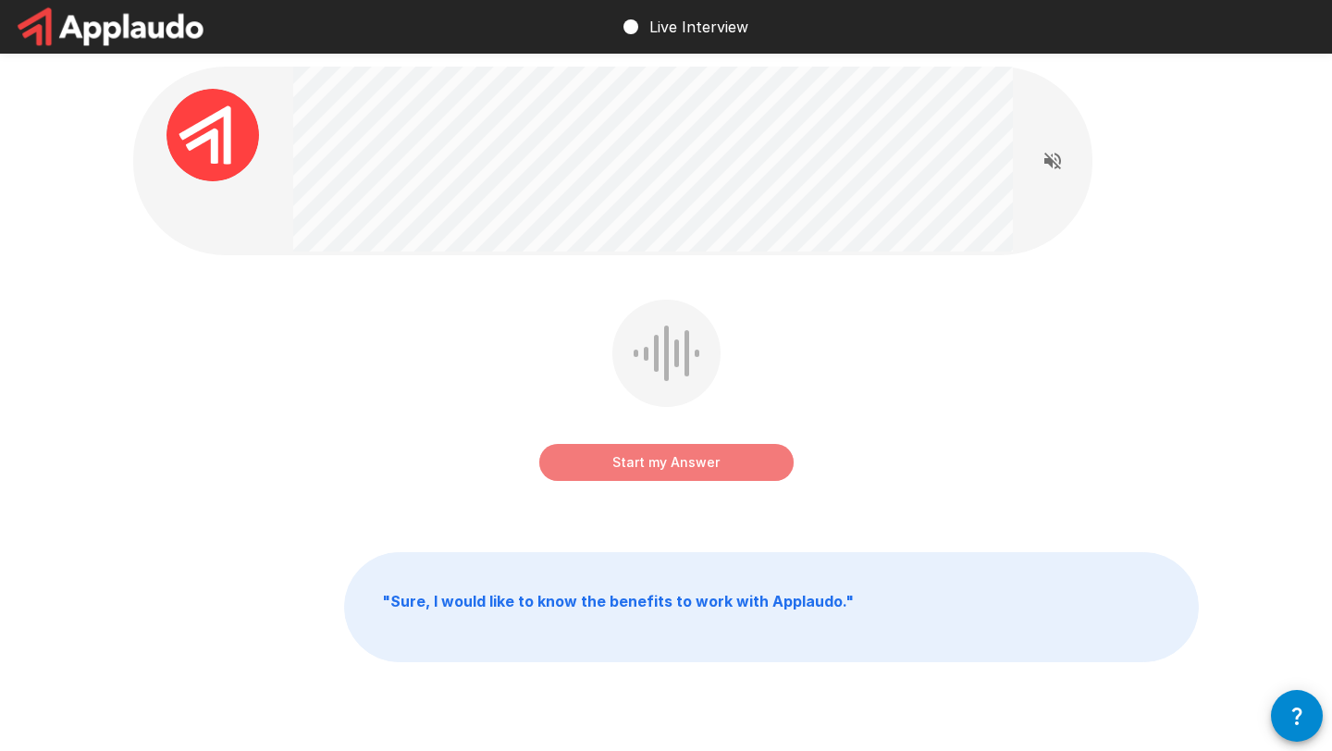
click at [689, 461] on button "Start my Answer" at bounding box center [666, 462] width 254 height 37
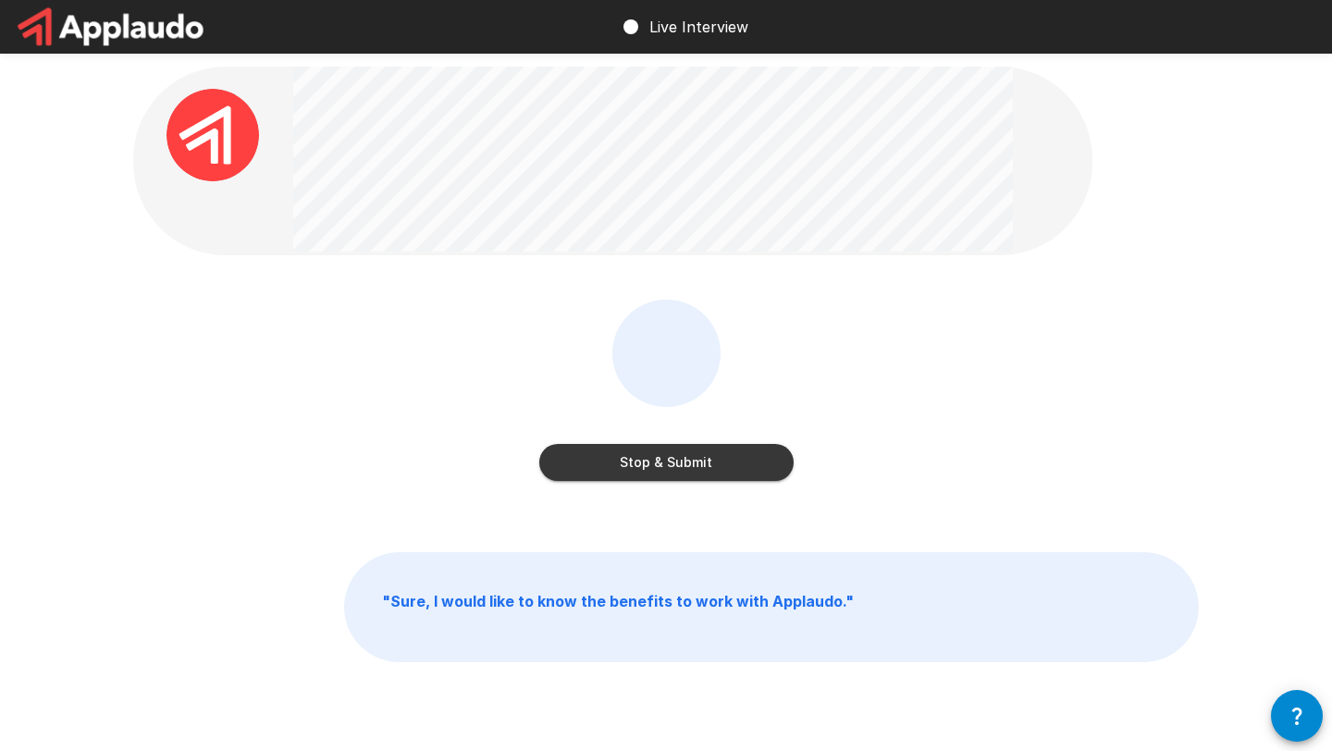
click at [689, 461] on button "Stop & Submit" at bounding box center [666, 462] width 254 height 37
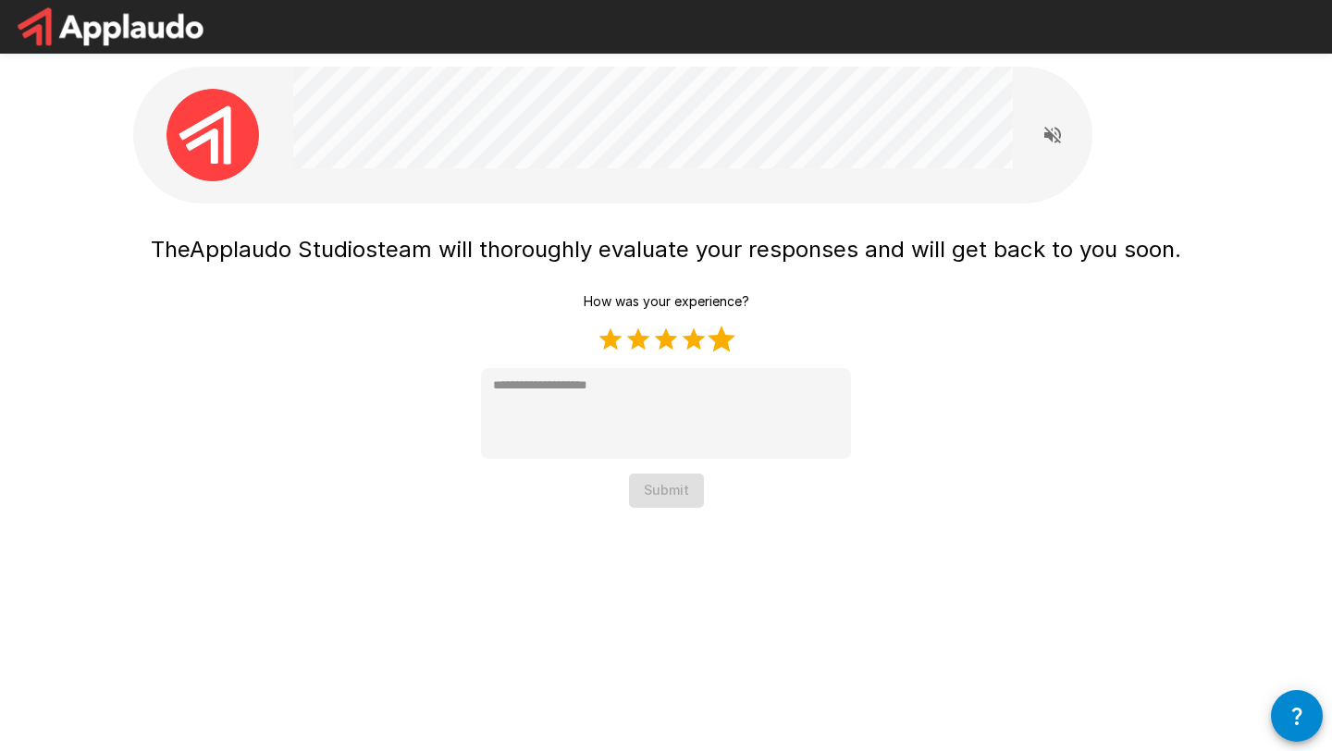
click at [724, 346] on label "5 Stars" at bounding box center [722, 340] width 28 height 28
type textarea "*"
click at [660, 499] on button "Submit" at bounding box center [666, 491] width 75 height 34
